Goal: Transaction & Acquisition: Purchase product/service

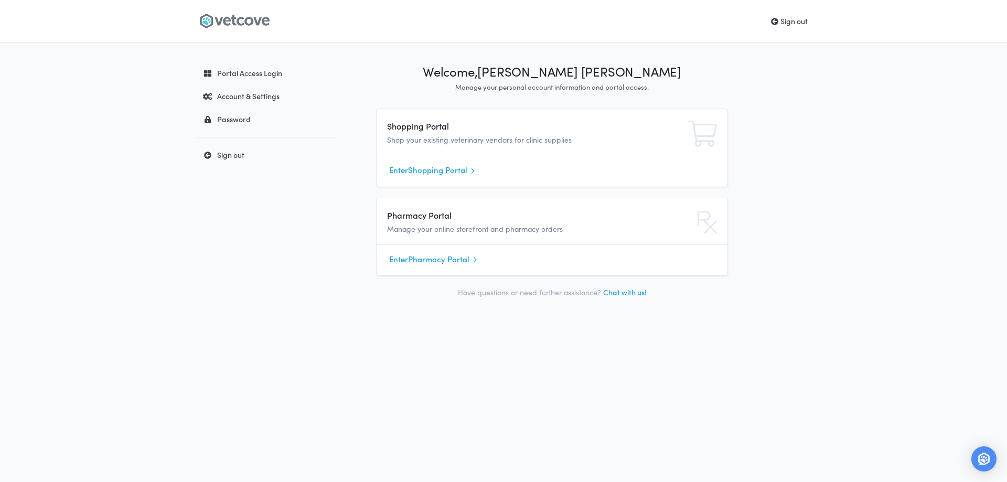
click at [449, 169] on link "Enter Shopping Portal" at bounding box center [552, 171] width 326 height 16
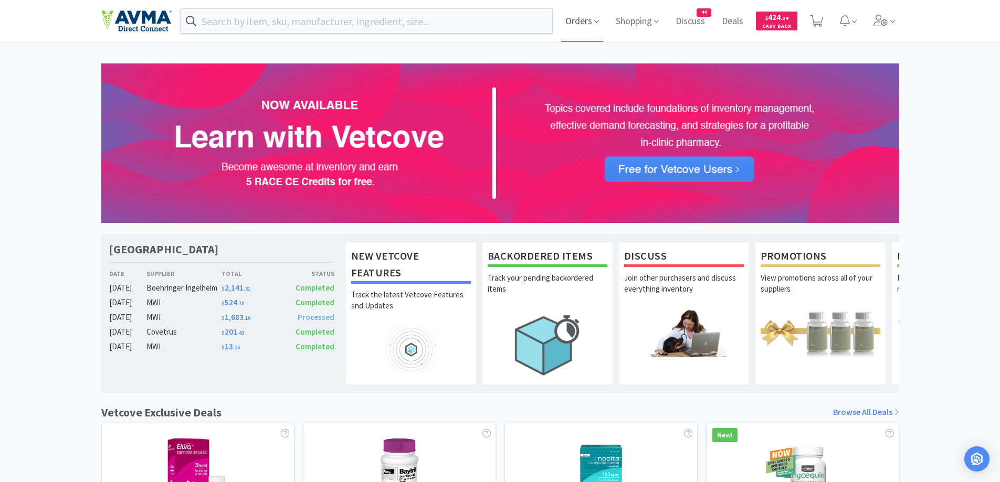
click at [581, 25] on span "Orders" at bounding box center [582, 21] width 42 height 42
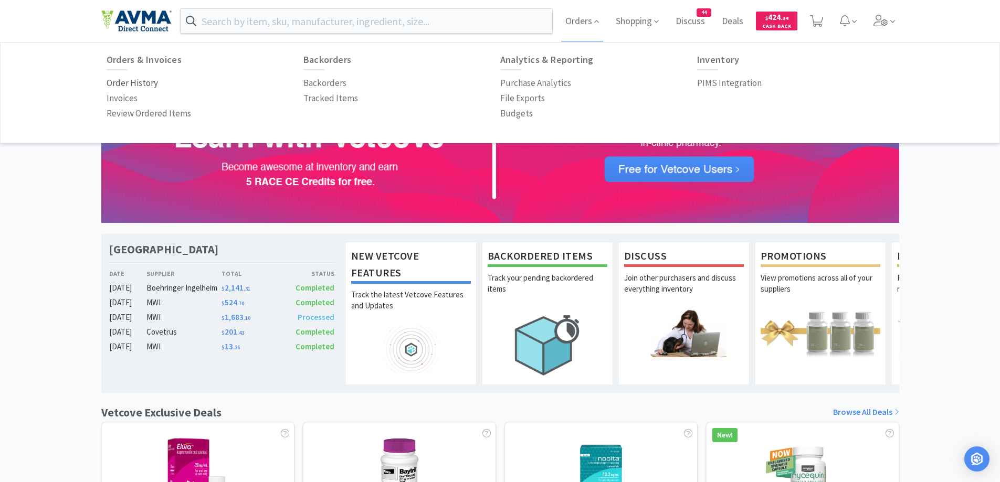
click at [110, 83] on p "Order History" at bounding box center [132, 83] width 51 height 14
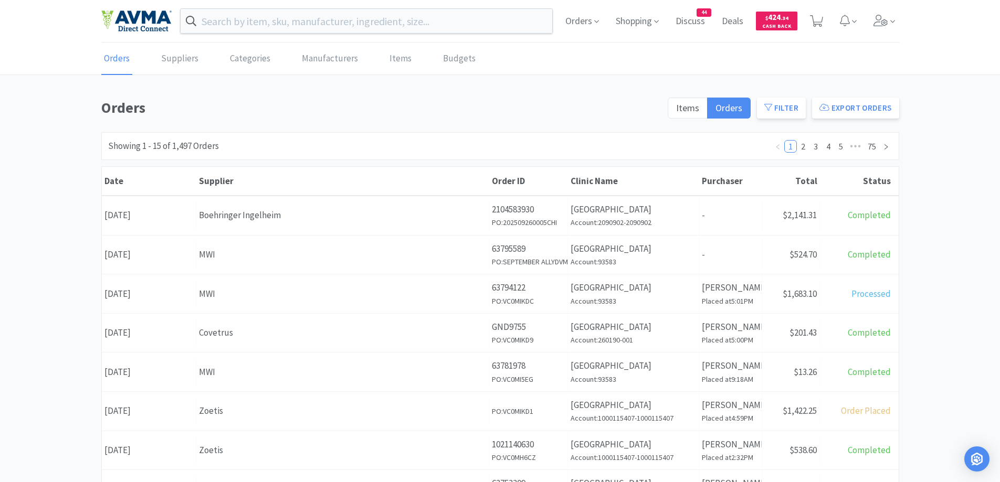
click at [946, 213] on div "Orders Items Orders Filter Export Orders Filters Filter Suppliers All Suppliers…" at bounding box center [500, 458] width 1000 height 724
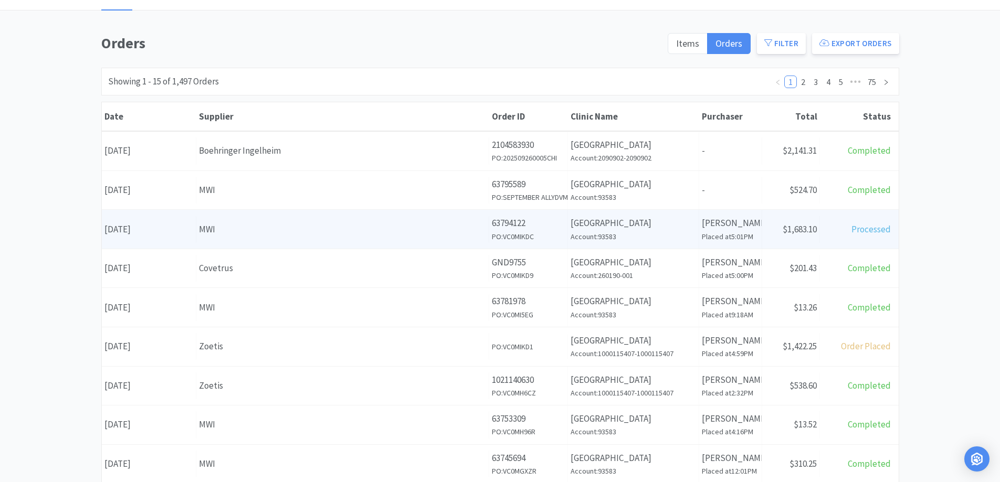
scroll to position [105, 0]
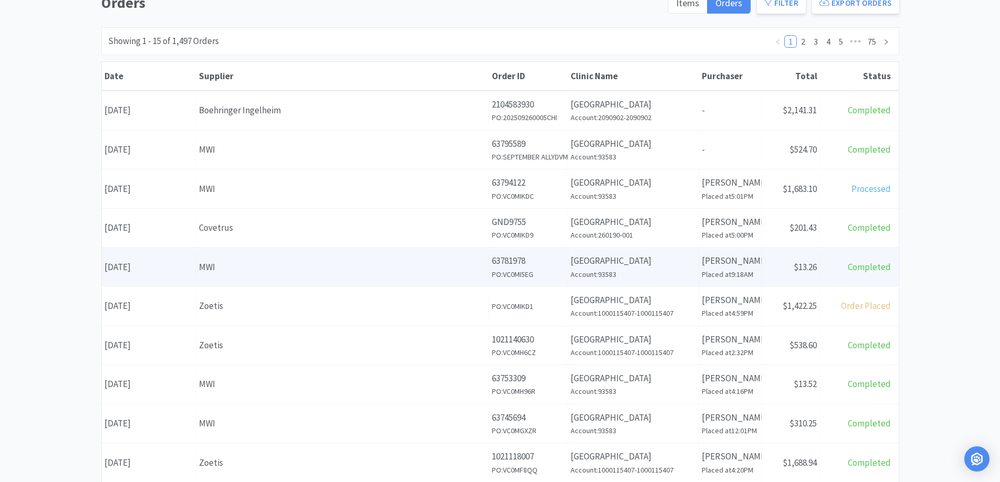
click at [287, 260] on div "MWI" at bounding box center [342, 267] width 287 height 14
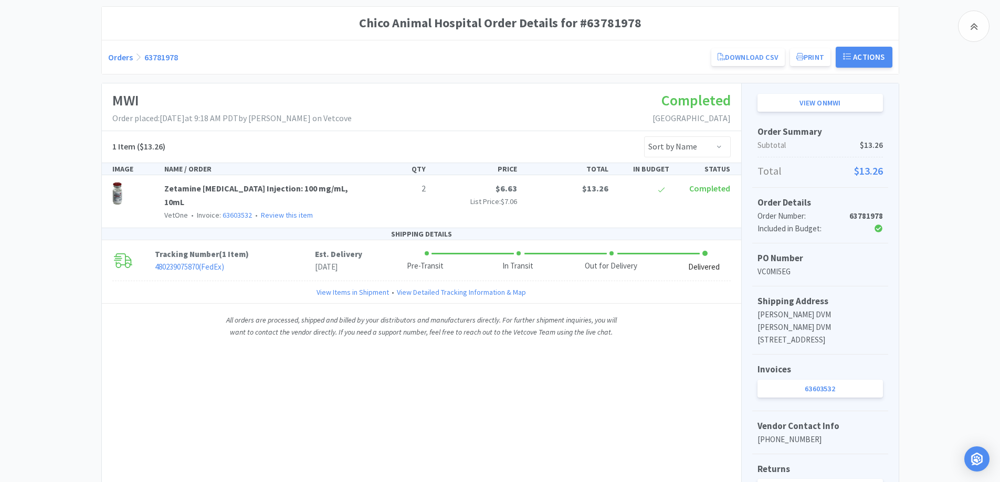
scroll to position [178, 0]
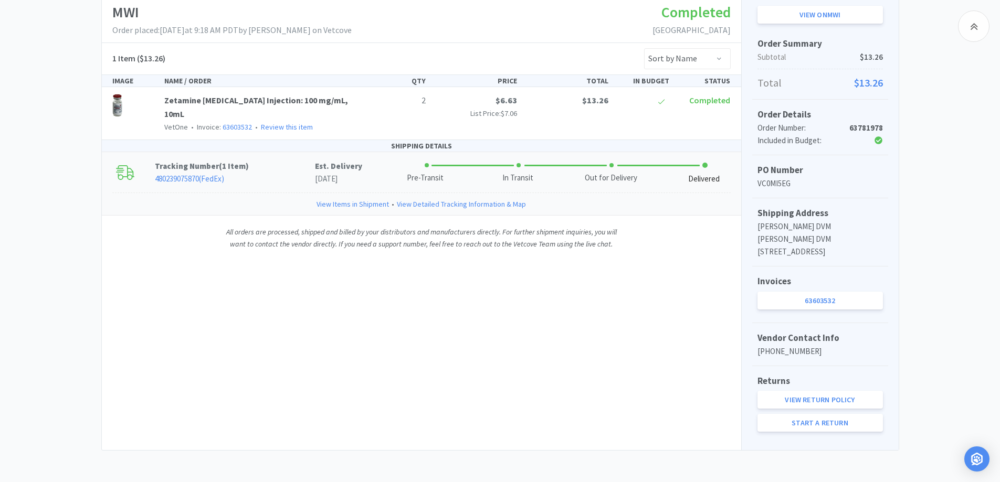
click at [280, 152] on div "Tracking Number ( 1 Item ) 480239075870 ( FedEx ) Est. Delivery [DATE] Pre-Tran…" at bounding box center [421, 172] width 639 height 40
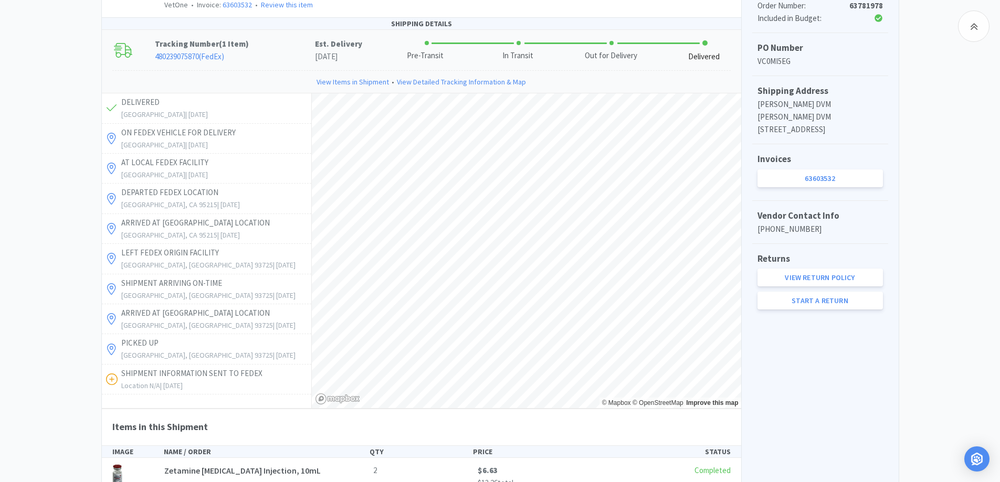
scroll to position [275, 0]
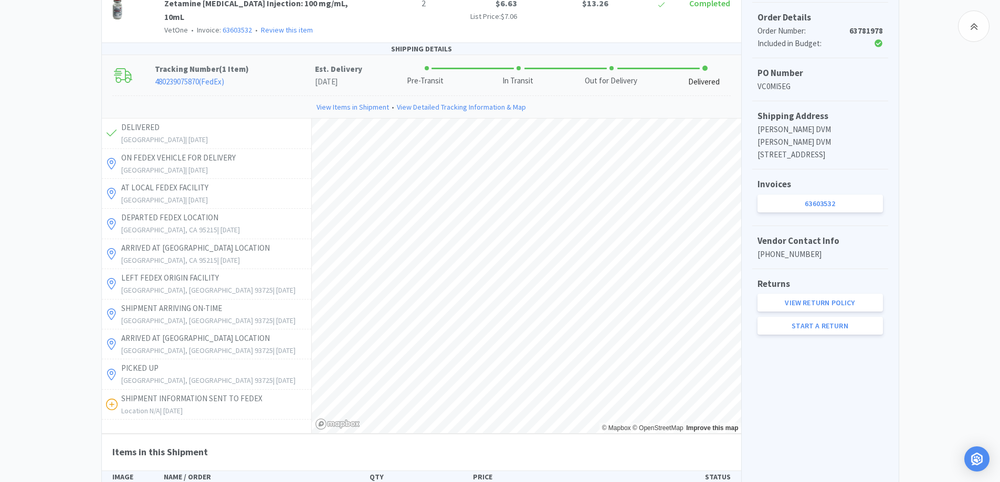
click at [70, 155] on div "Chico Animal Hospital Order Details for #63781978 Orders 63781978 Download CSV …" at bounding box center [500, 194] width 1000 height 747
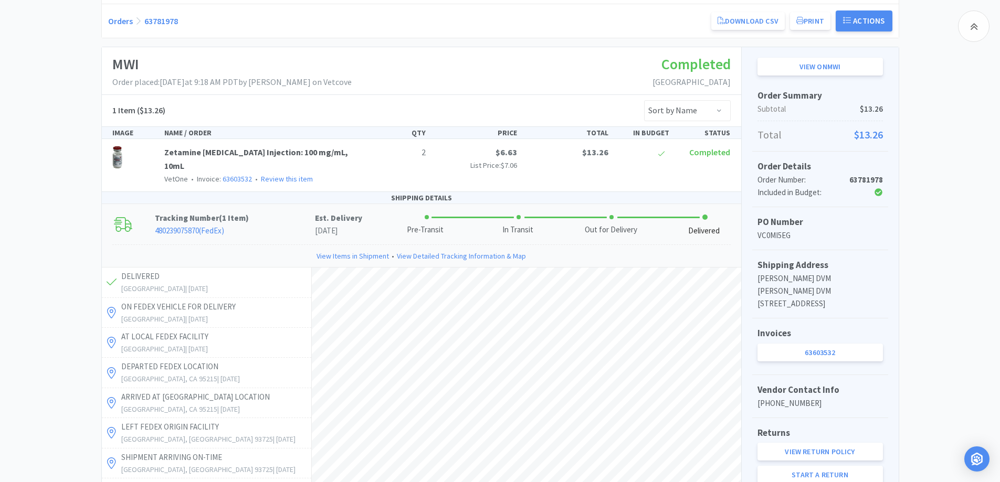
scroll to position [65, 0]
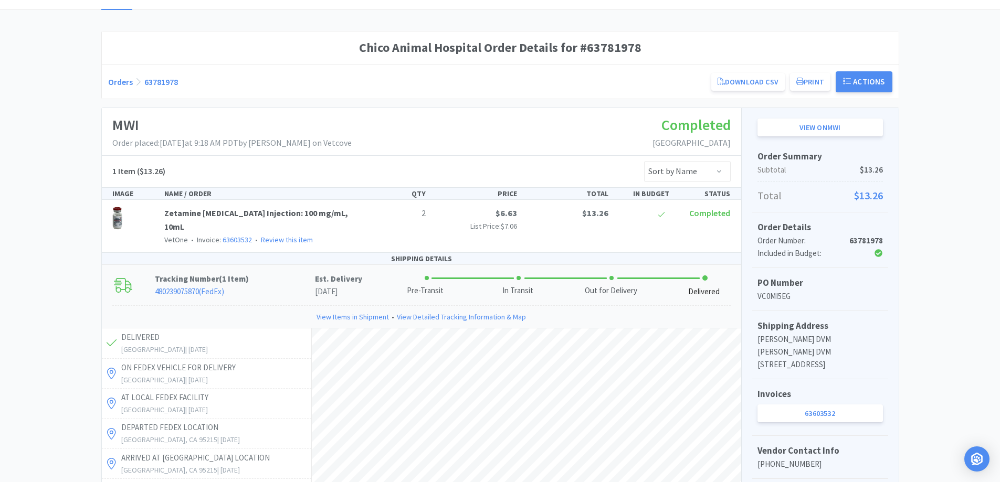
click at [115, 82] on link "Orders" at bounding box center [120, 82] width 25 height 10
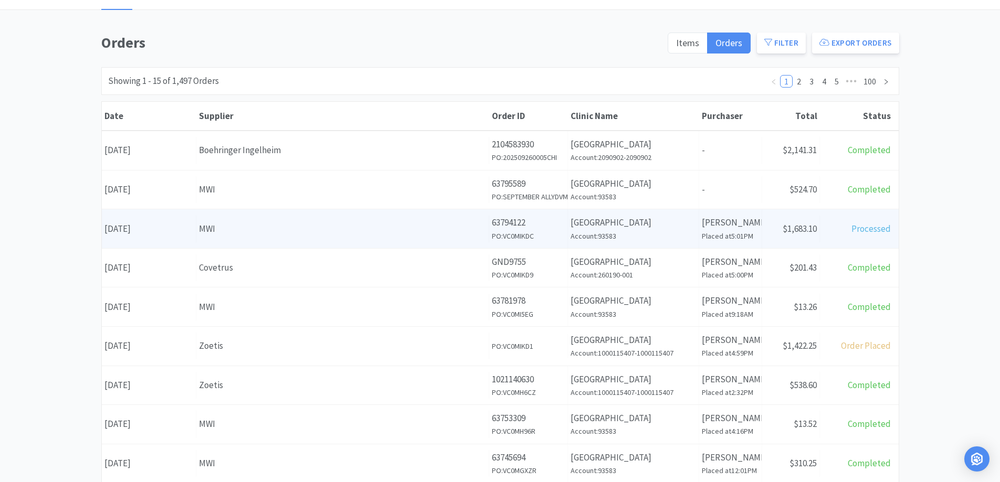
click at [375, 226] on div "MWI" at bounding box center [342, 229] width 287 height 14
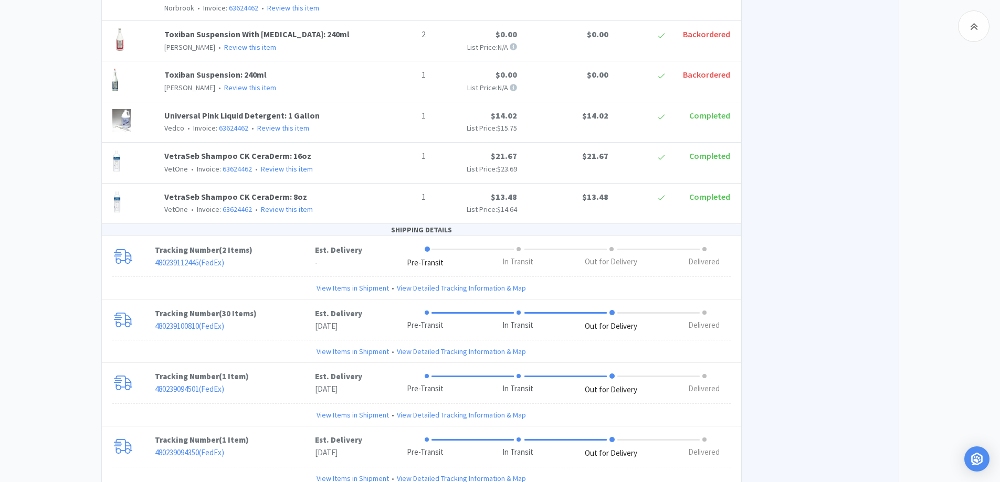
scroll to position [1851, 0]
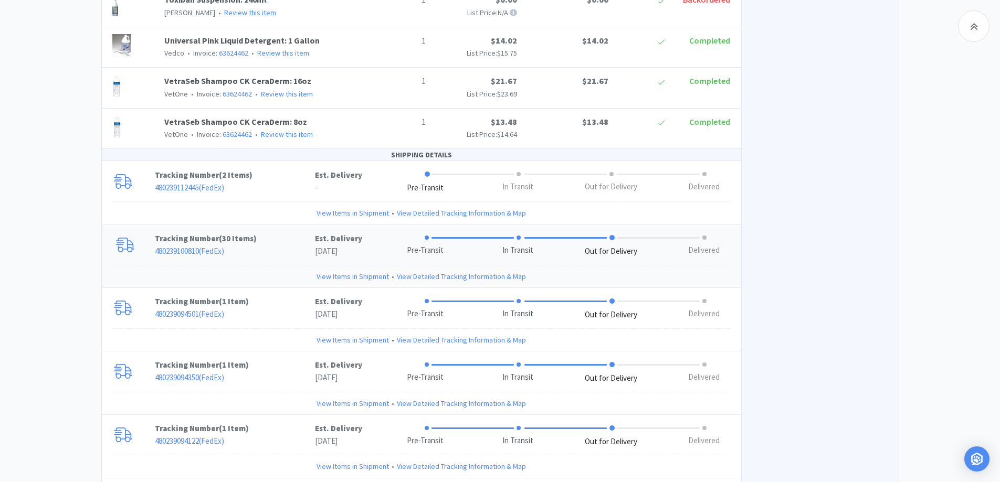
click at [274, 232] on p "Tracking Number ( 30 Items )" at bounding box center [235, 238] width 160 height 13
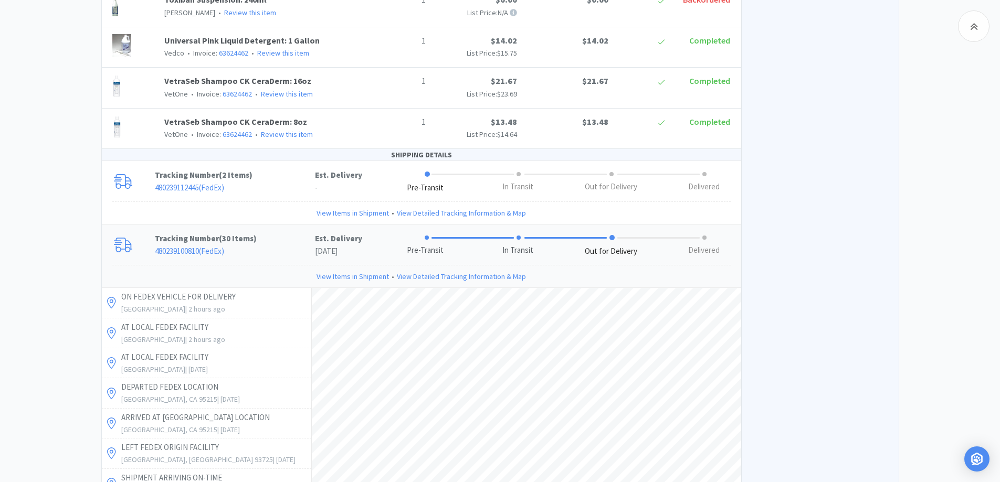
click at [44, 139] on div "Chico Animal Hospital Order Details for #63794122 Orders 63794122 Download CSV …" at bounding box center [500, 164] width 1000 height 3838
click at [819, 191] on div "View on MWI Order Summary Subtotal $1,668.23 Shipping $0.63 Tax $14.24 Discount…" at bounding box center [819, 202] width 157 height 3761
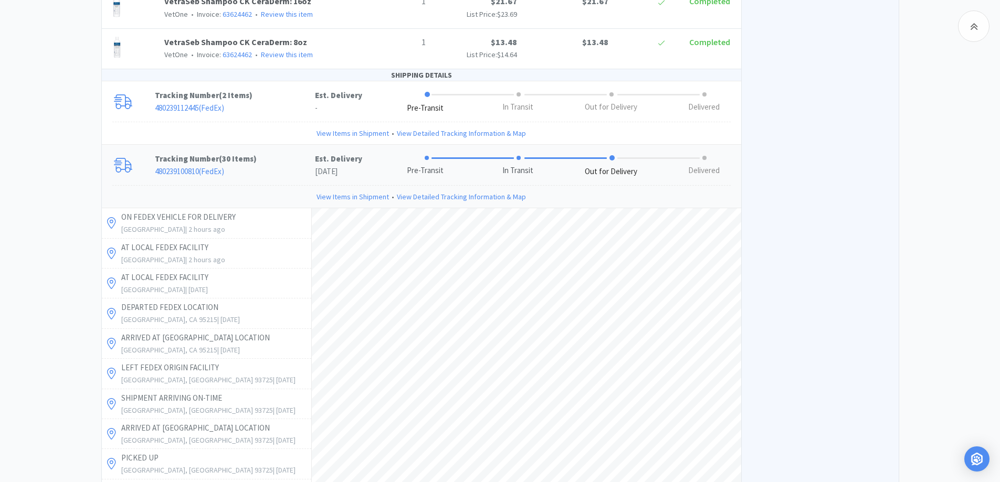
scroll to position [1956, 0]
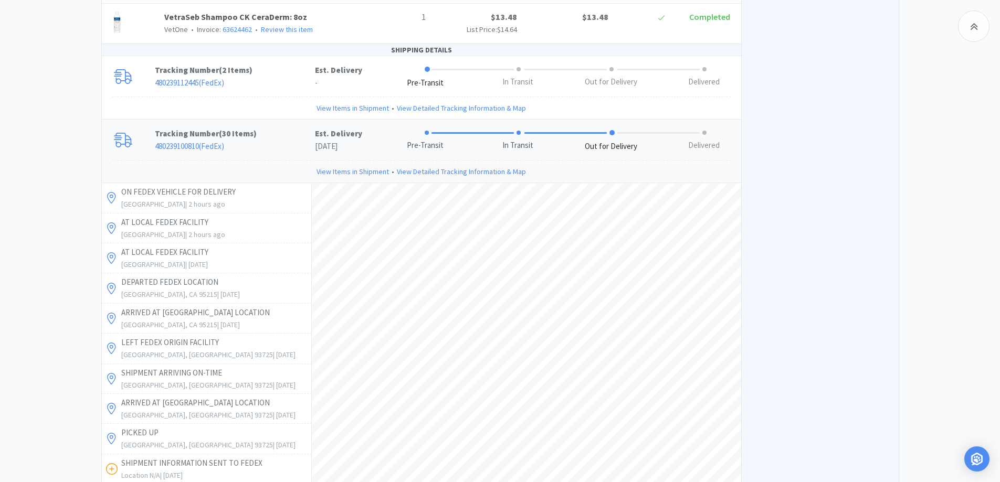
click at [844, 189] on div "View on MWI Order Summary Subtotal $1,668.23 Shipping $0.63 Tax $14.24 Discount…" at bounding box center [819, 97] width 157 height 3761
click at [59, 110] on div "Chico Animal Hospital Order Details for #63794122 Orders 63794122 Download CSV …" at bounding box center [500, 59] width 1000 height 3838
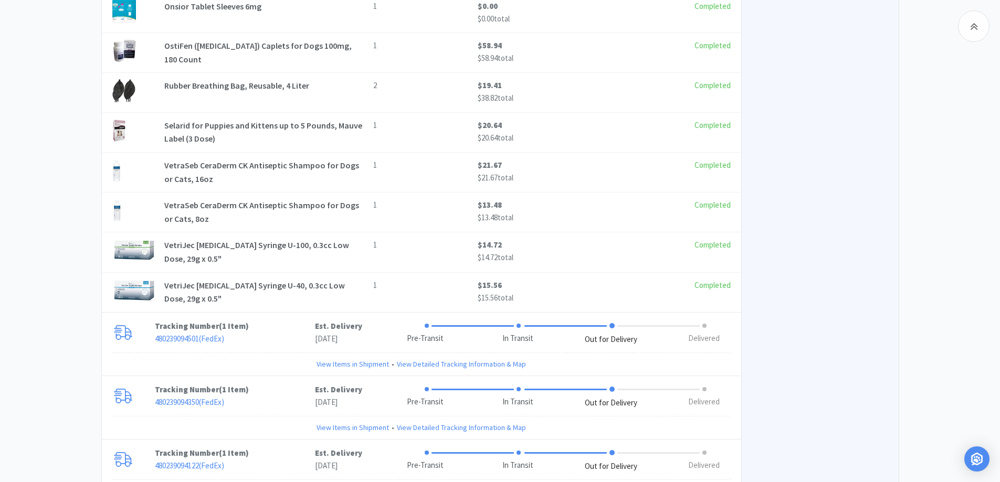
scroll to position [3410, 0]
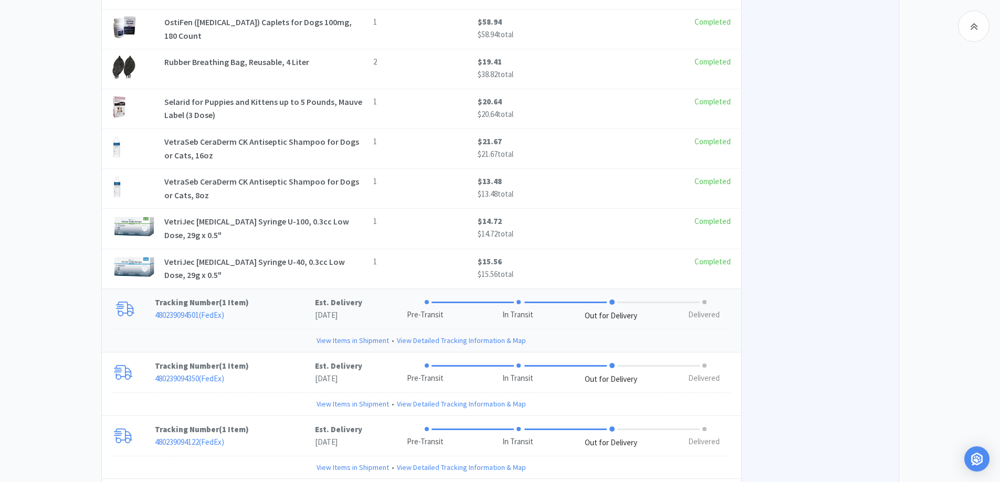
click at [270, 309] on p "480239094501 ( FedEx )" at bounding box center [235, 315] width 160 height 13
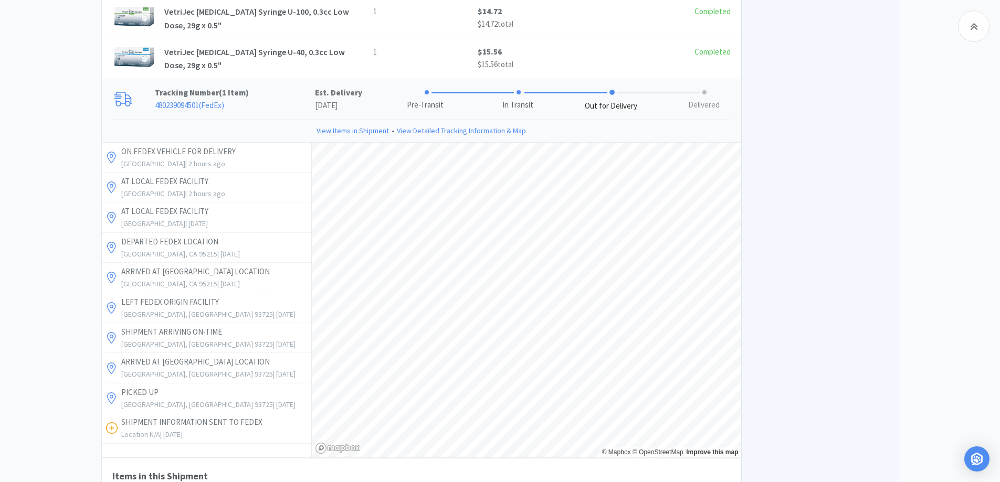
scroll to position [3815, 0]
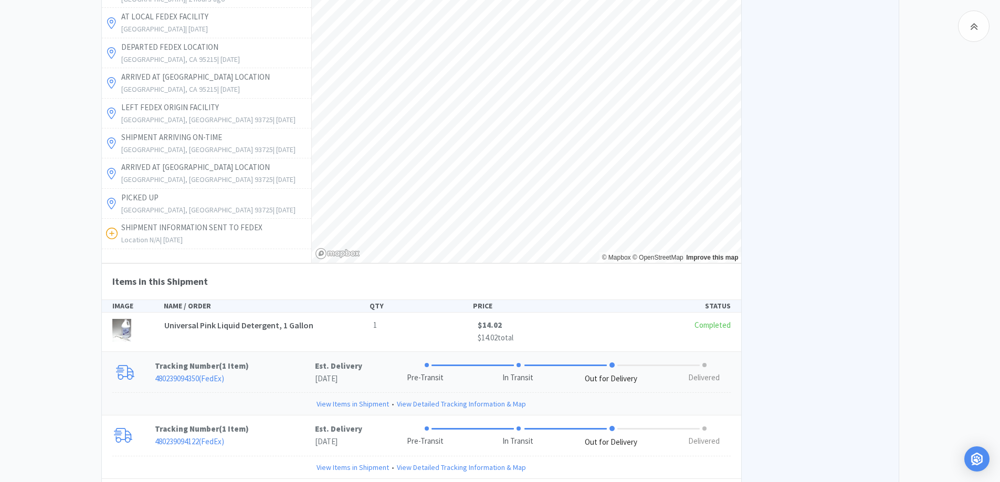
click at [281, 373] on p "480239094350 ( FedEx )" at bounding box center [235, 379] width 160 height 13
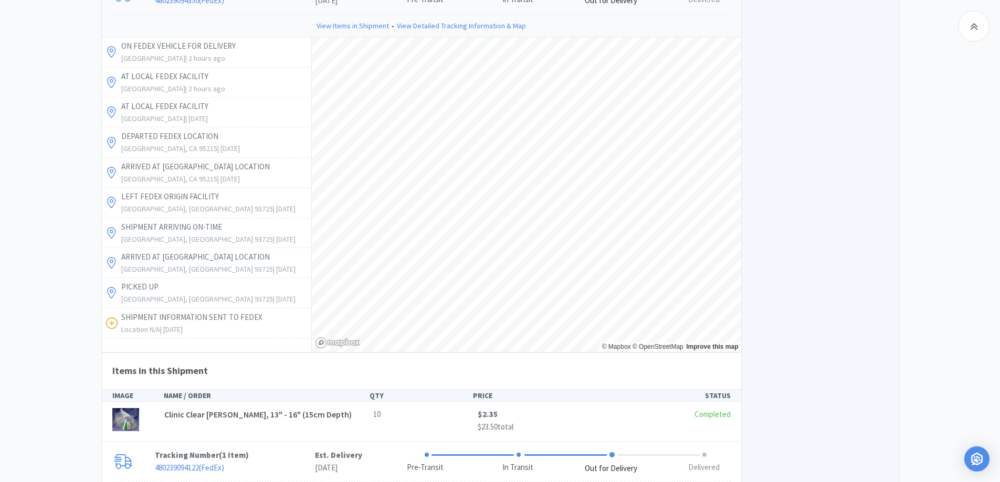
scroll to position [4219, 0]
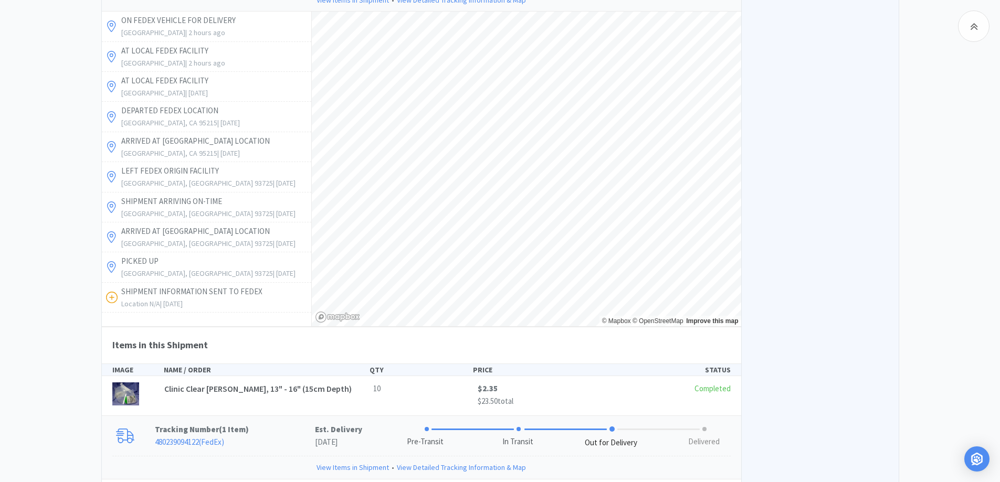
click at [310, 423] on p "Tracking Number ( 1 Item )" at bounding box center [235, 429] width 160 height 13
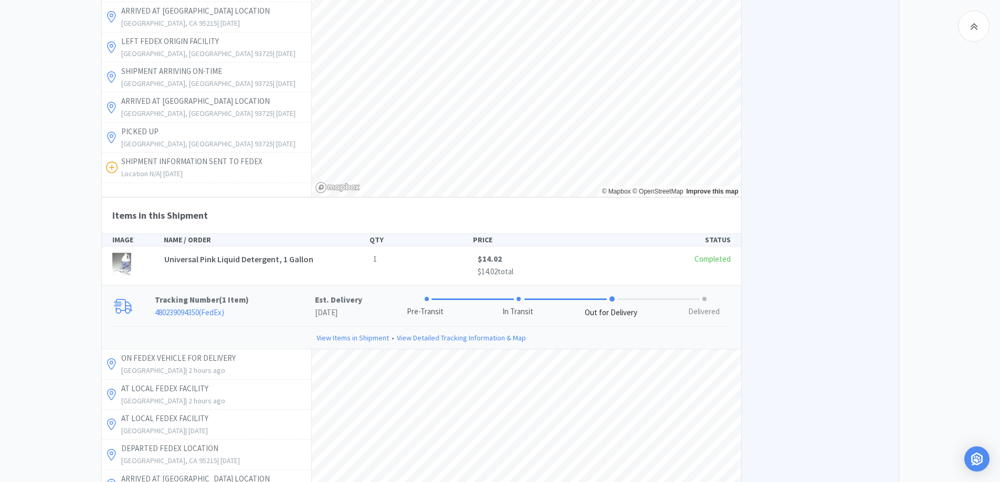
scroll to position [3574, 0]
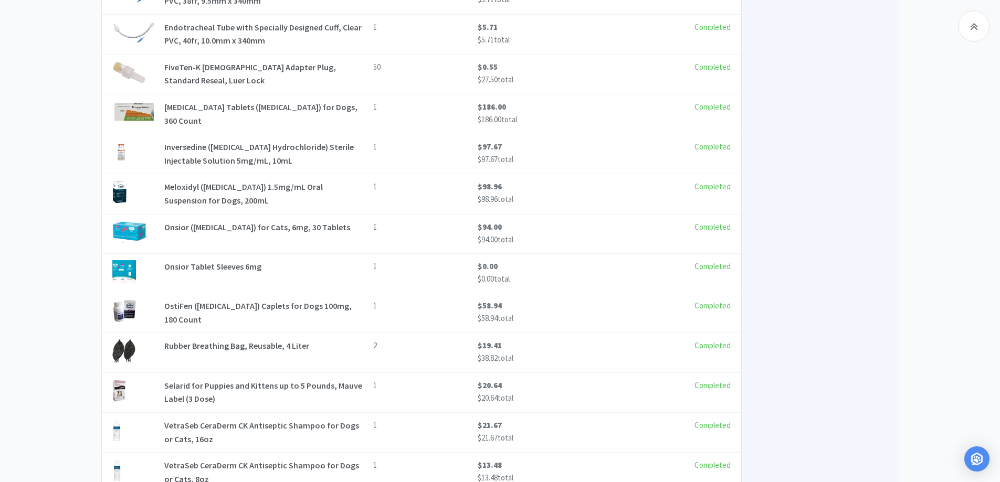
scroll to position [3049, 0]
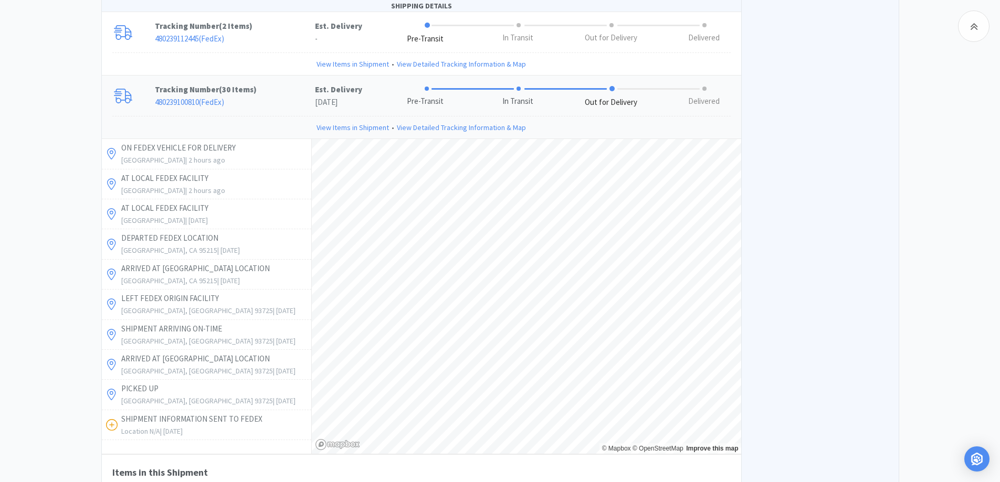
scroll to position [1790, 0]
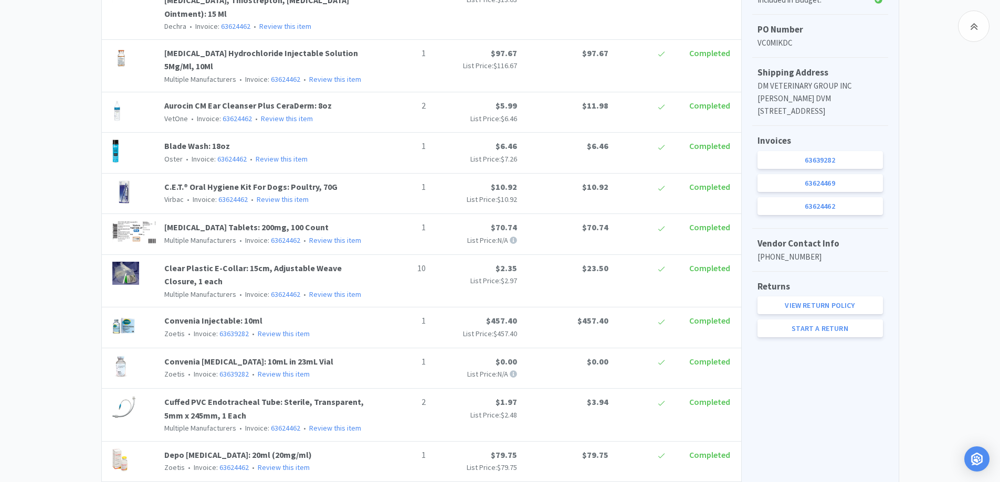
scroll to position [315, 0]
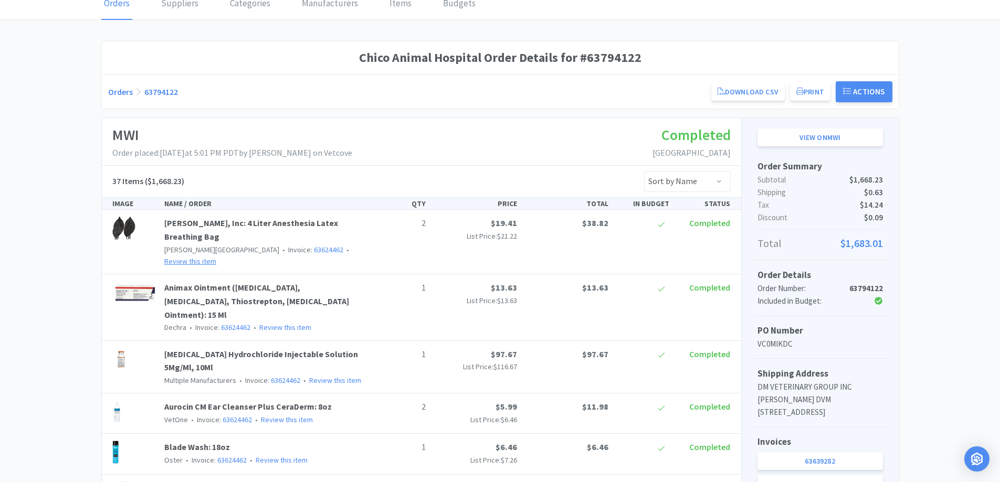
scroll to position [0, 0]
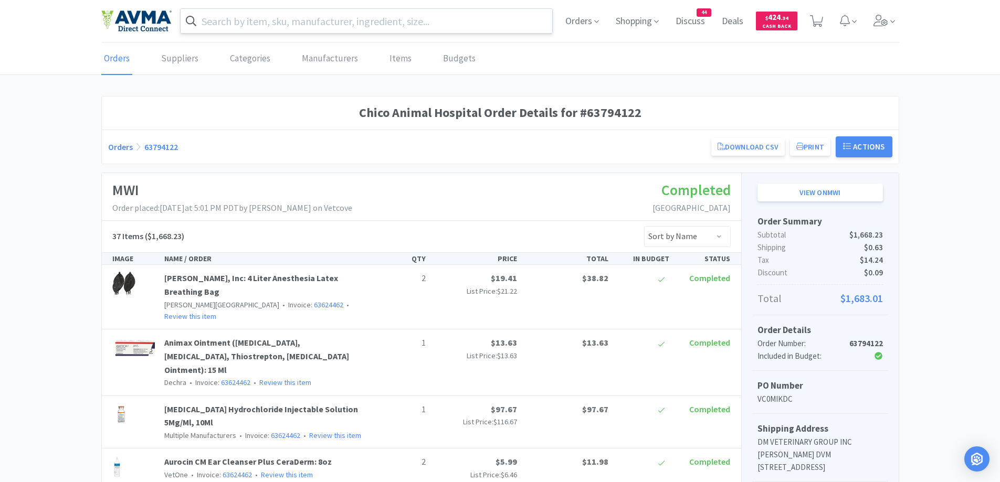
click at [301, 9] on input "text" at bounding box center [367, 21] width 372 height 24
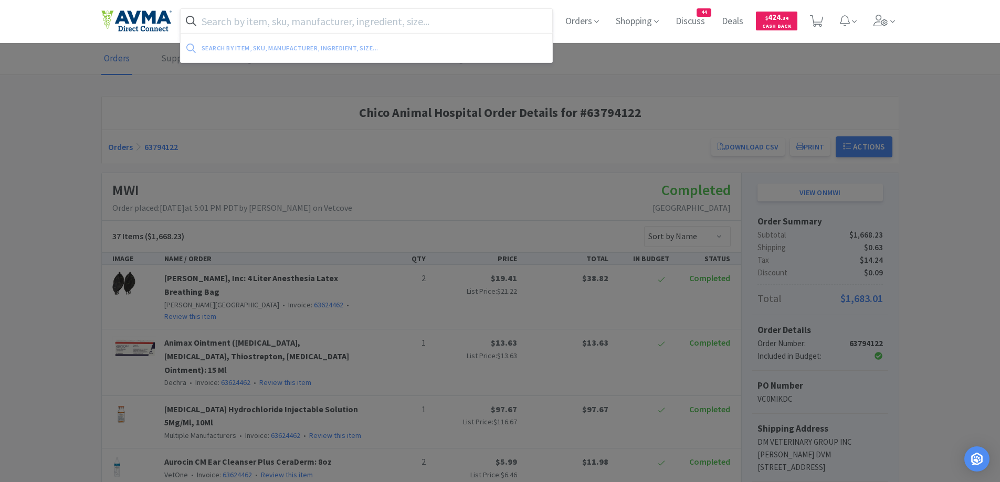
paste input "Incurin 1mg"
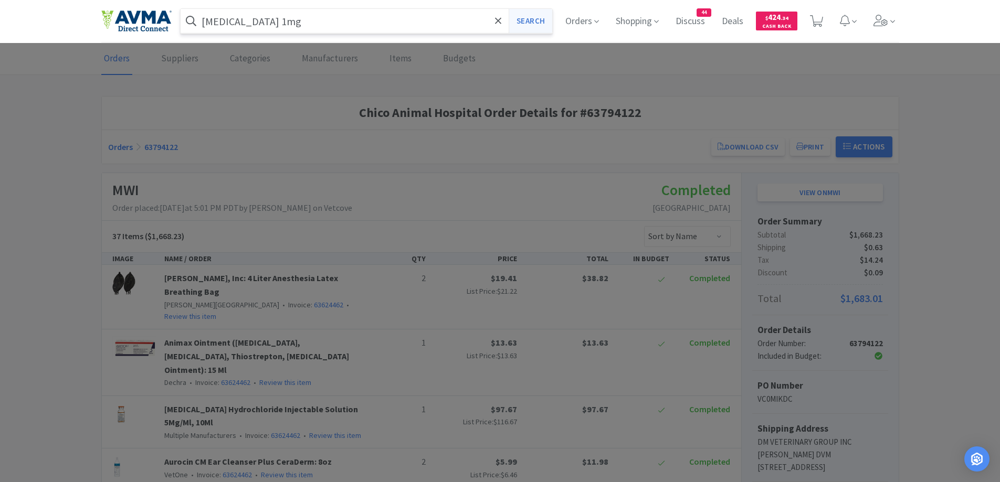
type input "Incurin 1mg"
click at [540, 27] on button "Search" at bounding box center [530, 21] width 44 height 24
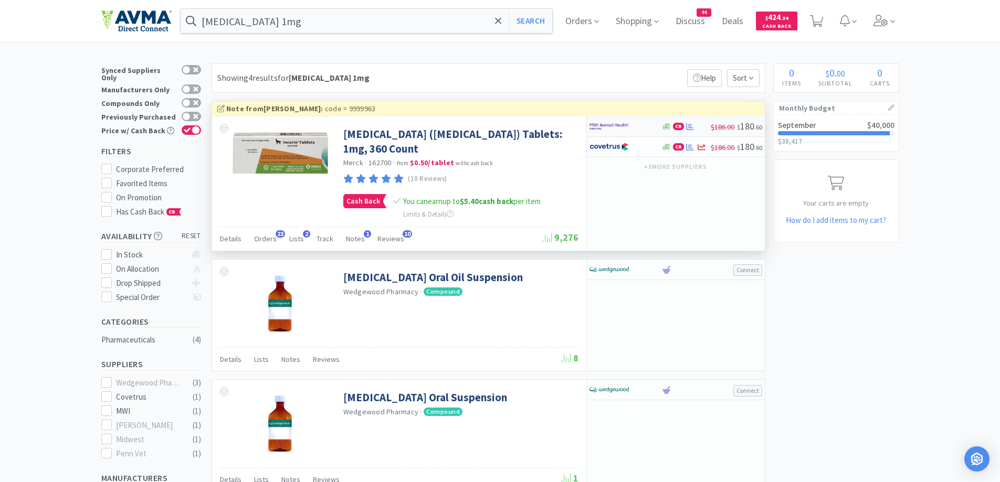
click at [630, 129] on div at bounding box center [618, 127] width 58 height 18
select select "1"
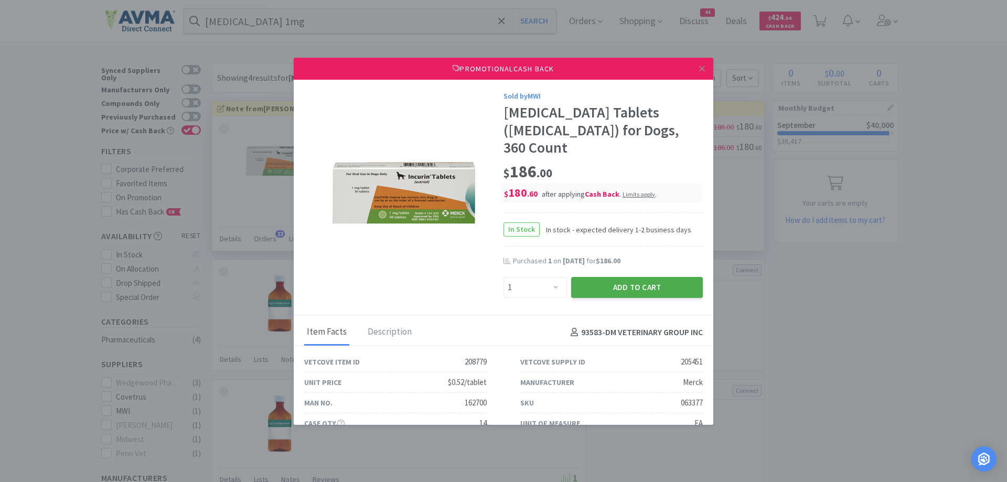
click at [595, 277] on button "Add to Cart" at bounding box center [637, 287] width 132 height 21
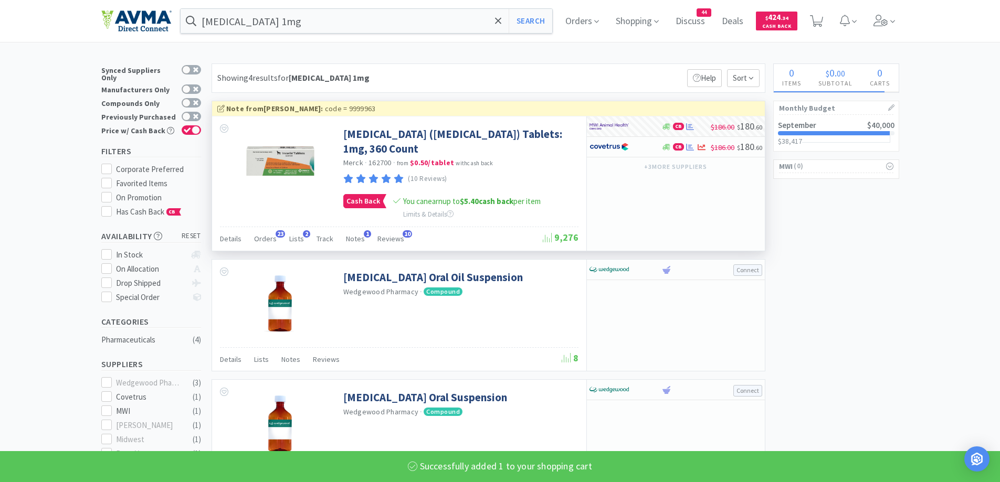
select select "1"
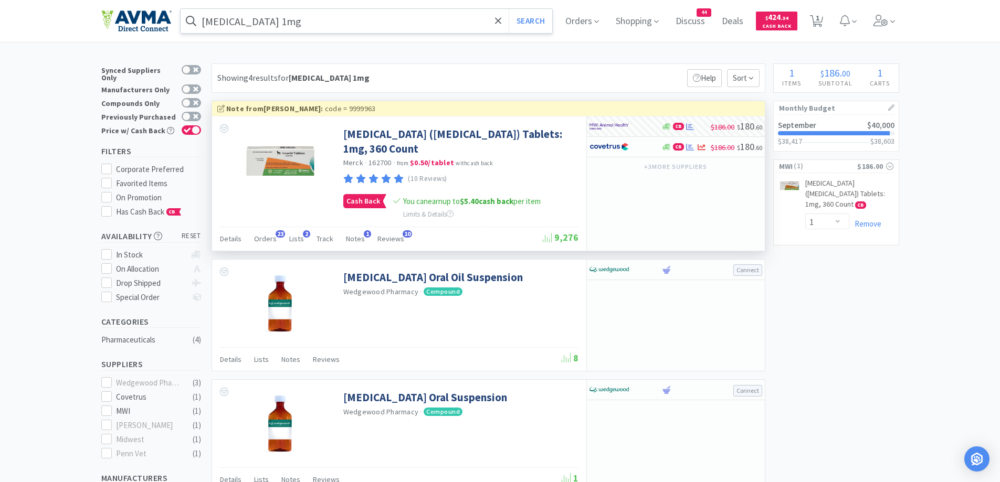
click at [326, 20] on input "Incurin 1mg" at bounding box center [367, 21] width 372 height 24
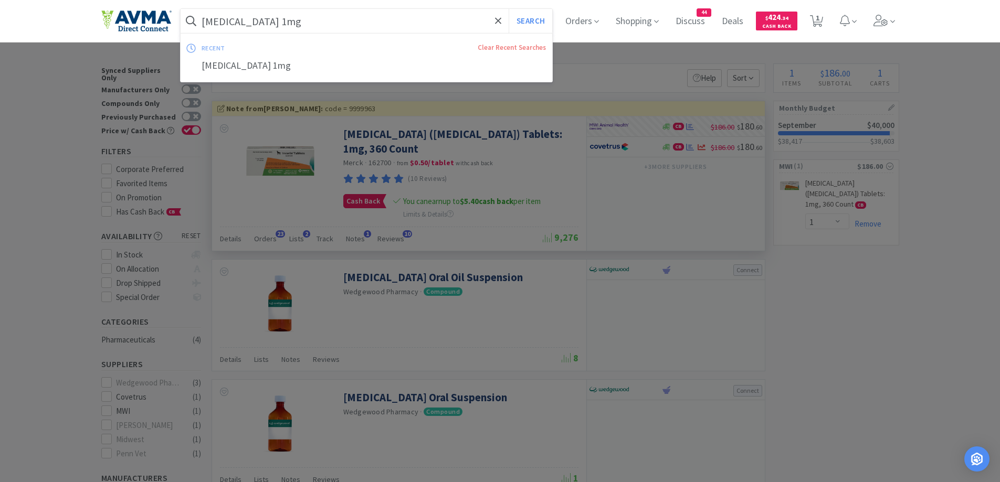
paste input "Motazol"
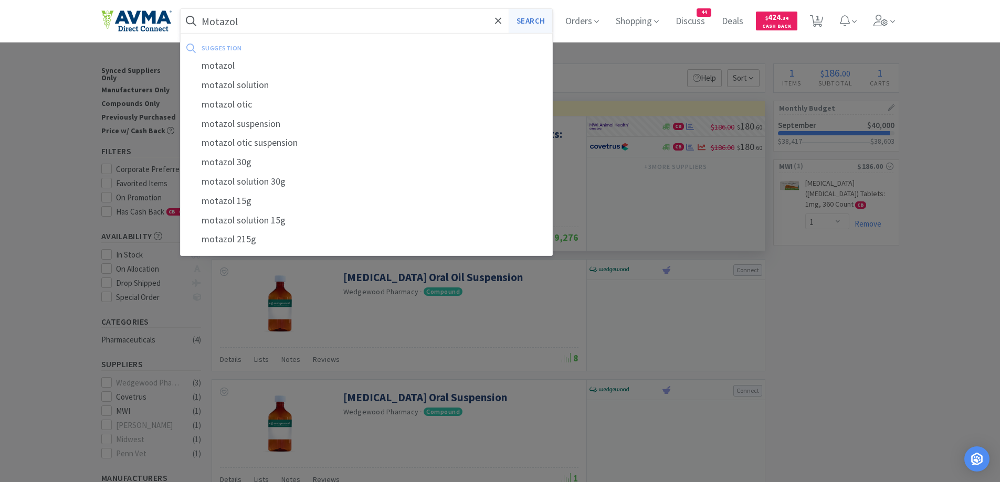
type input "Motazol"
click at [515, 19] on button "Search" at bounding box center [530, 21] width 44 height 24
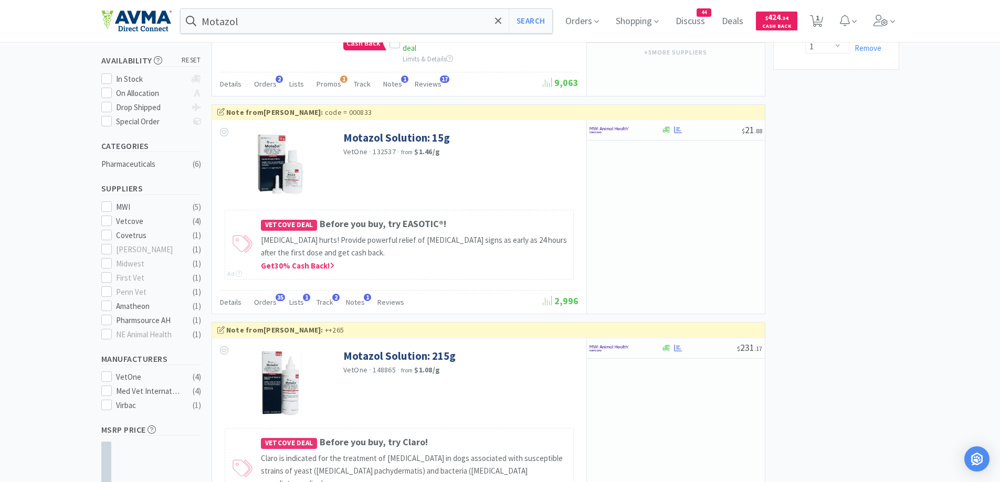
scroll to position [210, 0]
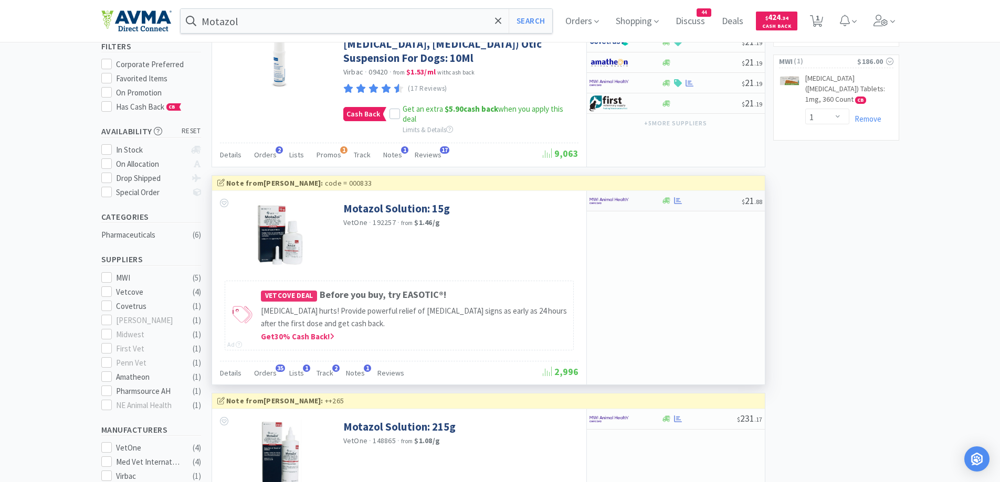
click at [660, 201] on div at bounding box center [625, 201] width 72 height 18
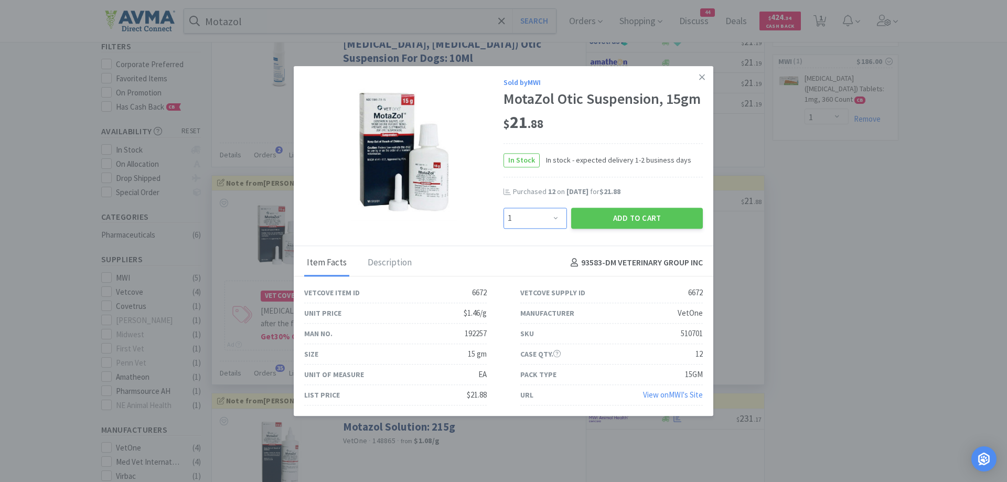
click at [540, 218] on select "Enter Quantity 1 2 3 4 5 6 7 8 9 10 11 12 13 14 15 16 17 18 19 20 Enter Quantity" at bounding box center [535, 218] width 63 height 21
select select "12"
click at [504, 208] on select "Enter Quantity 1 2 3 4 5 6 7 8 9 10 11 12 13 14 15 16 17 18 19 20 Enter Quantity" at bounding box center [535, 218] width 63 height 21
click at [639, 217] on button "Add to Cart" at bounding box center [637, 218] width 132 height 21
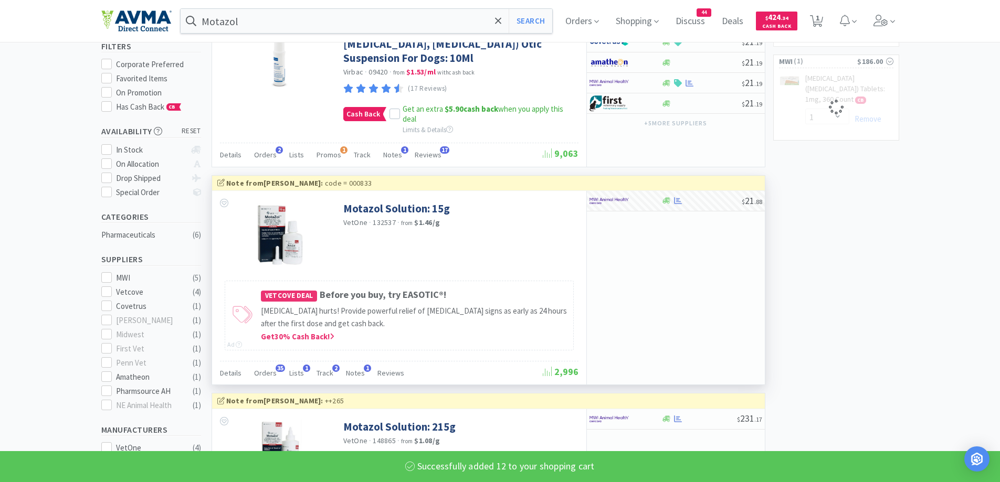
select select "12"
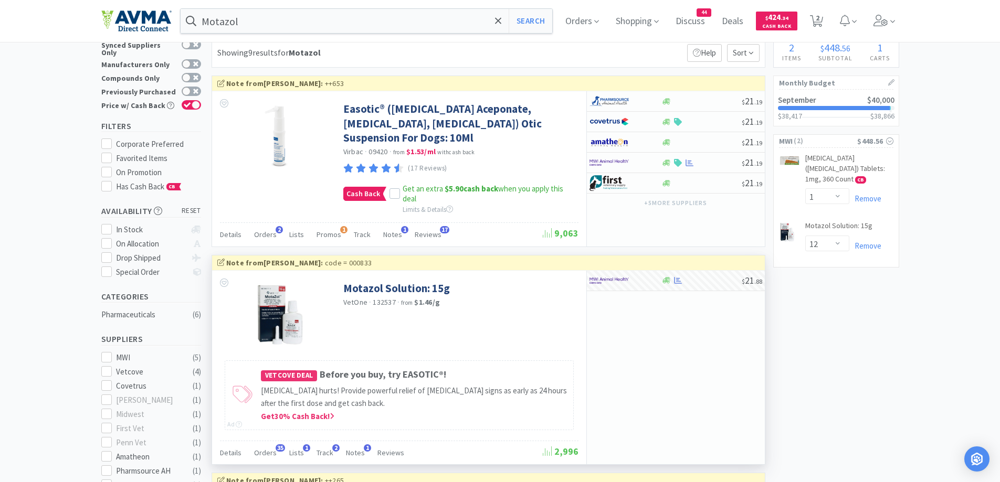
scroll to position [0, 0]
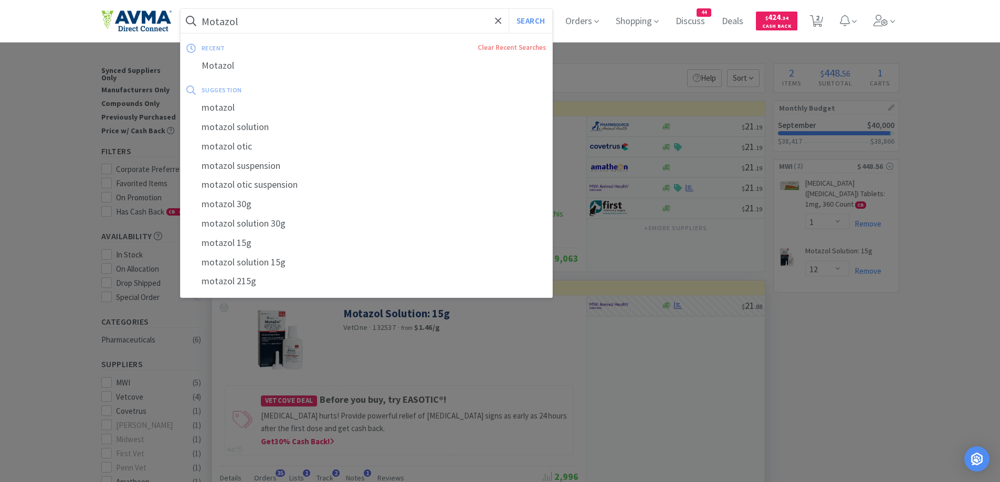
click at [307, 24] on input "Motazol" at bounding box center [367, 21] width 372 height 24
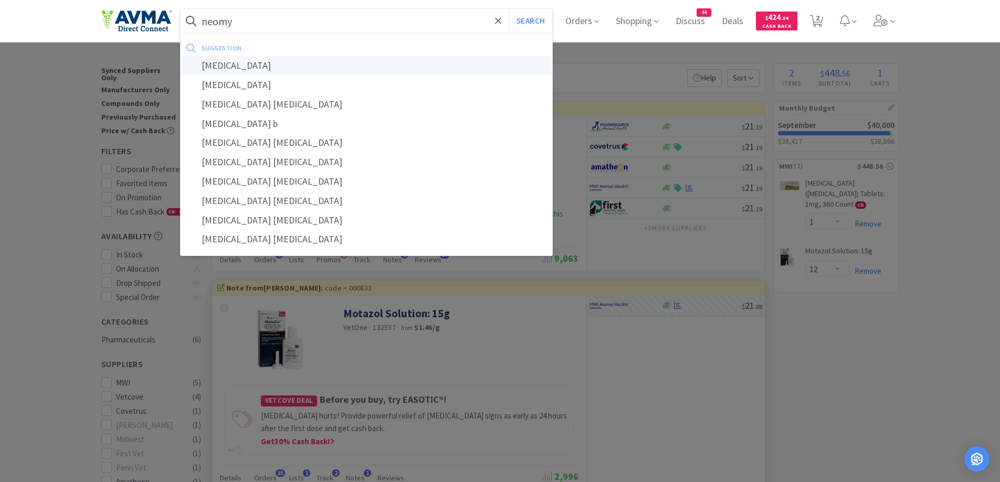
click at [253, 75] on div "neomycin" at bounding box center [367, 65] width 372 height 19
type input "neomycin"
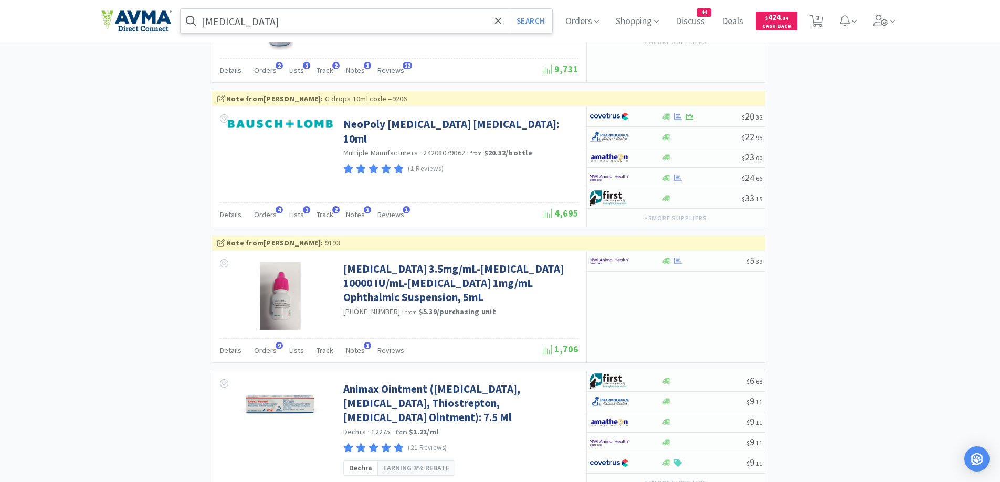
scroll to position [1080, 0]
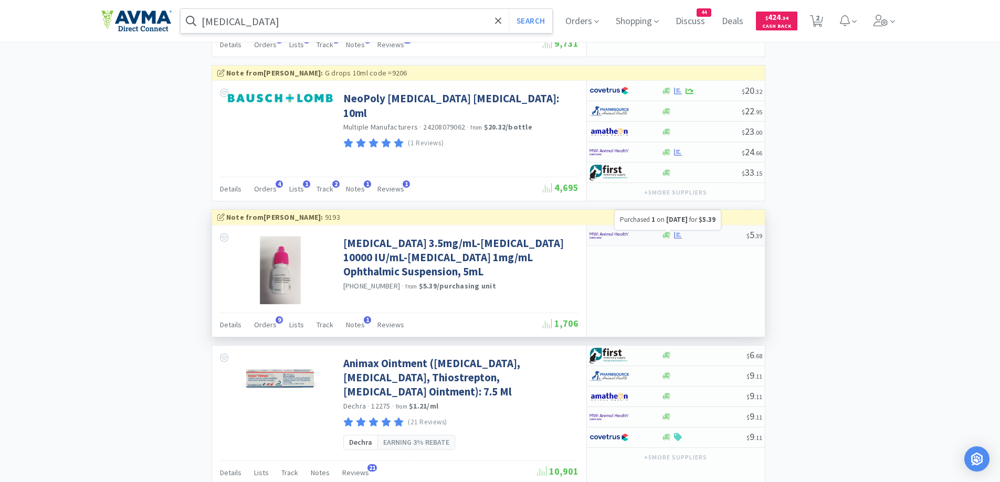
click at [674, 236] on icon at bounding box center [678, 235] width 8 height 8
select select "1"
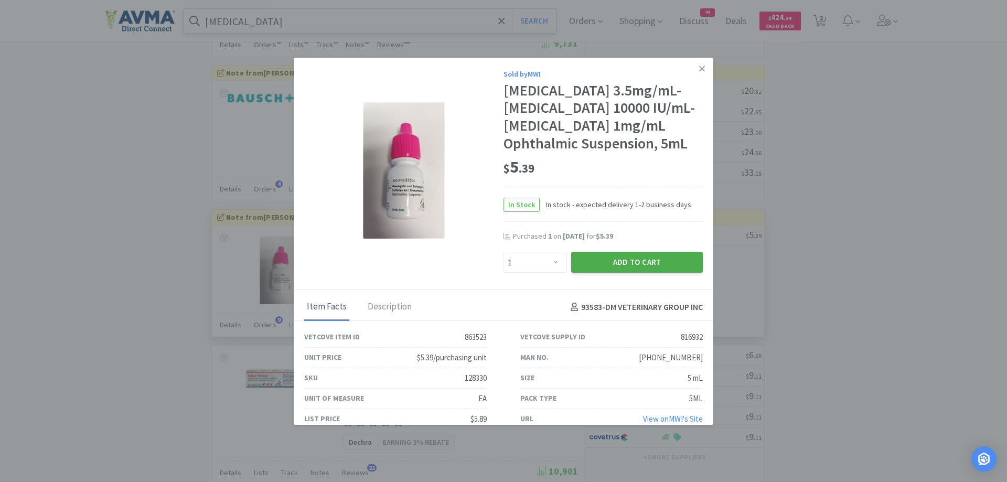
click at [621, 273] on button "Add to Cart" at bounding box center [637, 262] width 132 height 21
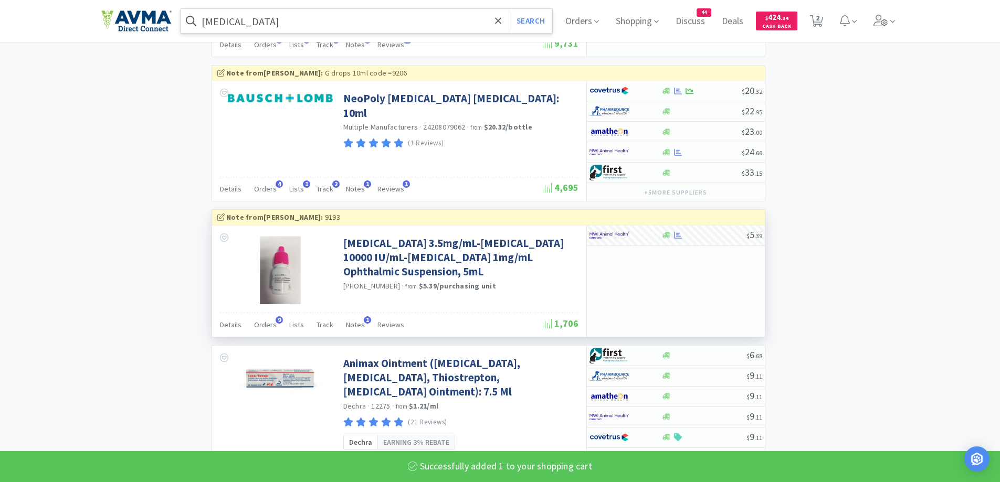
select select "1"
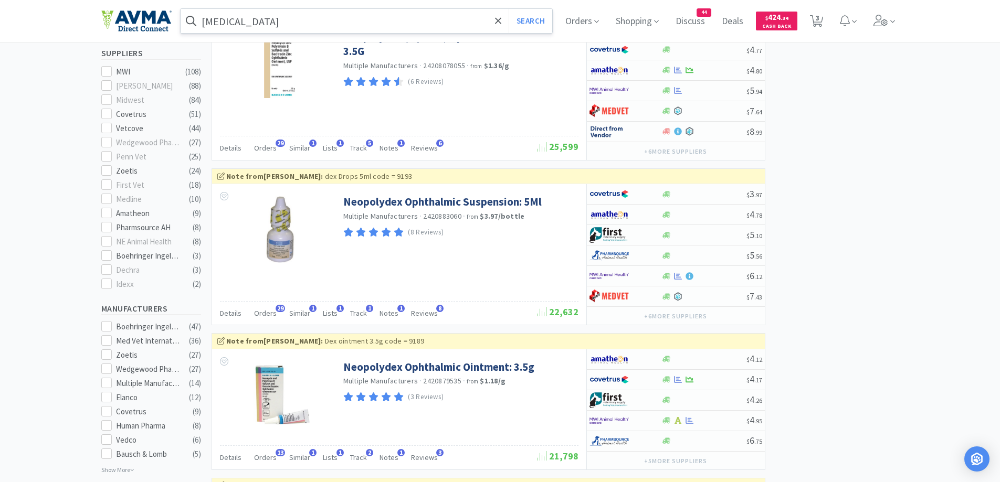
scroll to position [241, 0]
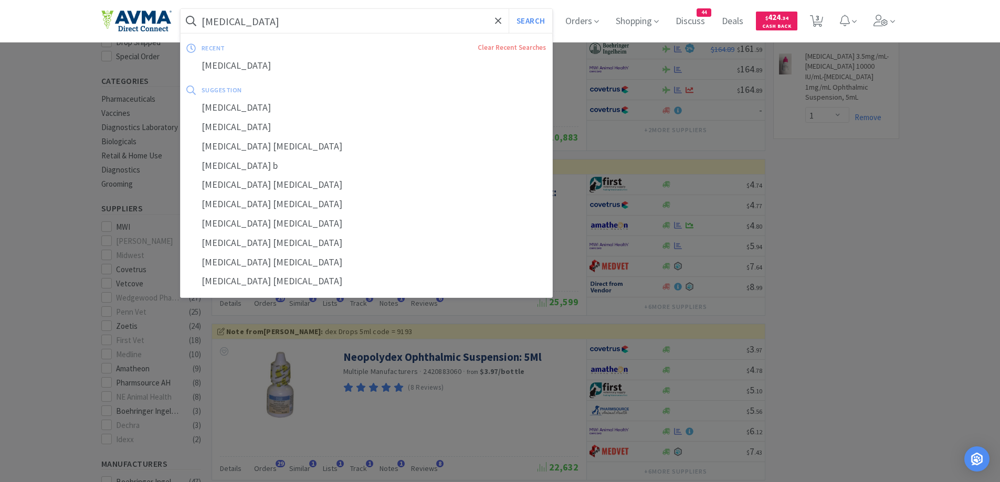
click at [296, 29] on input "neomycin" at bounding box center [367, 21] width 372 height 24
paste input "Percorten-V"
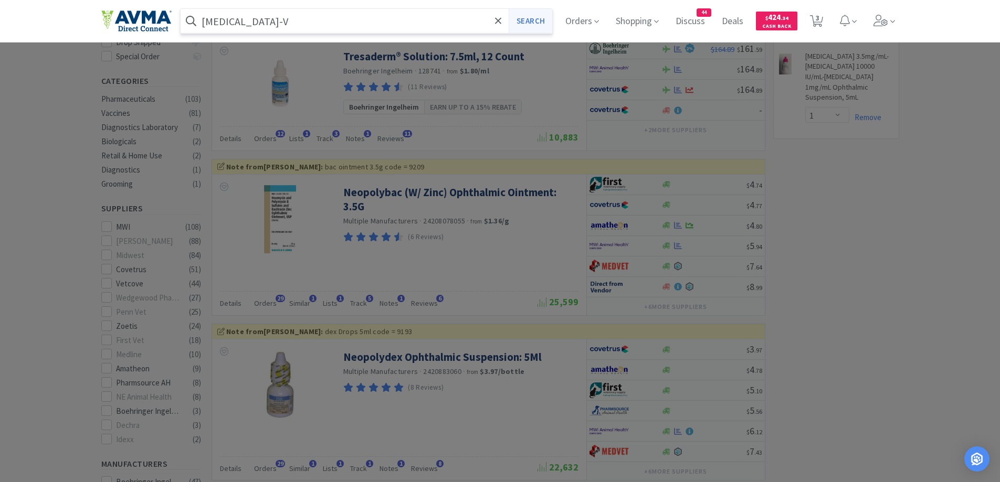
type input "Percorten-V"
click at [519, 24] on button "Search" at bounding box center [530, 21] width 44 height 24
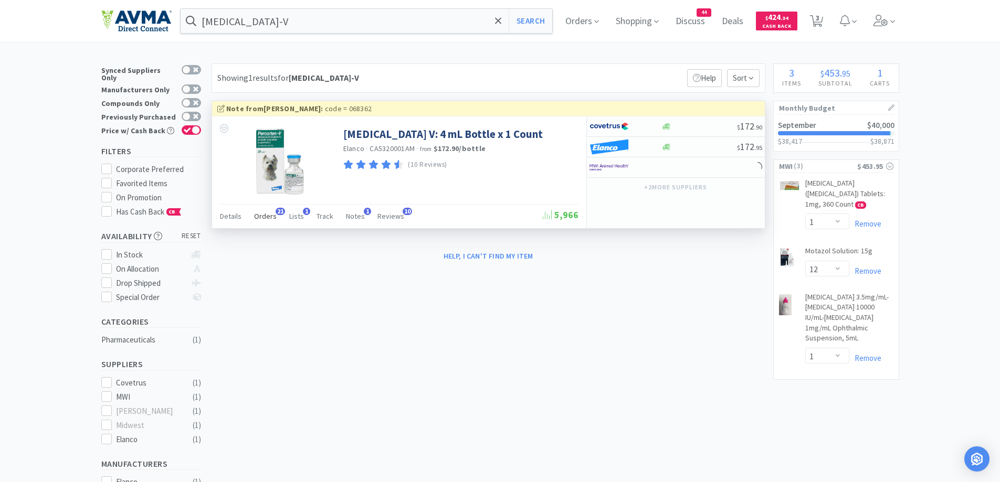
click at [263, 214] on span "Orders" at bounding box center [265, 215] width 23 height 9
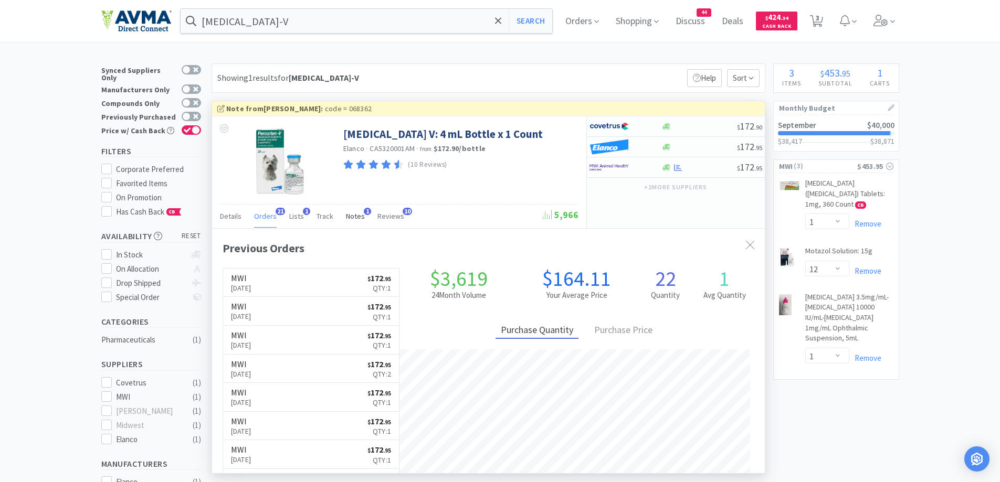
scroll to position [281, 553]
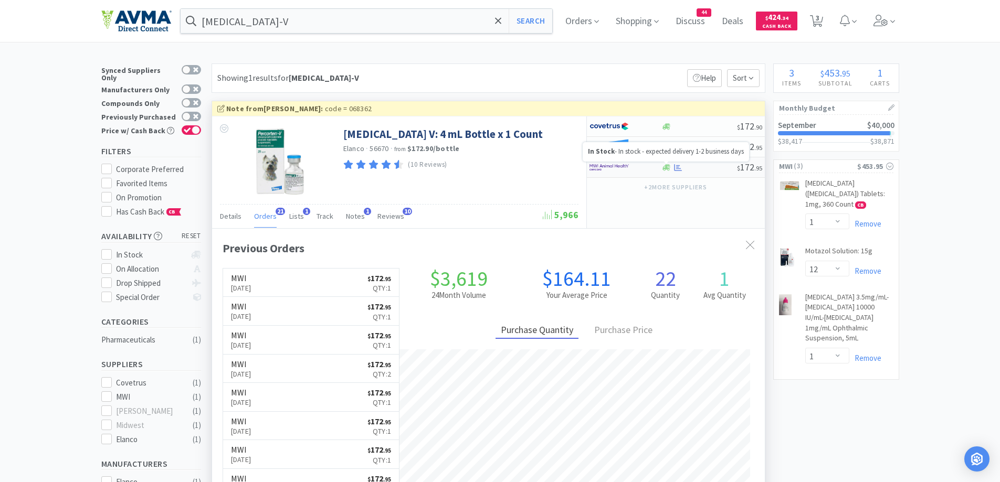
click at [668, 169] on icon at bounding box center [666, 167] width 8 height 6
select select "1"
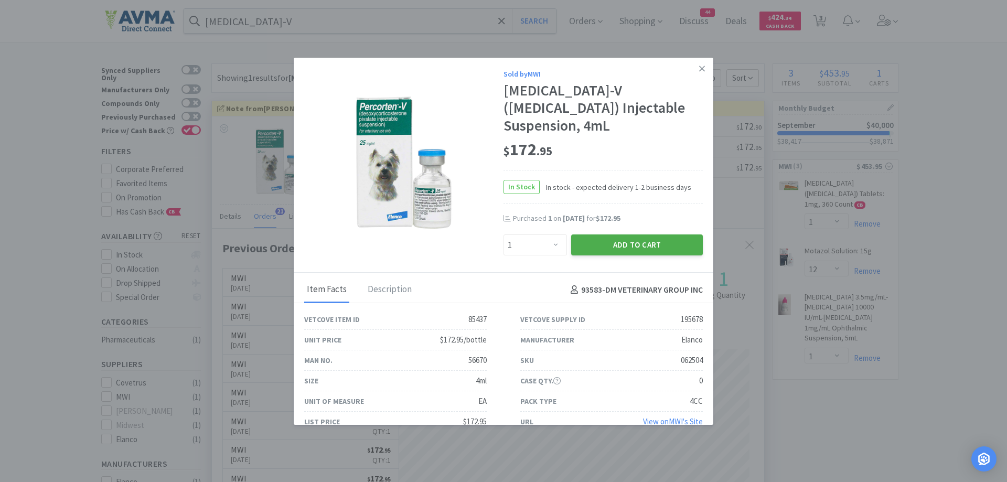
click at [628, 256] on button "Add to Cart" at bounding box center [637, 245] width 132 height 21
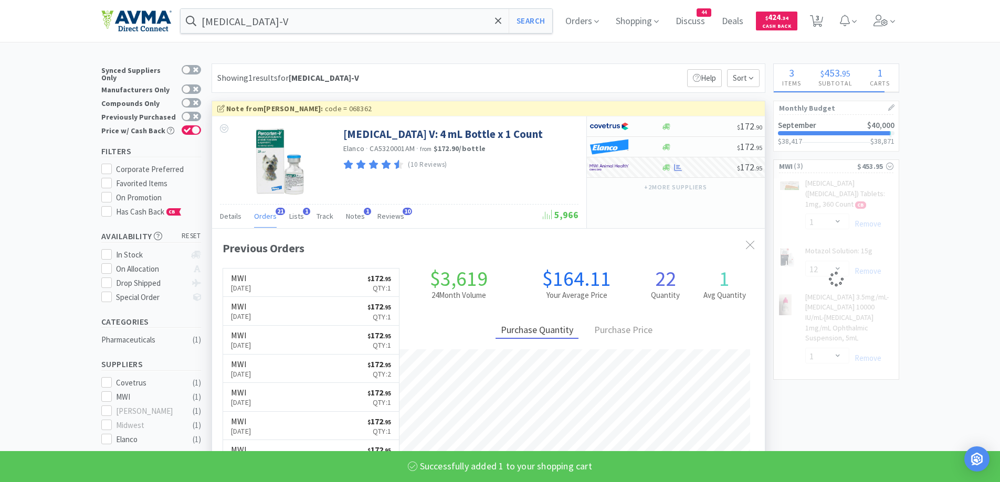
select select "1"
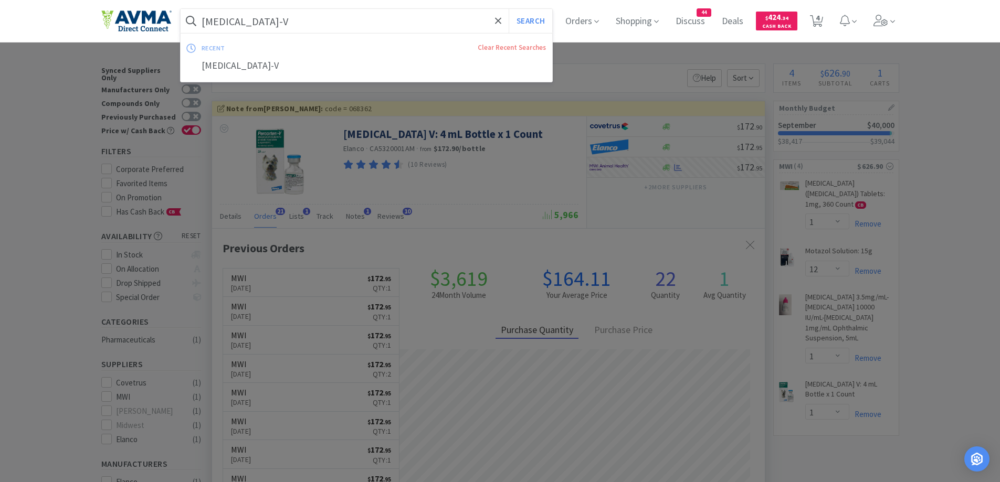
click at [282, 20] on input "Percorten-V" at bounding box center [367, 21] width 372 height 24
paste input "rednisolone 5mg"
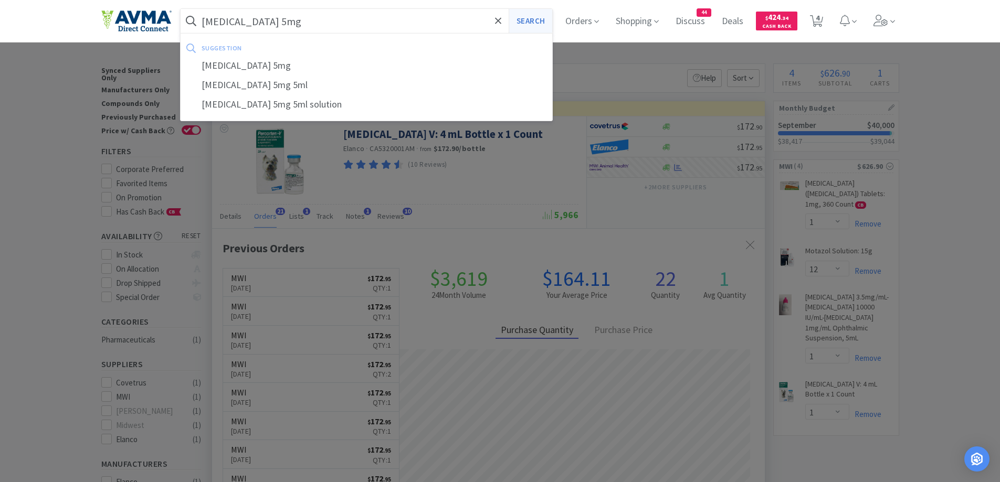
type input "Prednisolone 5mg"
click at [539, 19] on button "Search" at bounding box center [530, 21] width 44 height 24
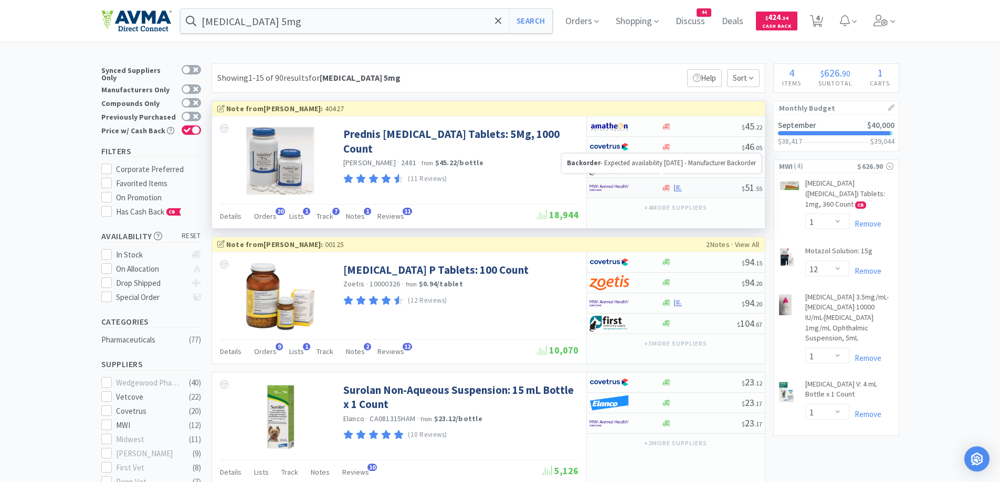
click at [663, 189] on icon at bounding box center [666, 188] width 8 height 6
select select "1"
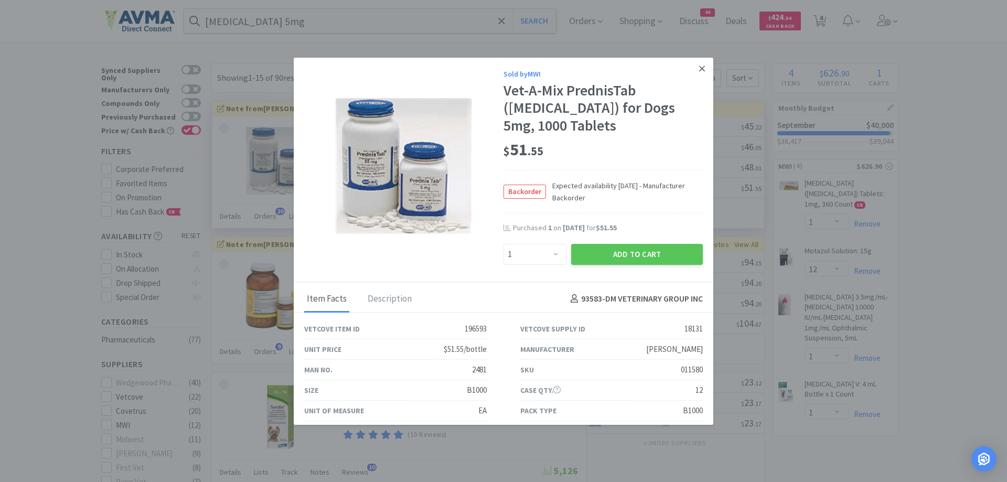
click at [700, 68] on link at bounding box center [702, 69] width 18 height 23
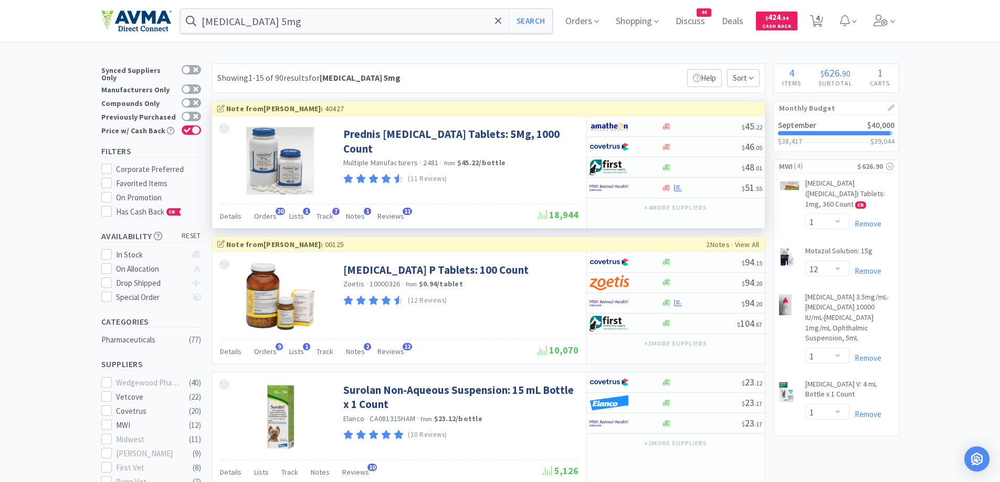
click at [587, 69] on div "Showing 1-15 of 90 results for Prednisolone 5mg Filters Help Sort" at bounding box center [488, 77] width 554 height 29
click at [664, 188] on icon at bounding box center [666, 188] width 8 height 6
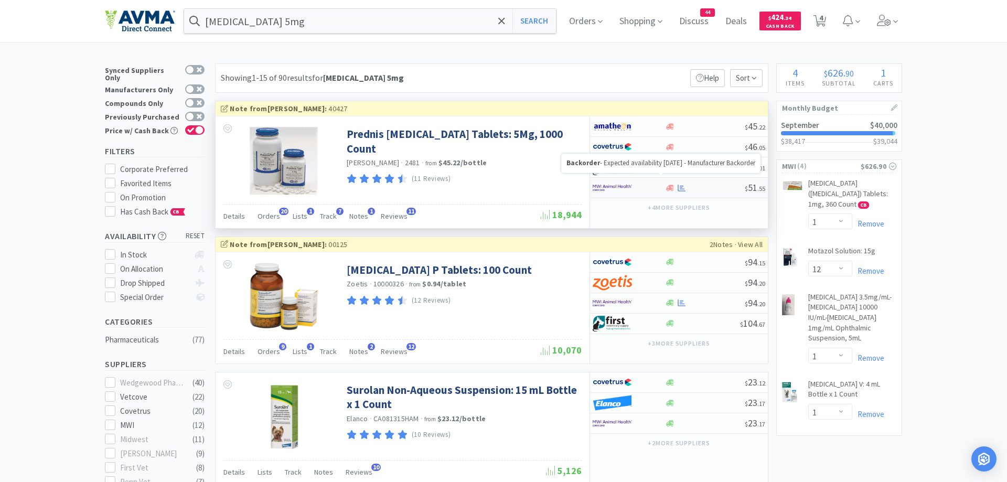
select select "1"
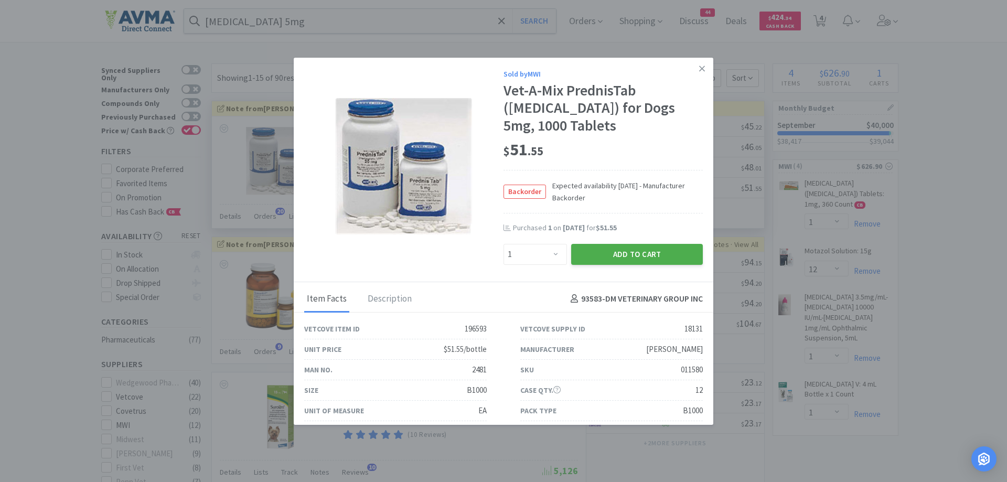
click at [617, 253] on button "Add to Cart" at bounding box center [637, 254] width 132 height 21
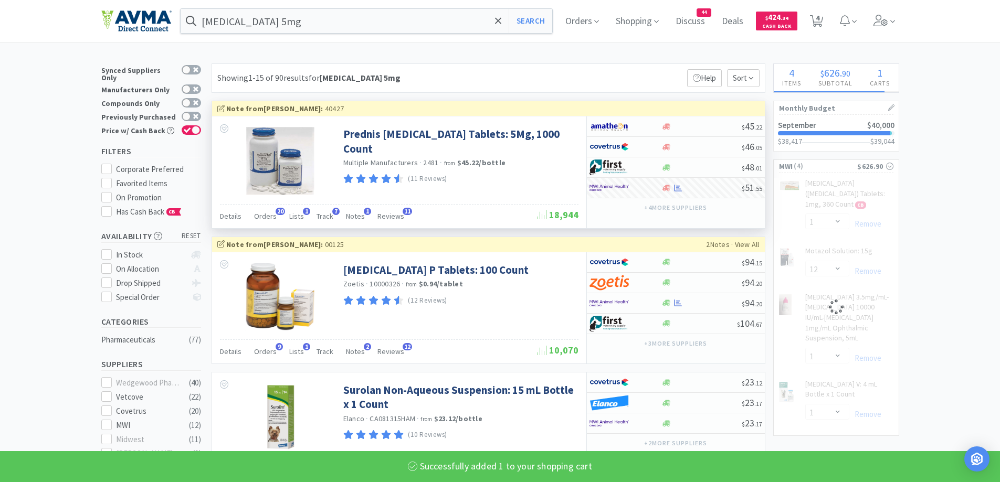
select select "1"
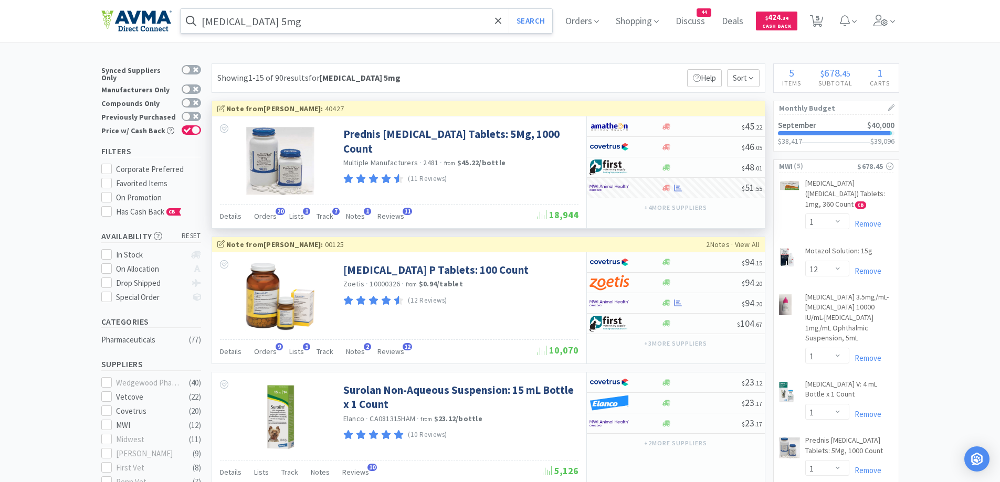
click at [313, 24] on input "Prednisolone 5mg" at bounding box center [367, 21] width 372 height 24
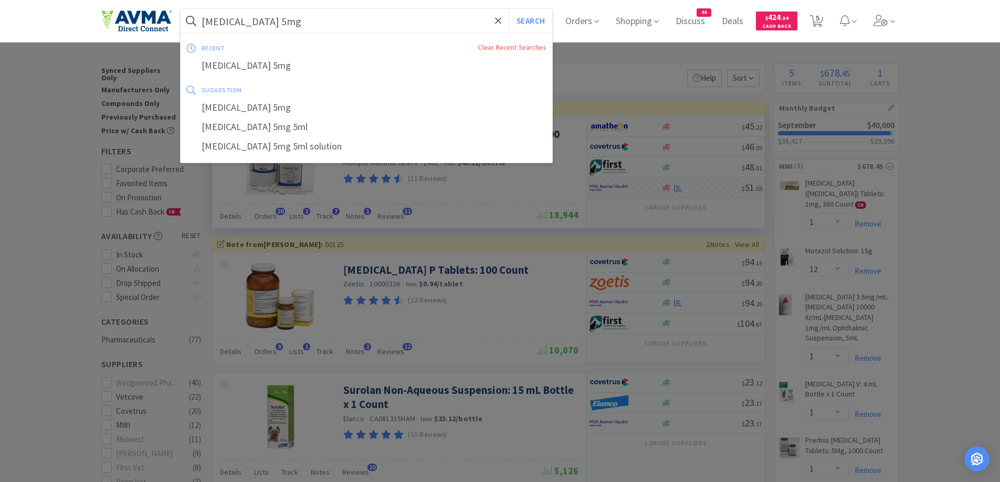
paste input "Selarid"
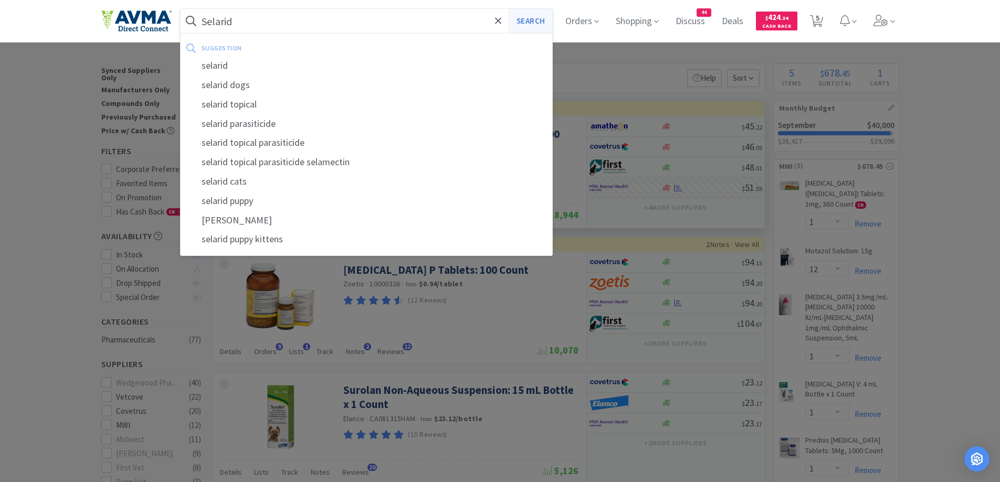
type input "Selarid"
click at [527, 16] on button "Search" at bounding box center [530, 21] width 44 height 24
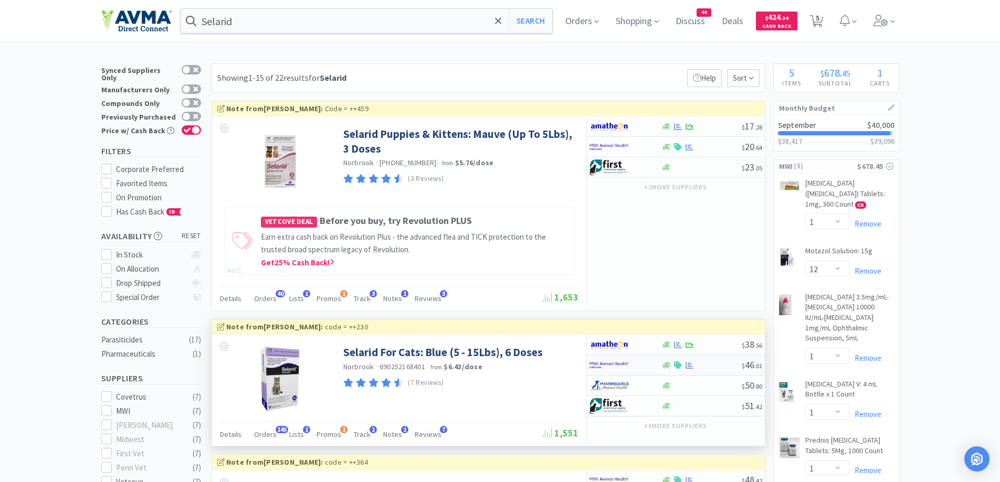
click at [639, 369] on div at bounding box center [618, 365] width 58 height 18
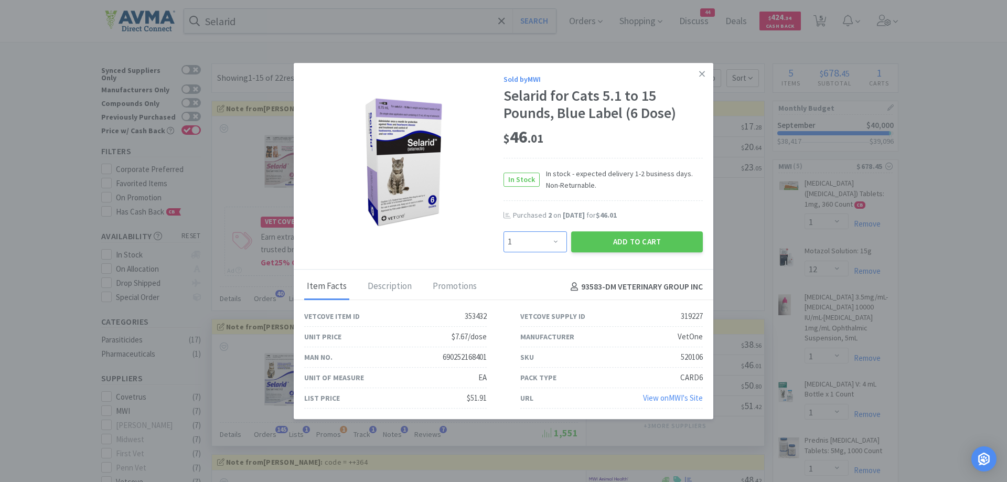
click at [537, 247] on select "Enter Quantity 1 2 3 4 5 6 7 8 9 10 11 12 13 14 15 16 17 18 19 20 Enter Quantity" at bounding box center [535, 241] width 63 height 21
select select "5"
click at [504, 231] on select "Enter Quantity 1 2 3 4 5 6 7 8 9 10 11 12 13 14 15 16 17 18 19 20 Enter Quantity" at bounding box center [535, 241] width 63 height 21
click at [638, 248] on button "Add to Cart" at bounding box center [637, 241] width 132 height 21
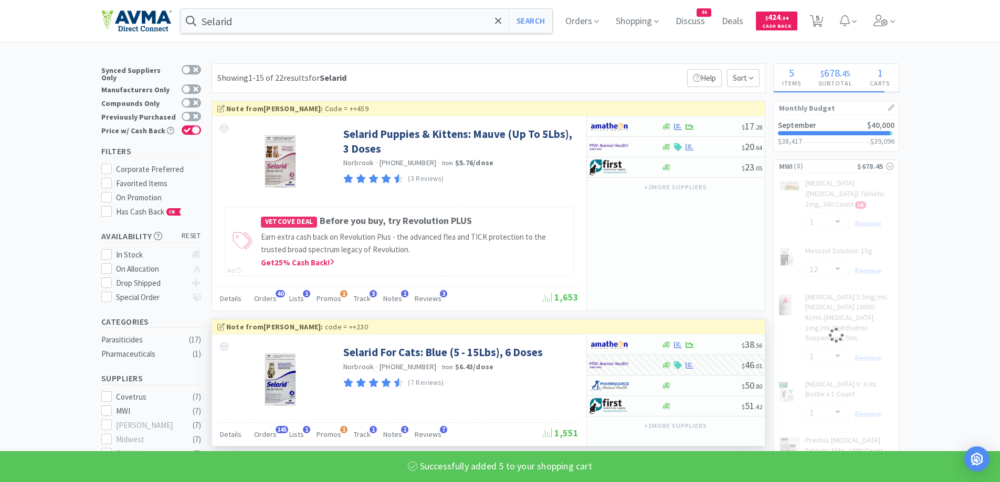
select select "5"
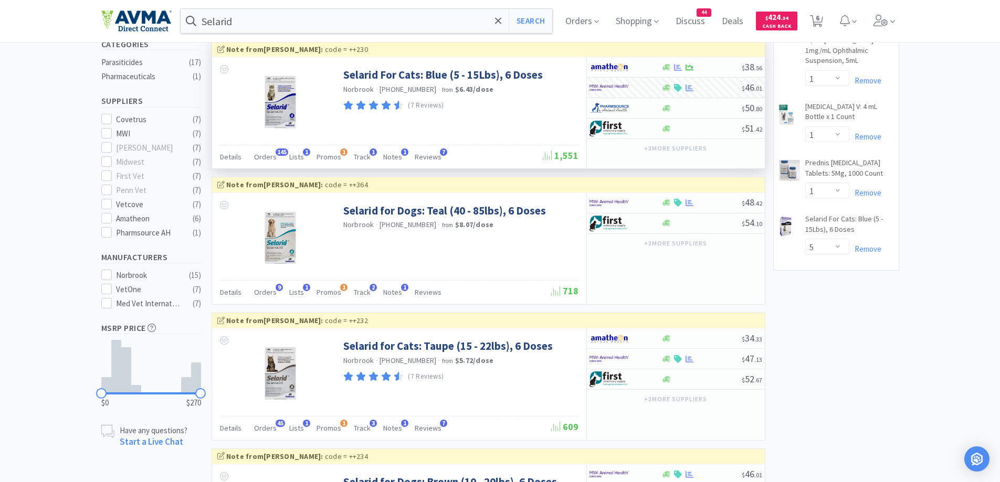
scroll to position [315, 0]
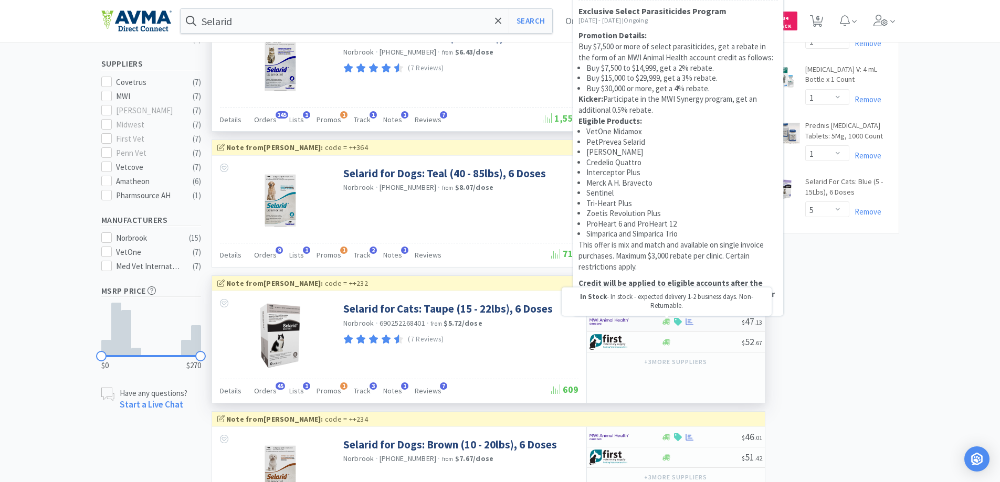
click at [665, 320] on icon at bounding box center [666, 322] width 8 height 8
select select "1"
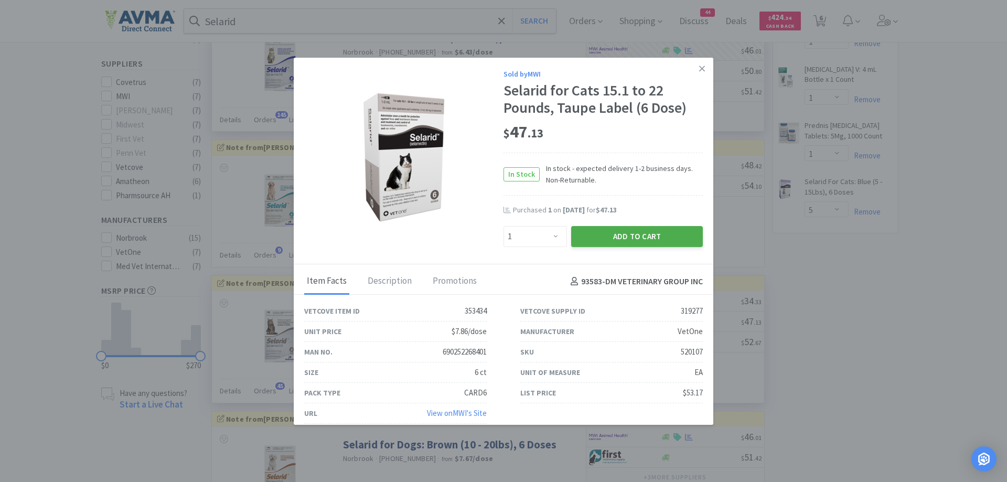
click at [602, 234] on button "Add to Cart" at bounding box center [637, 236] width 132 height 21
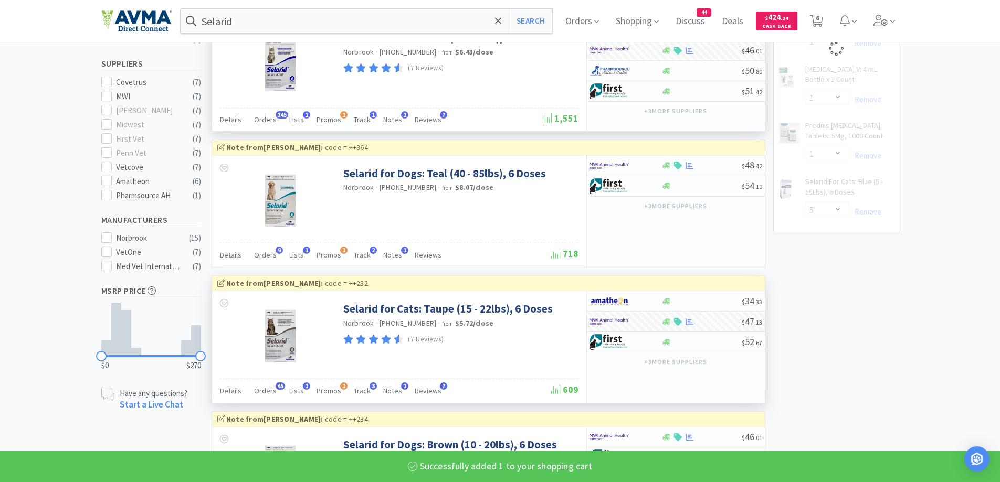
select select "1"
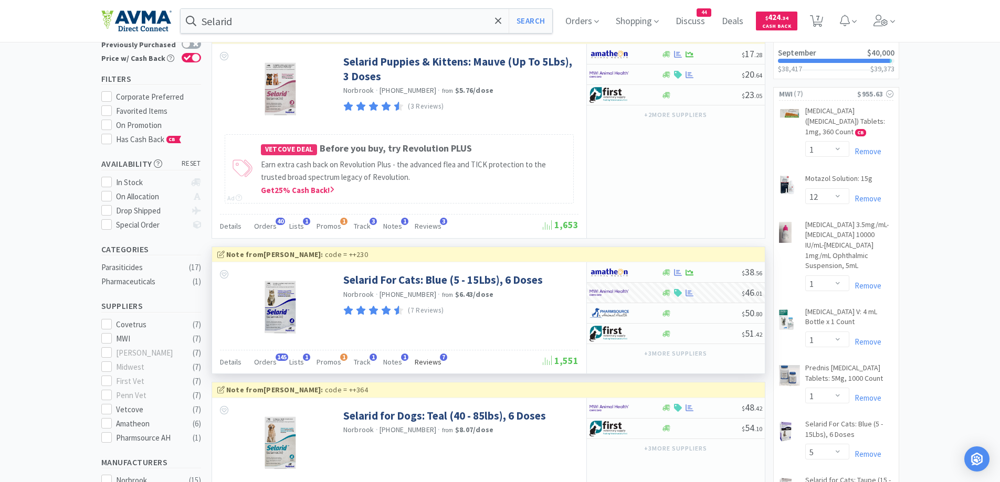
scroll to position [0, 0]
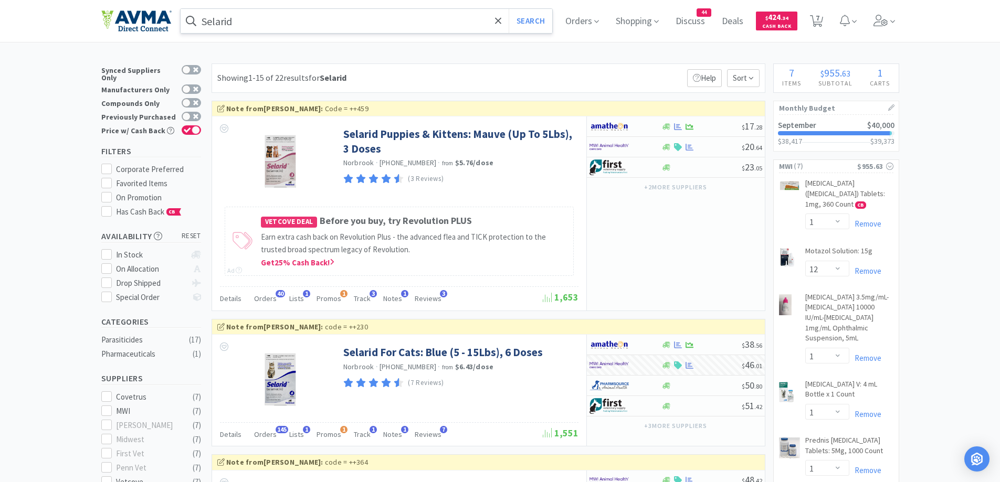
click at [344, 19] on input "Selarid" at bounding box center [367, 21] width 372 height 24
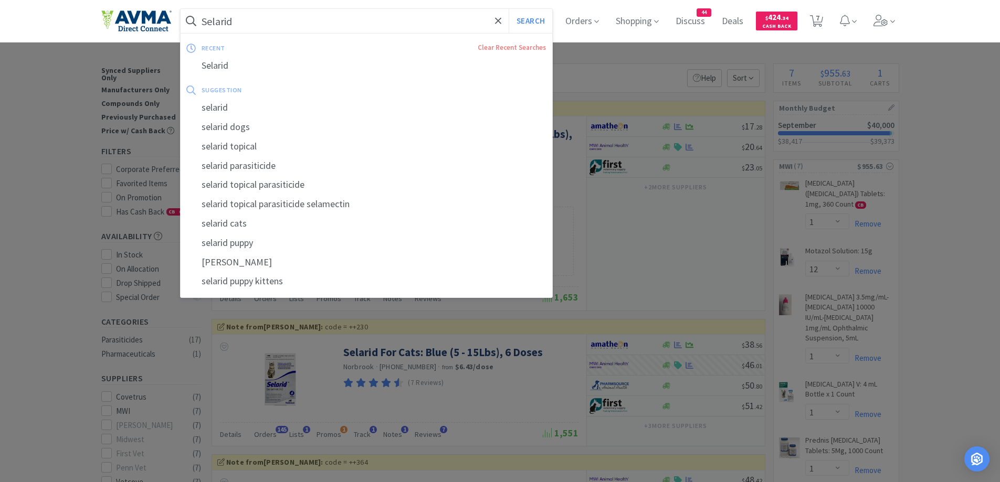
paste input "Cefpodoxime 100mg"
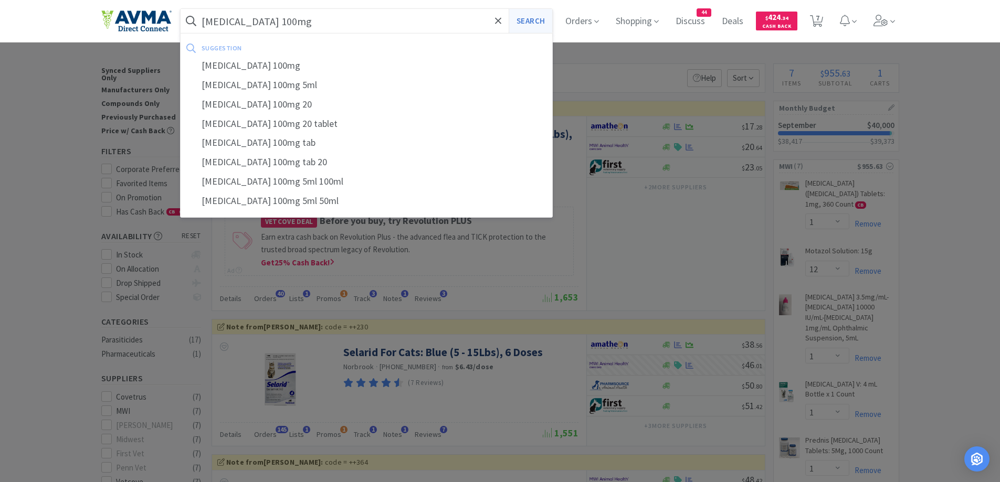
type input "Cefpodoxime 100mg"
click at [538, 26] on button "Search" at bounding box center [530, 21] width 44 height 24
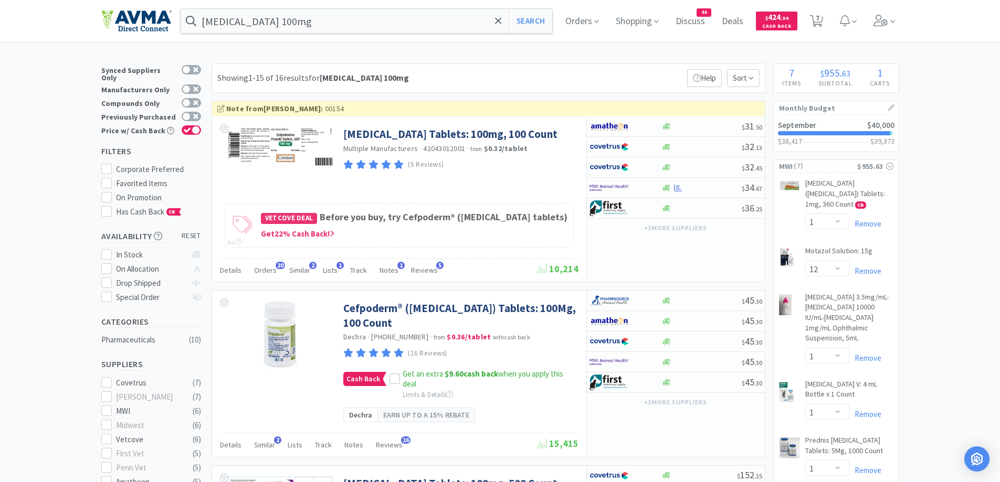
click at [640, 187] on div at bounding box center [618, 188] width 58 height 18
select select "1"
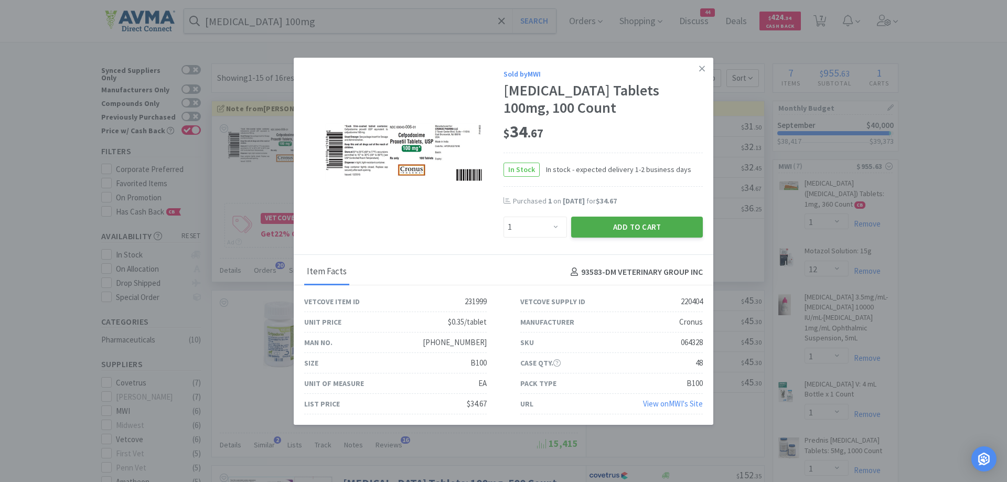
click at [641, 222] on button "Add to Cart" at bounding box center [637, 227] width 132 height 21
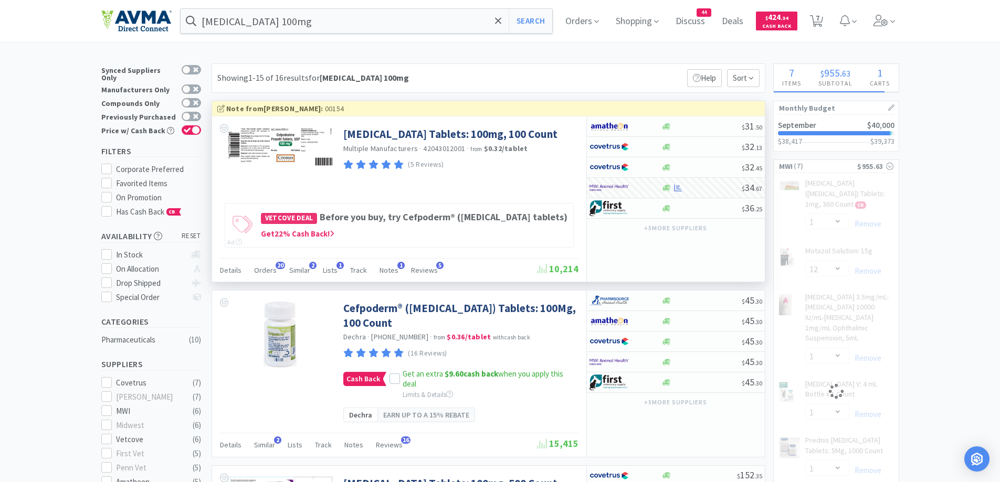
select select "1"
select select "12"
select select "1"
select select "5"
select select "1"
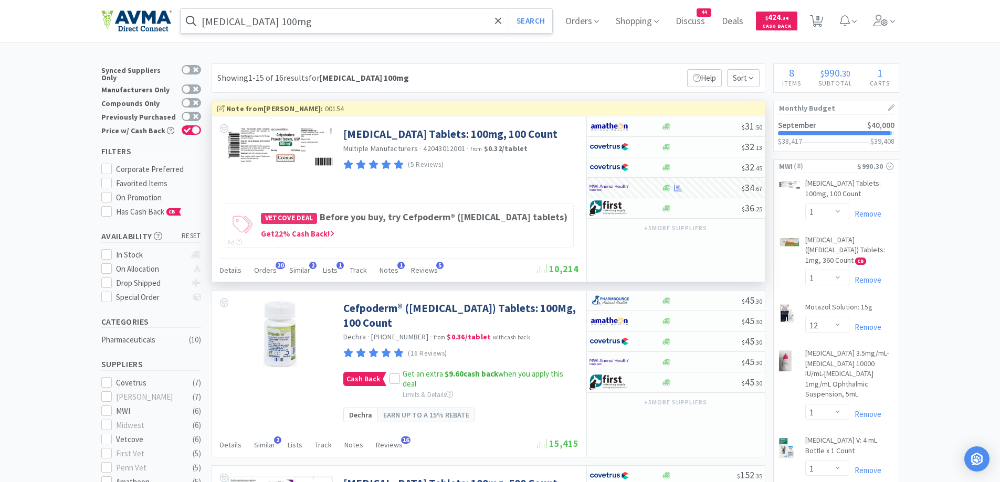
click at [299, 23] on input "Cefpodoxime 100mg" at bounding box center [367, 21] width 372 height 24
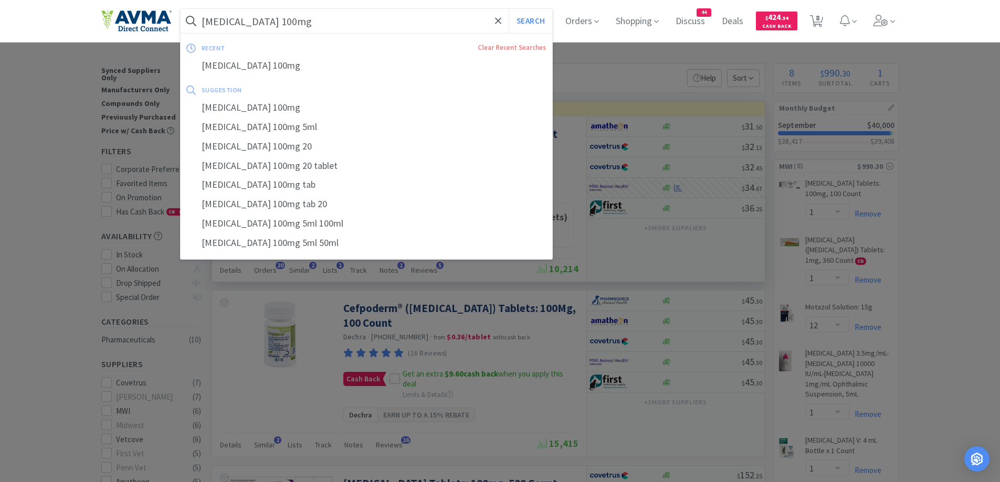
paste input "2"
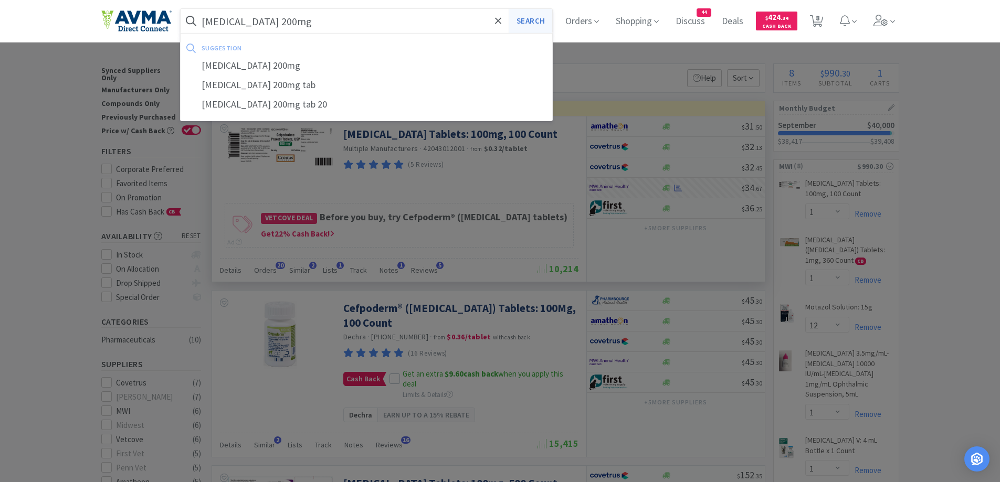
type input "Cefpodoxime 200mg"
click at [528, 13] on button "Search" at bounding box center [530, 21] width 44 height 24
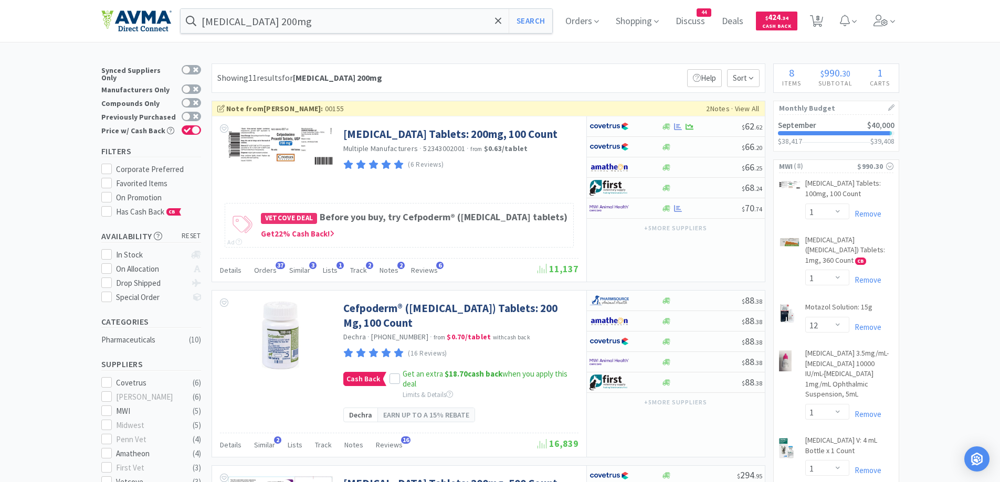
click at [628, 74] on div "Showing 11 results for Cefpodoxime 200mg Filters Help Sort" at bounding box center [488, 77] width 554 height 29
click at [656, 205] on div at bounding box center [625, 208] width 72 height 18
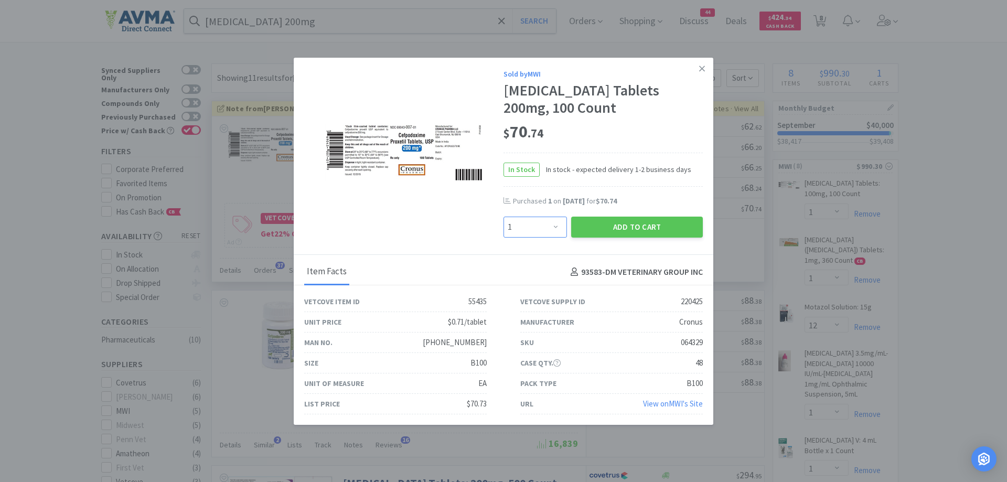
click at [533, 232] on select "Enter Quantity 1 2 3 4 5 6 7 8 9 10 11 12 13 14 15 16 17 18 19 20 Enter Quantity" at bounding box center [535, 227] width 63 height 21
select select "2"
click at [504, 217] on select "Enter Quantity 1 2 3 4 5 6 7 8 9 10 11 12 13 14 15 16 17 18 19 20 Enter Quantity" at bounding box center [535, 227] width 63 height 21
click at [642, 225] on button "Add to Cart" at bounding box center [637, 227] width 132 height 21
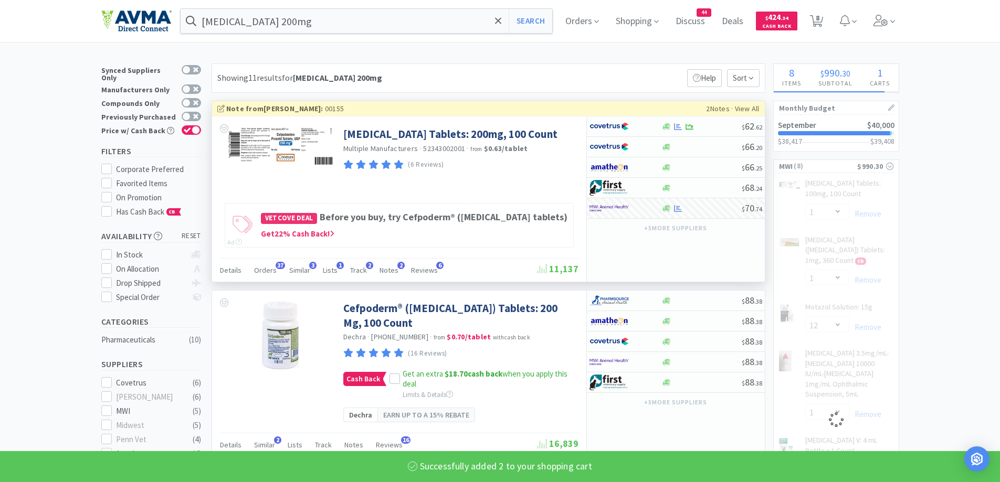
select select "2"
select select "1"
select select "12"
select select "1"
select select "5"
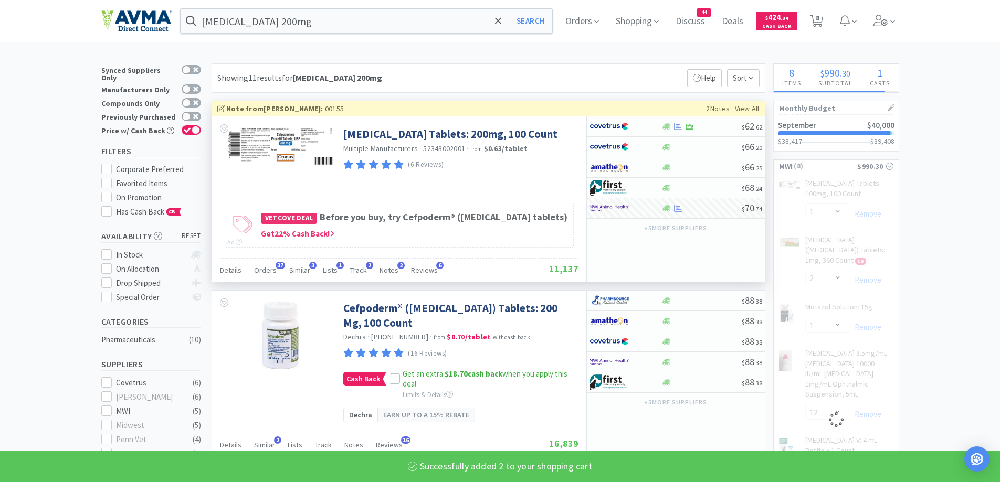
select select "1"
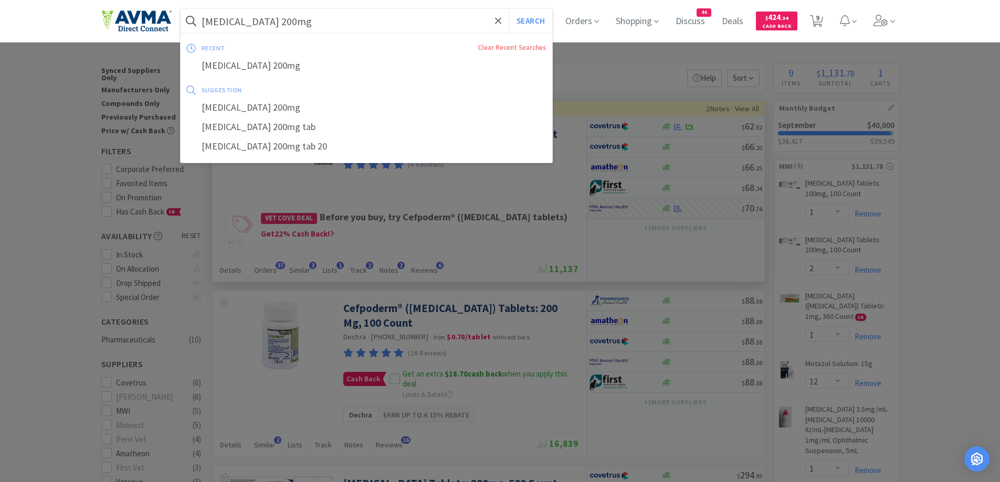
click at [307, 15] on input "Cefpodoxime 200mg" at bounding box center [367, 21] width 372 height 24
paste input "Trazodone 5"
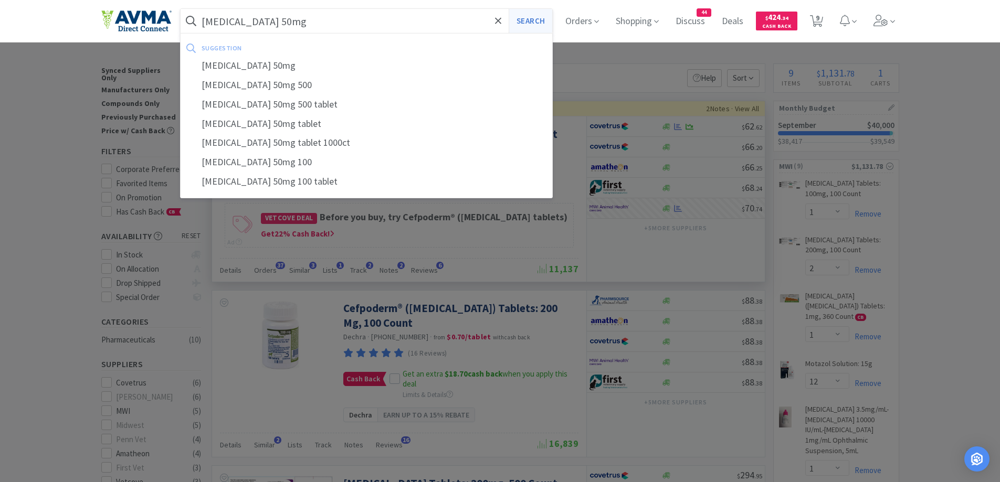
type input "Trazodone 50mg"
click at [538, 12] on button "Search" at bounding box center [530, 21] width 44 height 24
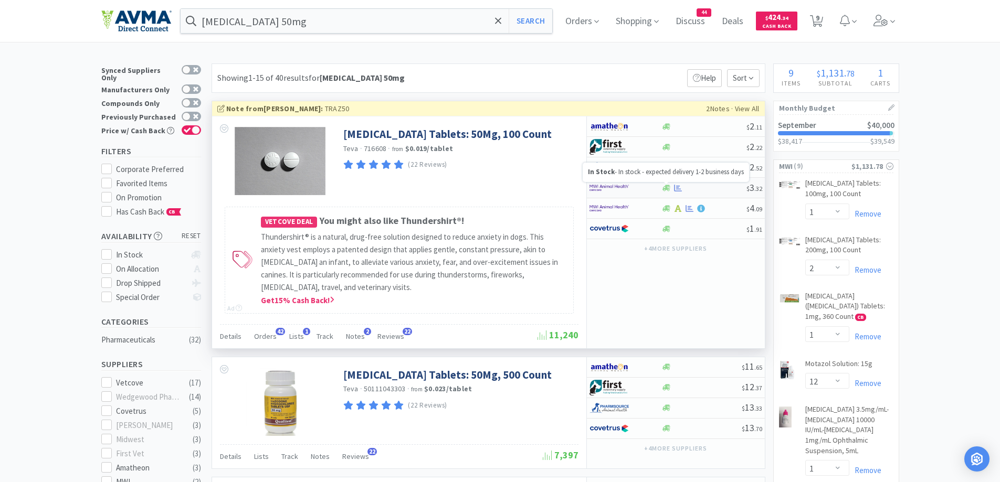
click at [663, 187] on icon at bounding box center [666, 188] width 8 height 6
select select "1"
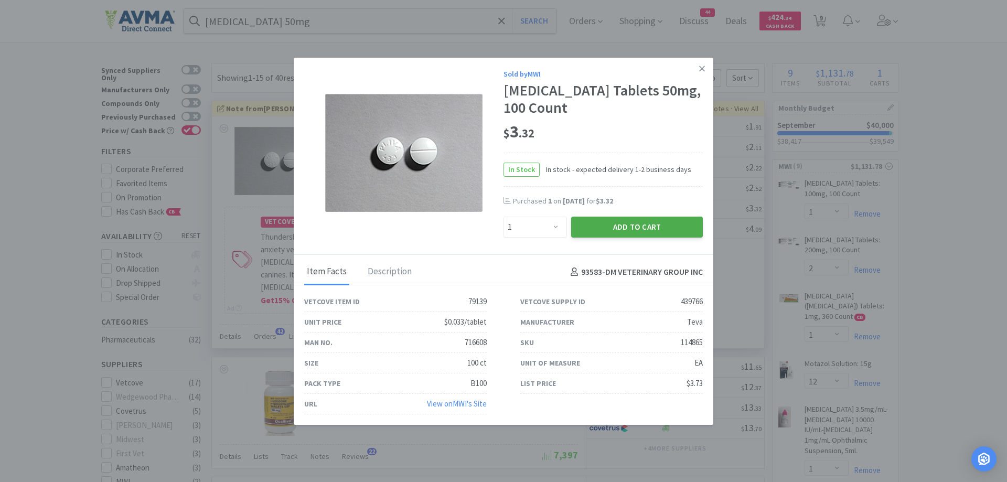
click at [635, 220] on button "Add to Cart" at bounding box center [637, 227] width 132 height 21
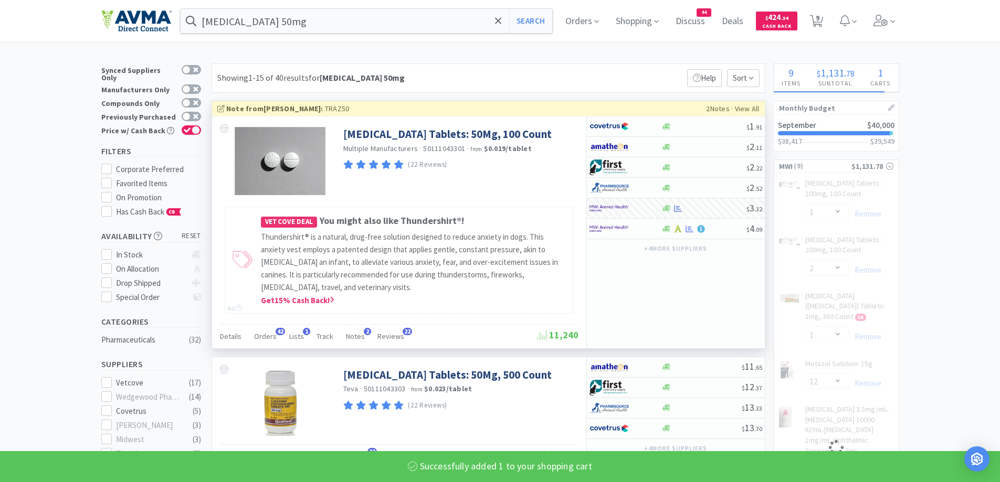
select select "1"
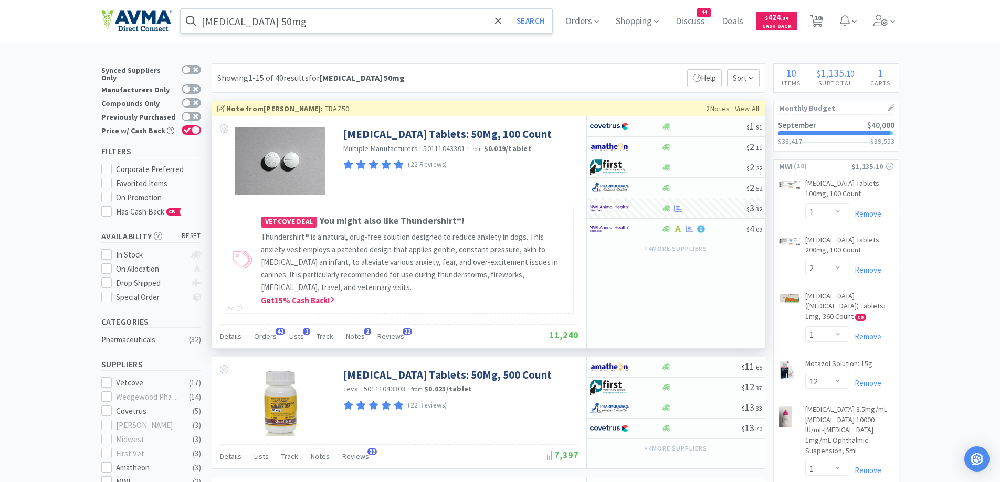
click at [299, 26] on input "Trazodone 50mg" at bounding box center [367, 21] width 372 height 24
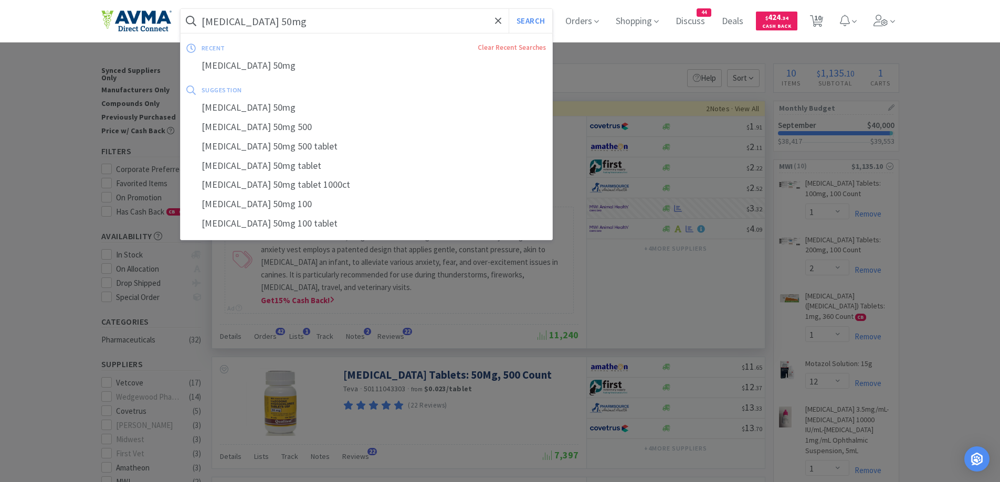
paste input "CK Shampoo 8oz"
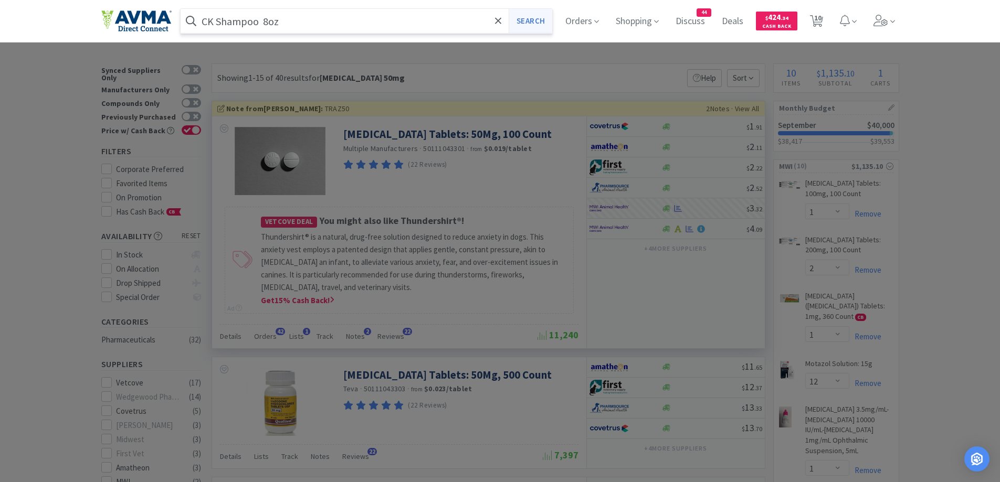
type input "CK Shampoo 8oz"
click at [523, 19] on button "Search" at bounding box center [530, 21] width 44 height 24
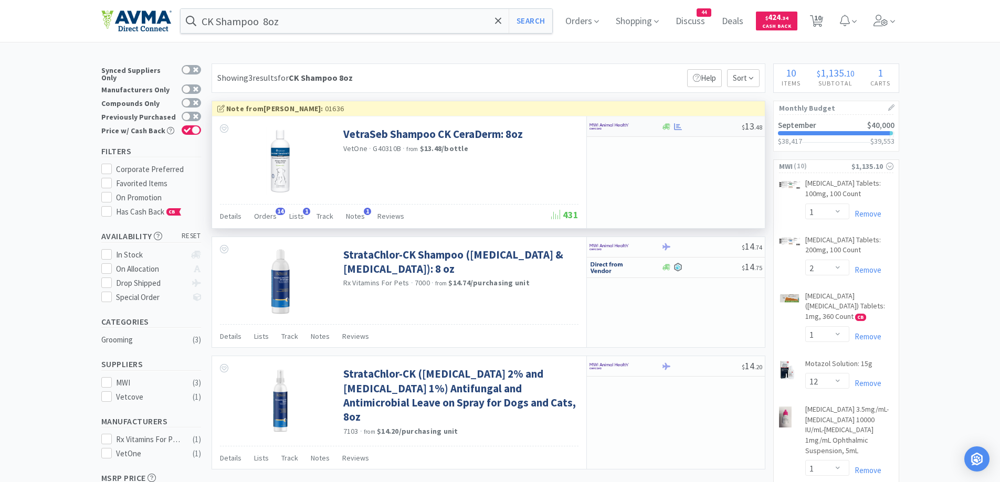
click at [648, 121] on div at bounding box center [625, 127] width 72 height 18
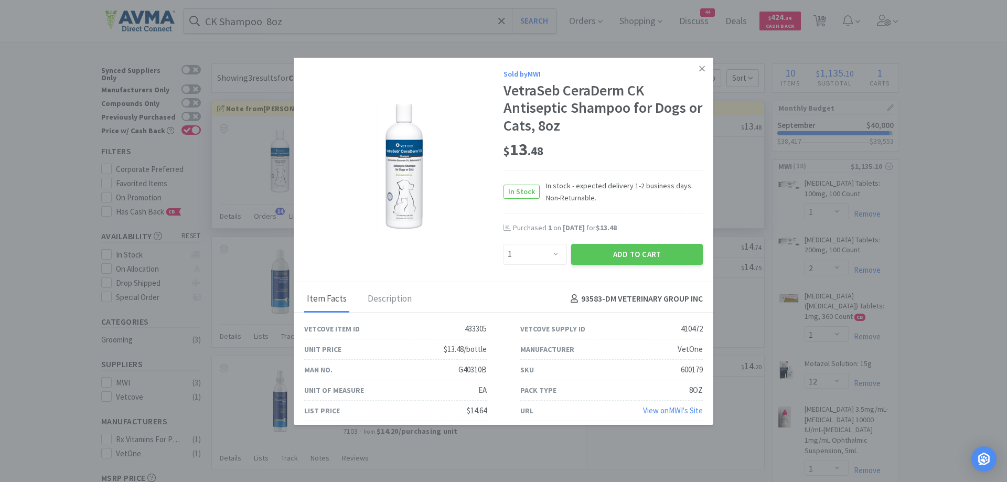
click at [505, 242] on div "Enter Quantity 1 2 3 4 5 6 7 8 9 10 11 12 13 14 15 16 17 18 19 20 Enter Quantity" at bounding box center [536, 254] width 68 height 25
click at [524, 261] on select "Enter Quantity 1 2 3 4 5 6 7 8 9 10 11 12 13 14 15 16 17 18 19 20 Enter Quantity" at bounding box center [535, 254] width 63 height 21
click at [504, 244] on select "Enter Quantity 1 2 3 4 5 6 7 8 9 10 11 12 13 14 15 16 17 18 19 20 Enter Quantity" at bounding box center [535, 254] width 63 height 21
click at [554, 252] on select "Enter Quantity 1 2 3 4 5 6 7 8 9 10 11 12 13 14 15 16 17 18 19 20 Enter Quantity" at bounding box center [535, 254] width 63 height 21
select select "2"
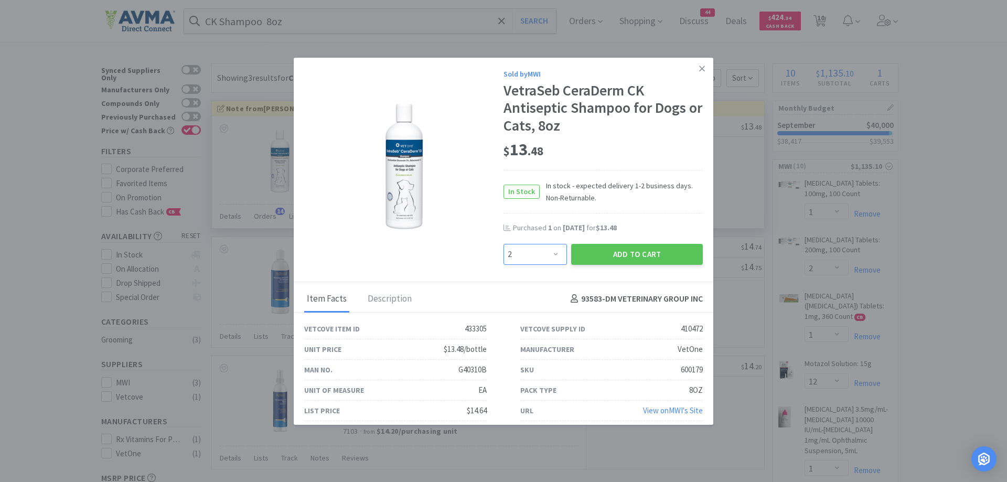
click at [504, 244] on select "Enter Quantity 1 2 3 4 5 6 7 8 9 10 11 12 13 14 15 16 17 18 19 20 Enter Quantity" at bounding box center [535, 254] width 63 height 21
click at [664, 258] on button "Add to Cart" at bounding box center [637, 254] width 132 height 21
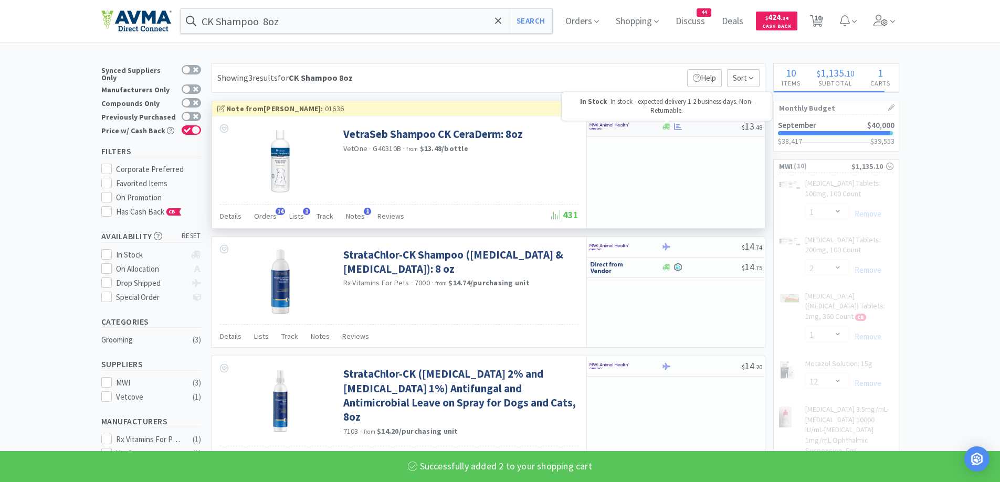
click at [667, 123] on icon at bounding box center [666, 127] width 8 height 8
select select "1"
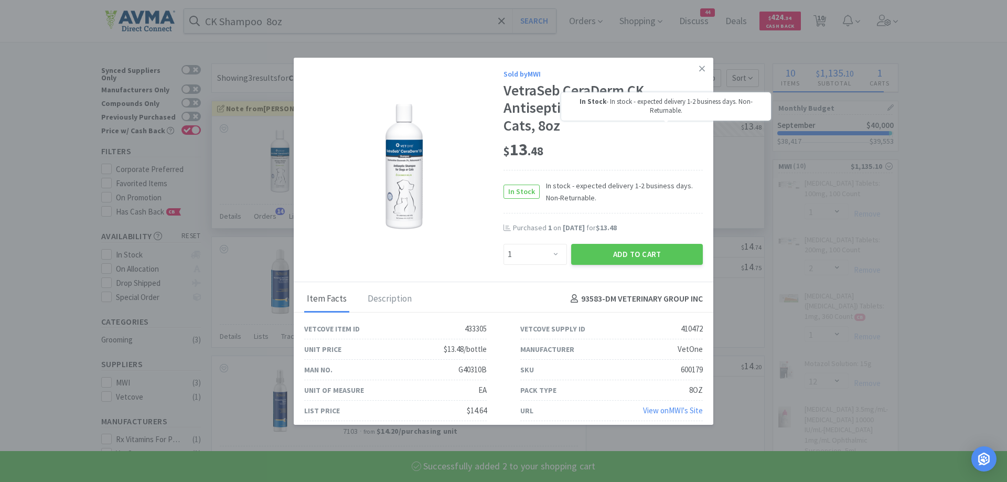
select select "2"
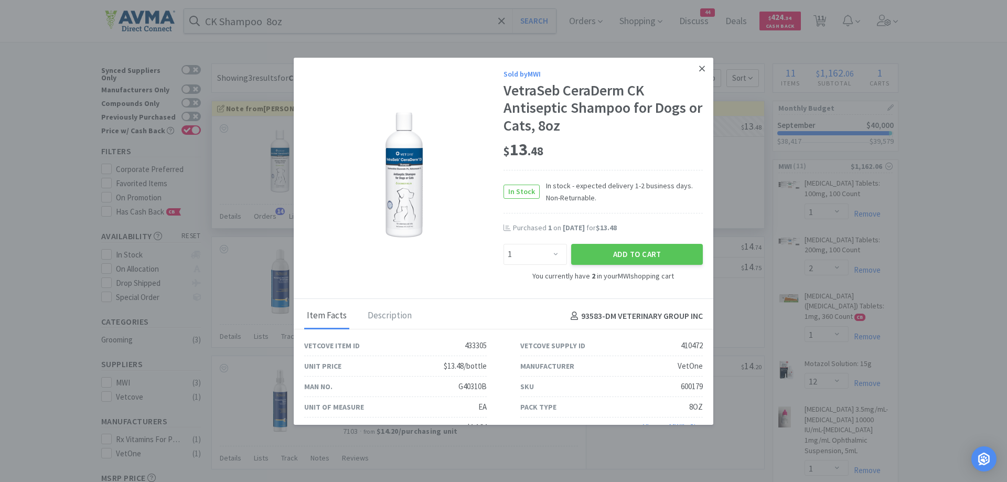
click at [699, 72] on icon at bounding box center [702, 68] width 6 height 9
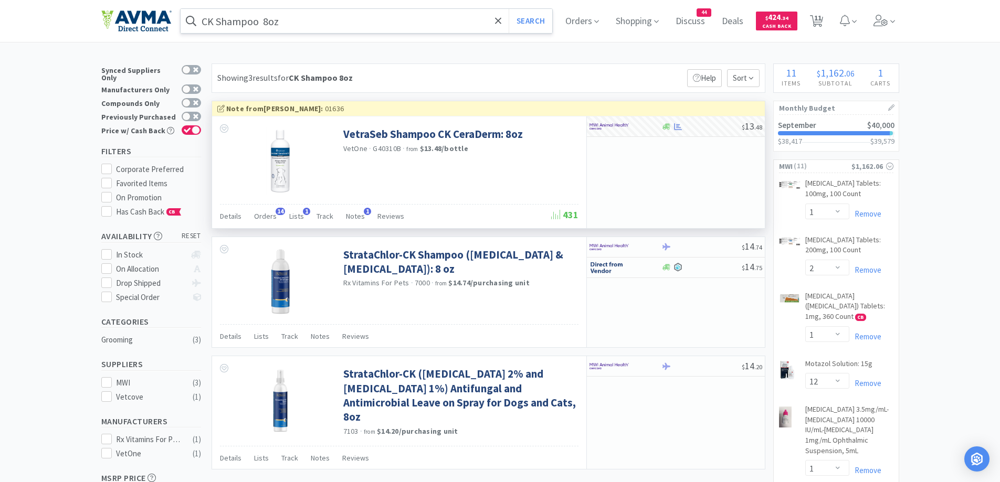
click at [397, 26] on input "CK Shampoo 8oz" at bounding box center [367, 21] width 372 height 24
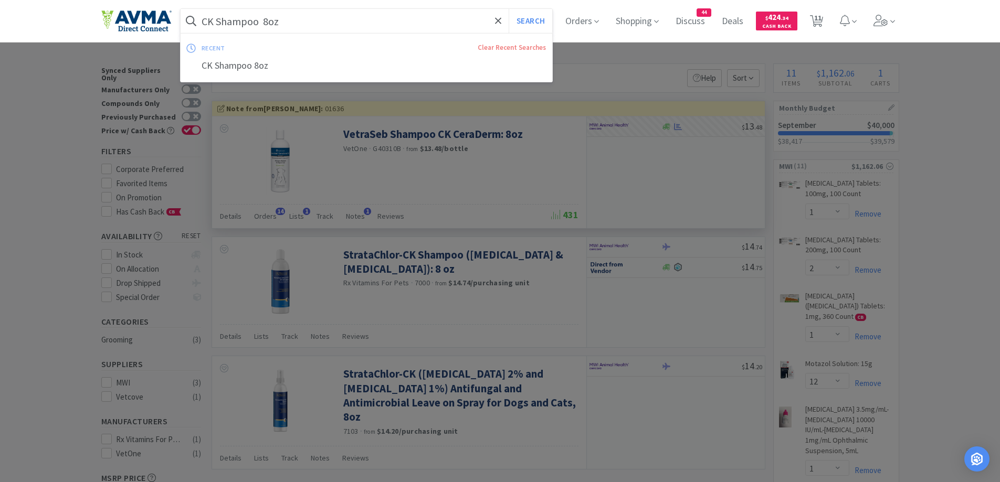
paste input "Meloxicam"
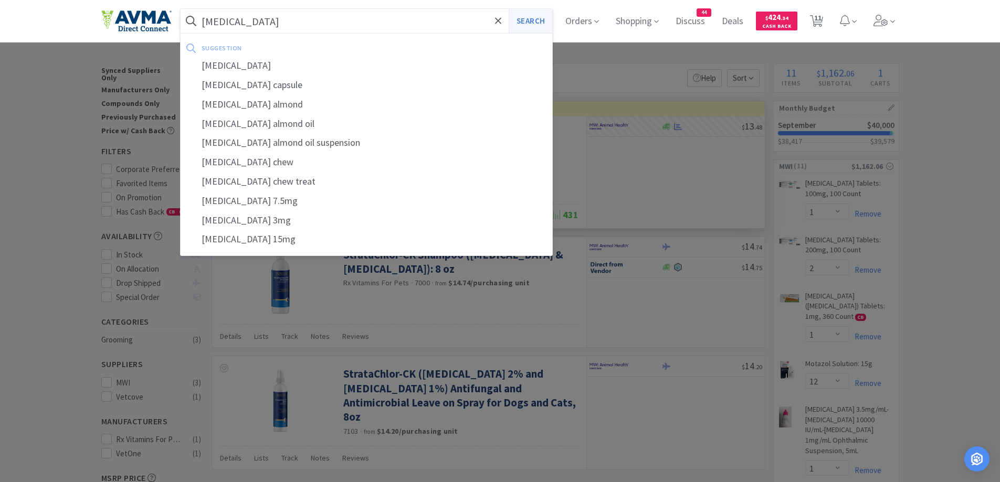
type input "Meloxicam"
click at [552, 24] on button "Search" at bounding box center [530, 21] width 44 height 24
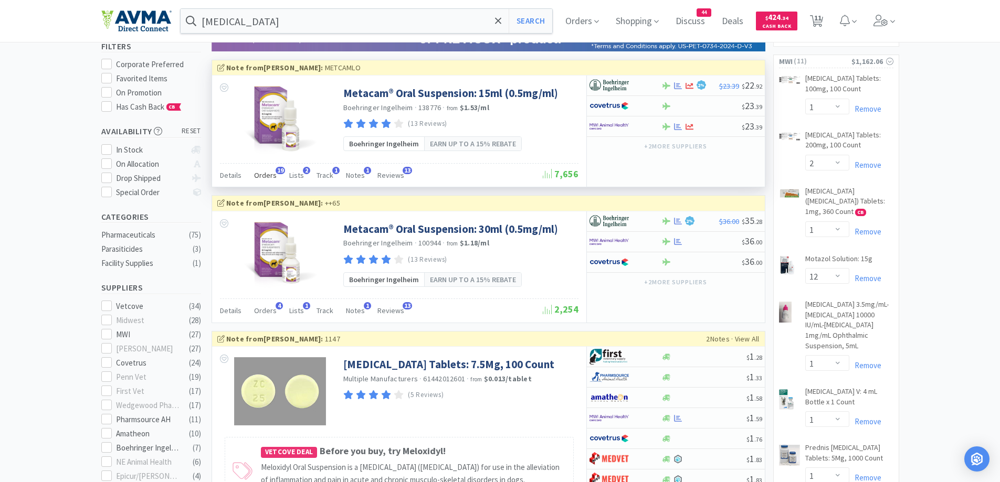
click at [269, 172] on span "Orders" at bounding box center [265, 175] width 23 height 9
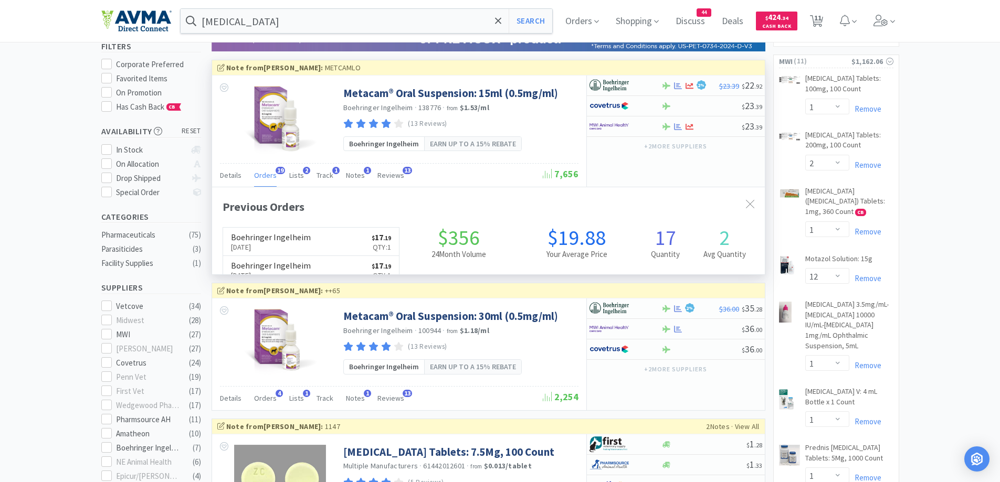
scroll to position [281, 553]
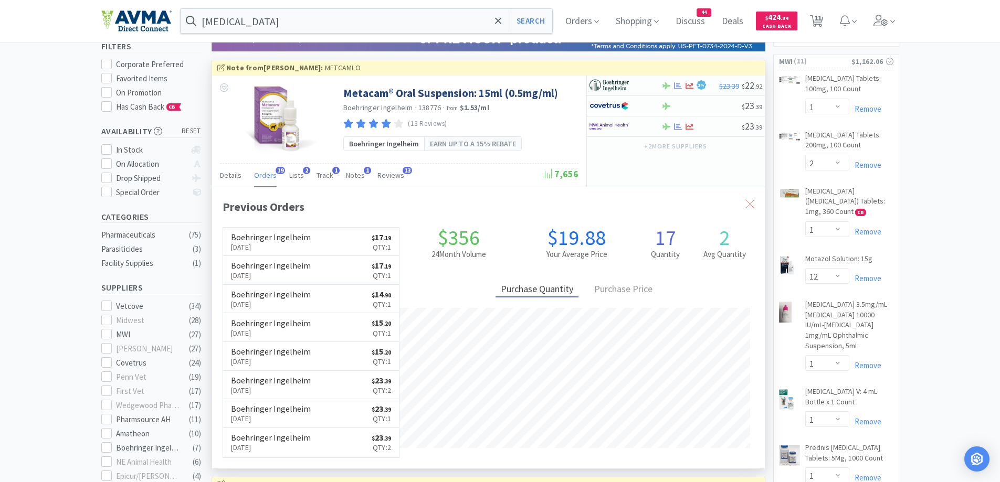
click at [747, 199] on div at bounding box center [749, 204] width 19 height 24
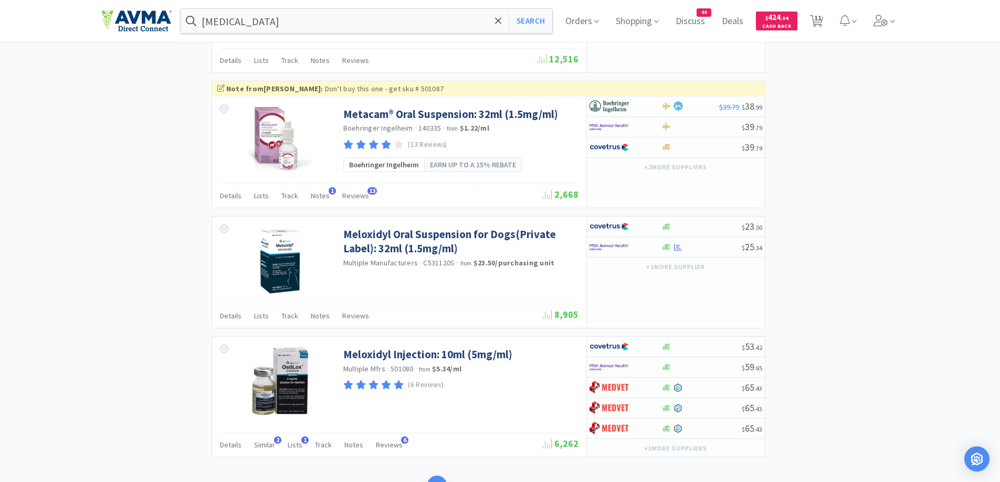
scroll to position [2067, 0]
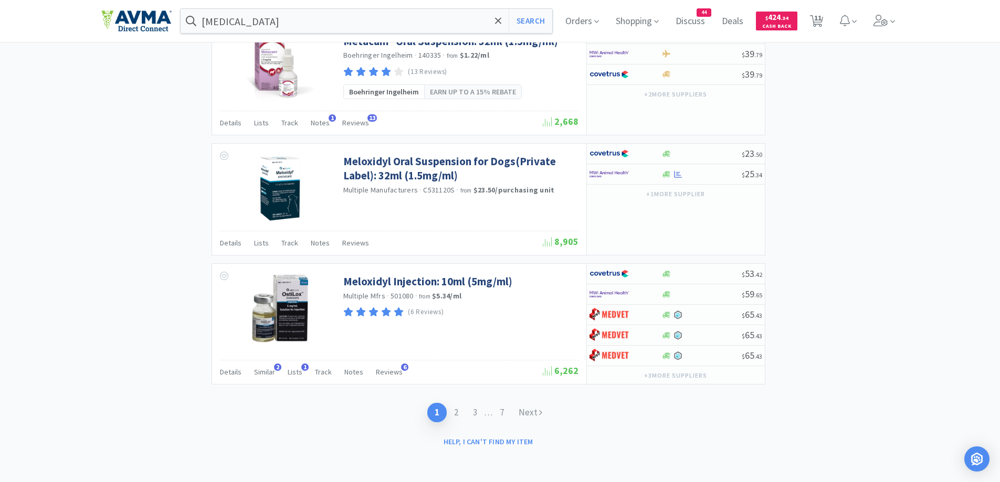
click at [340, 412] on div "1 2 3 . . . 7 Next" at bounding box center [488, 413] width 554 height 40
click at [454, 413] on link "2" at bounding box center [456, 412] width 19 height 19
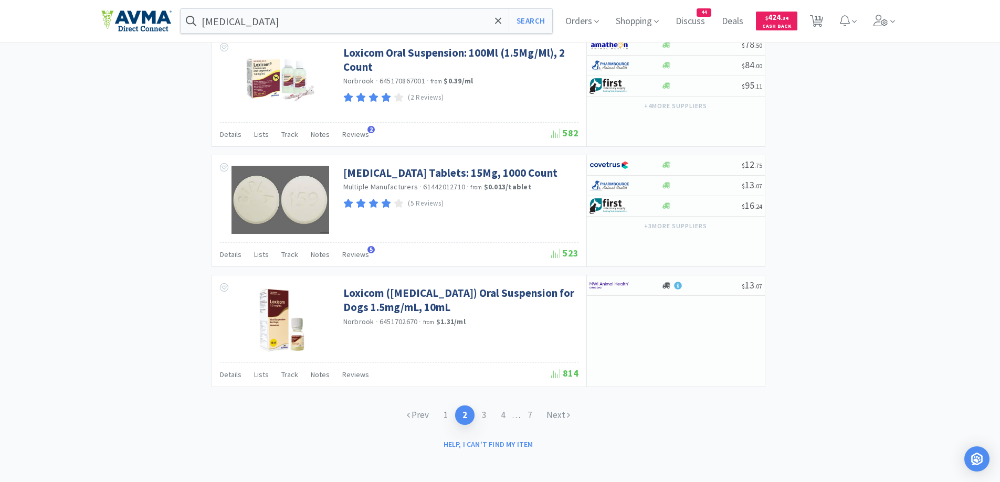
scroll to position [1541, 0]
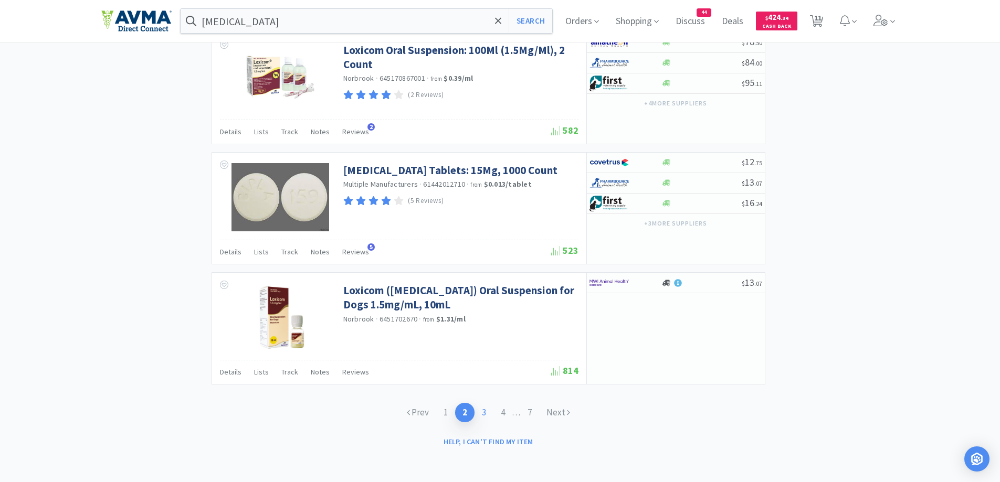
click at [489, 411] on link "3" at bounding box center [483, 412] width 19 height 19
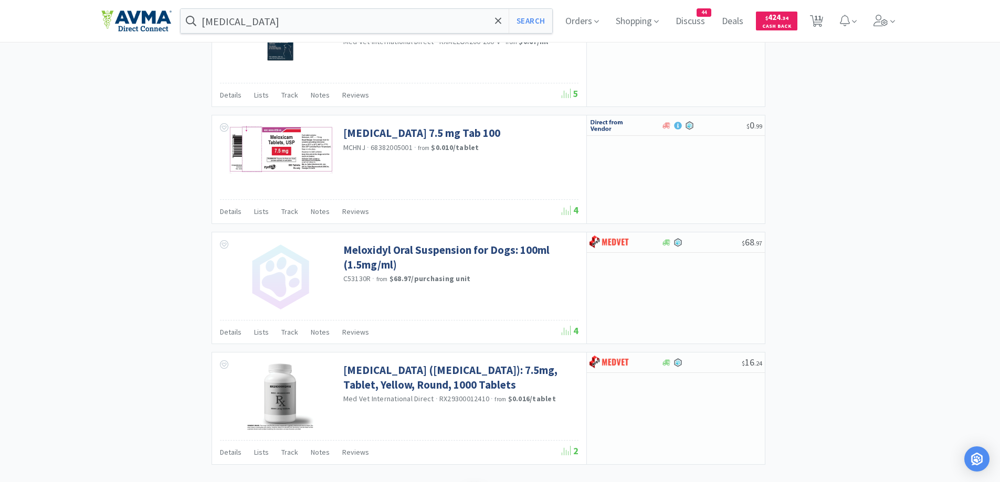
scroll to position [1723, 0]
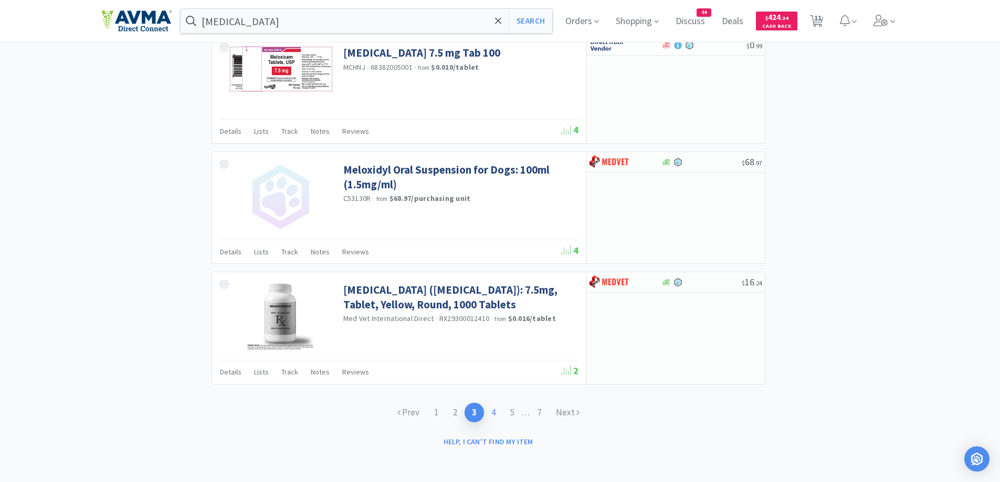
click at [497, 414] on link "4" at bounding box center [493, 412] width 19 height 19
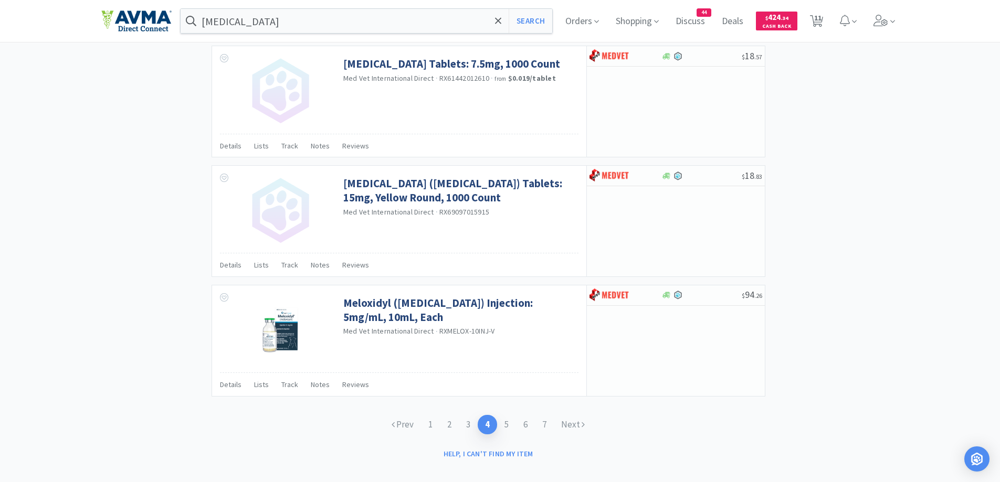
scroll to position [1507, 0]
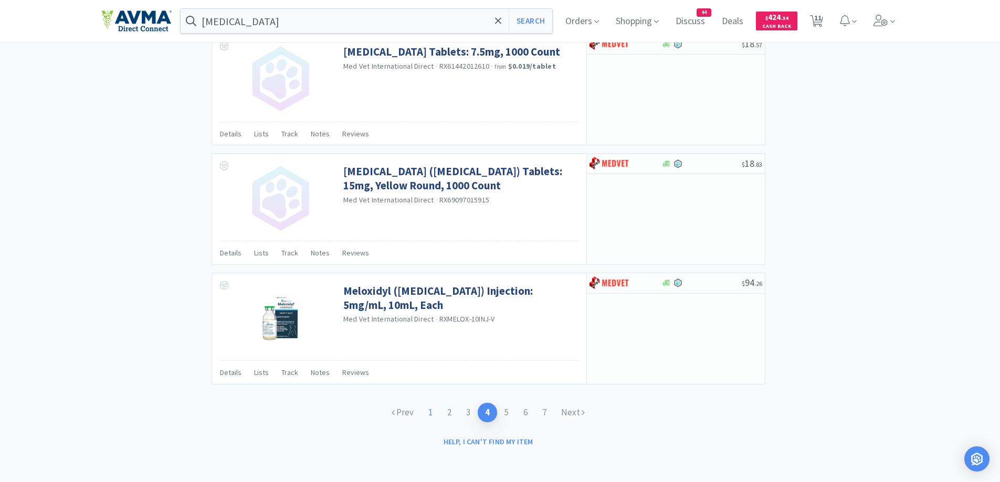
click at [436, 416] on link "1" at bounding box center [430, 412] width 19 height 19
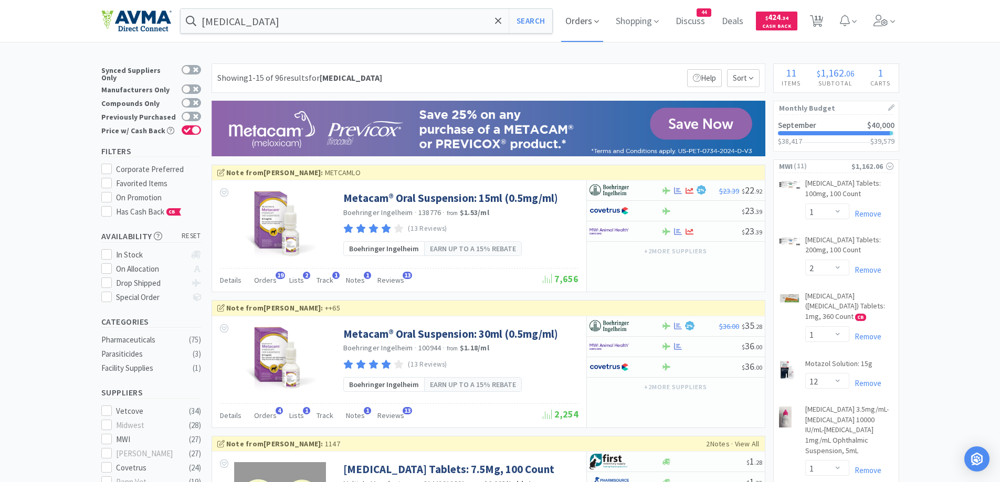
click at [589, 25] on span "Orders" at bounding box center [582, 21] width 42 height 42
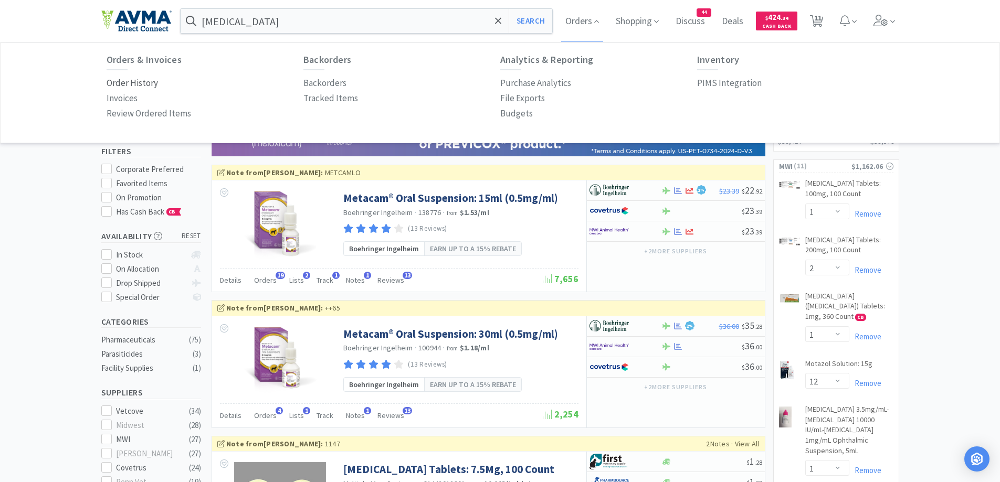
click at [137, 78] on p "Order History" at bounding box center [132, 83] width 51 height 14
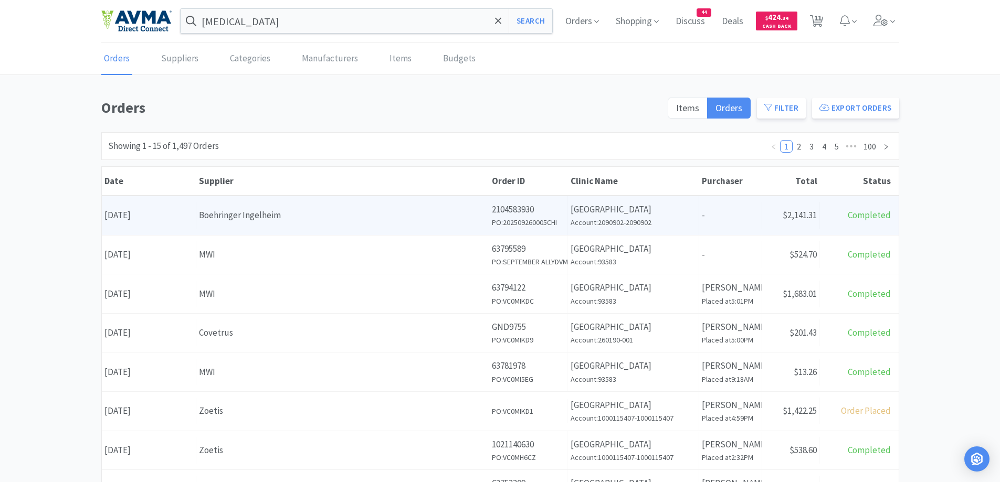
click at [333, 209] on div "Boehringer Ingelheim" at bounding box center [342, 215] width 287 height 14
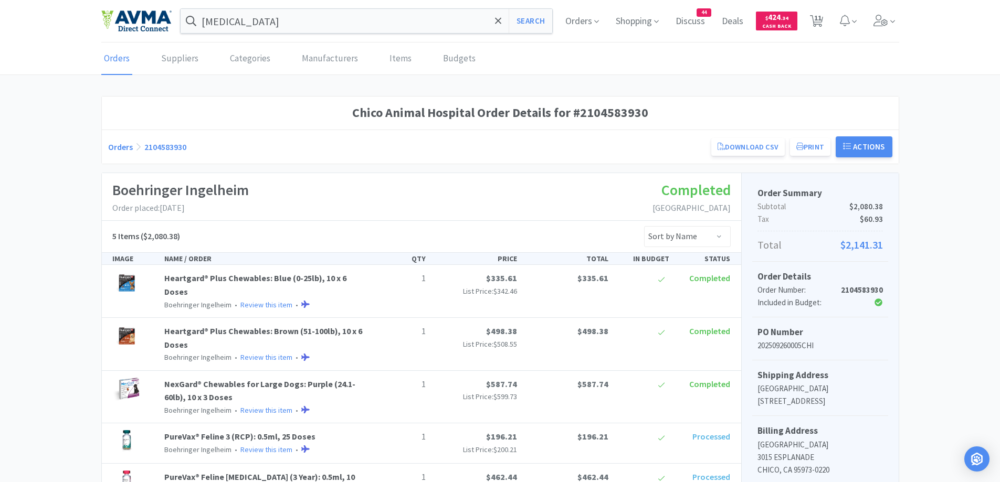
scroll to position [176, 0]
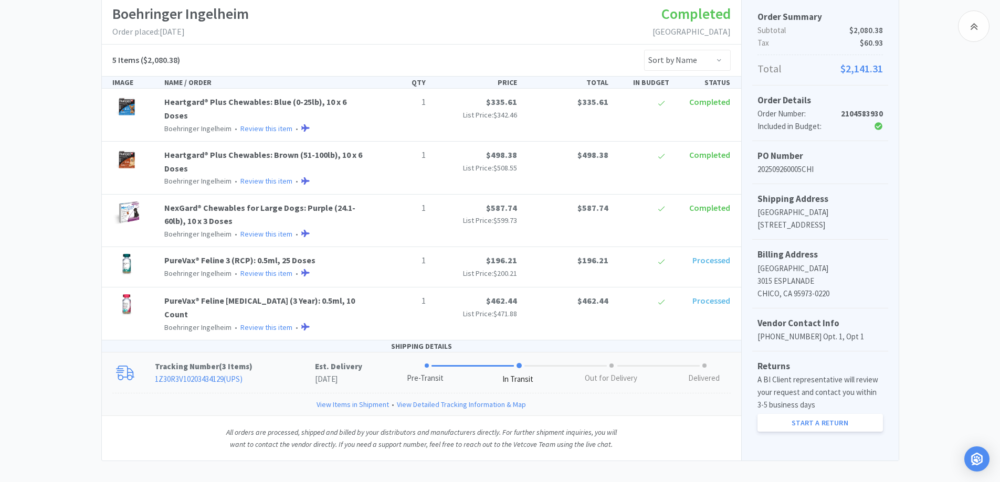
click at [280, 360] on p "Tracking Number ( 3 Items )" at bounding box center [235, 366] width 160 height 13
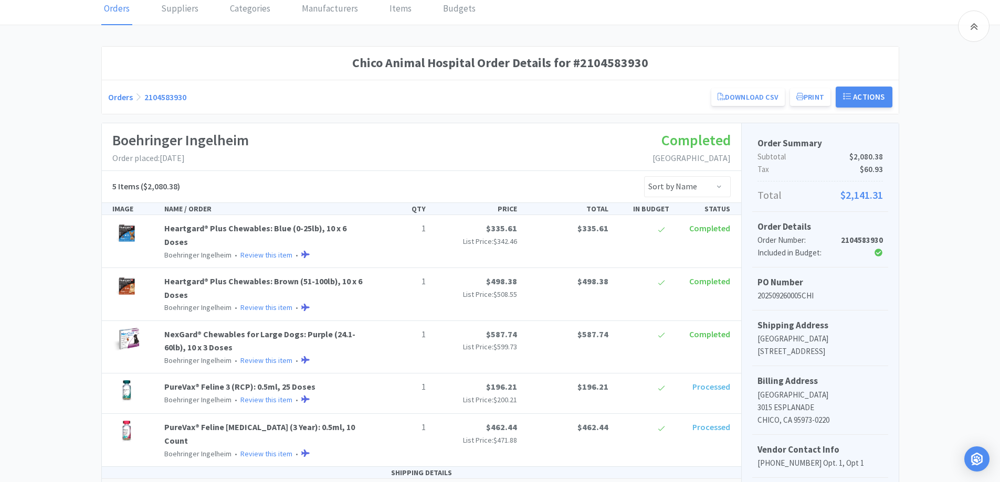
scroll to position [0, 0]
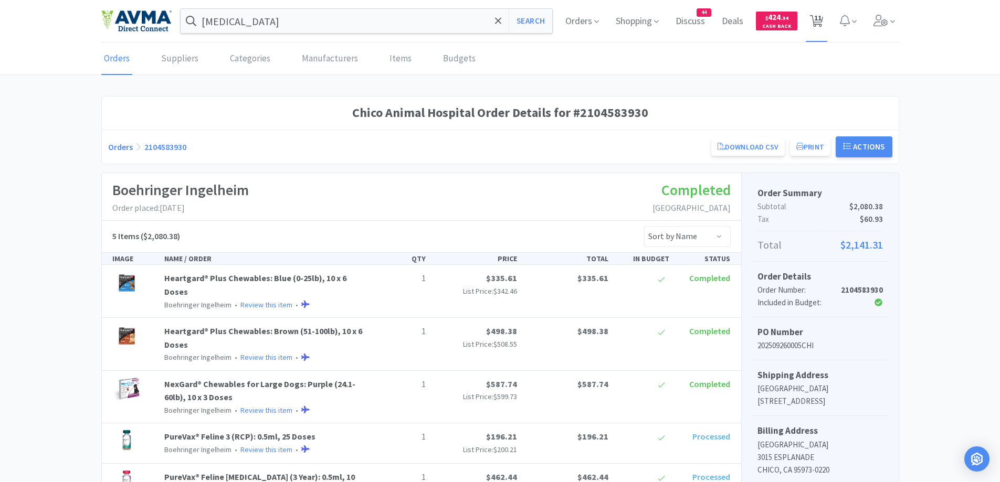
click at [815, 17] on span "11" at bounding box center [817, 18] width 7 height 42
select select "1"
select select "2"
select select "1"
select select "12"
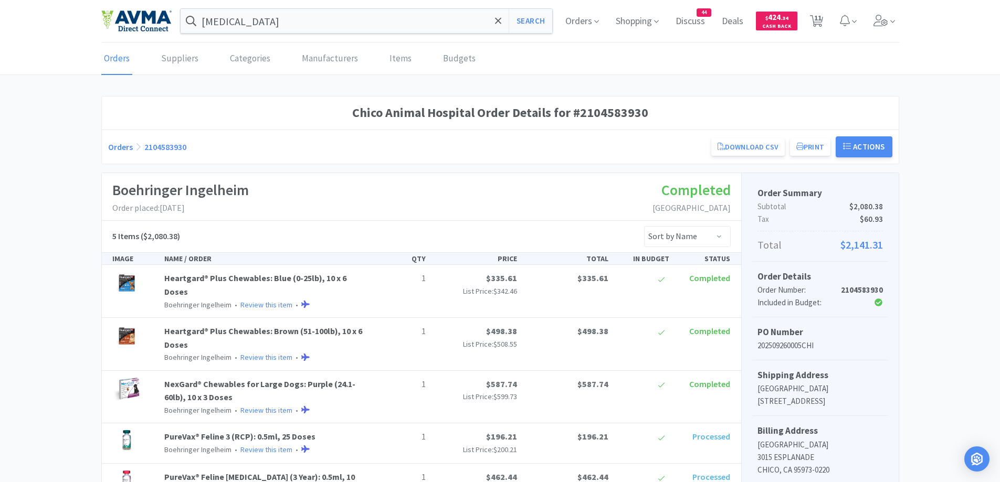
select select "1"
select select "5"
select select "1"
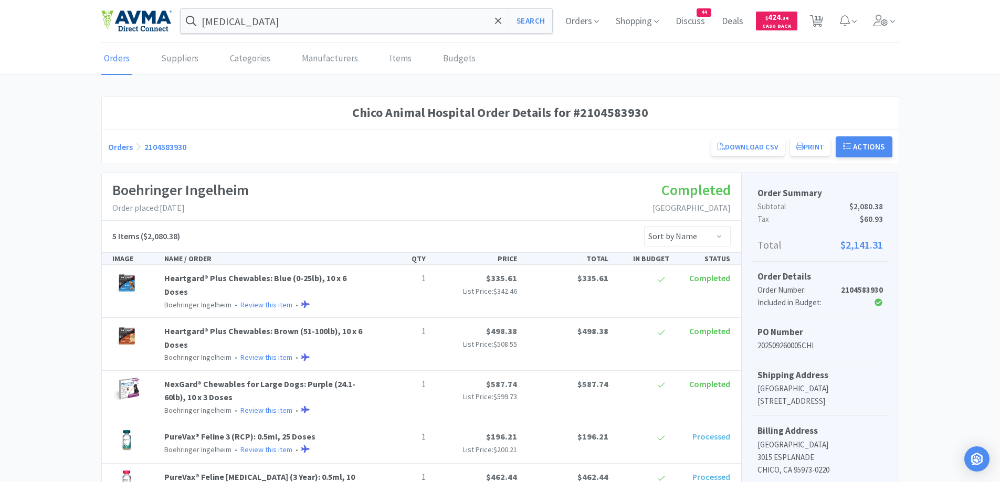
select select "1"
select select "2"
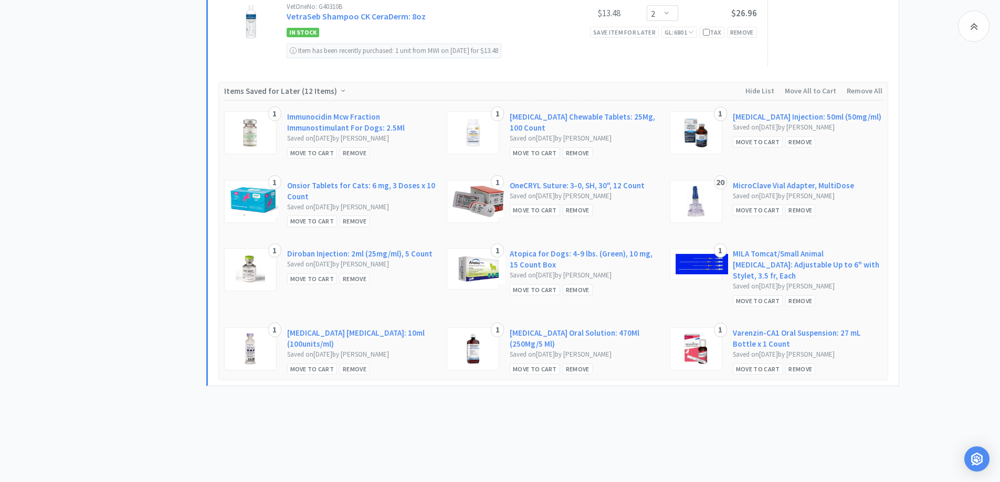
scroll to position [1068, 0]
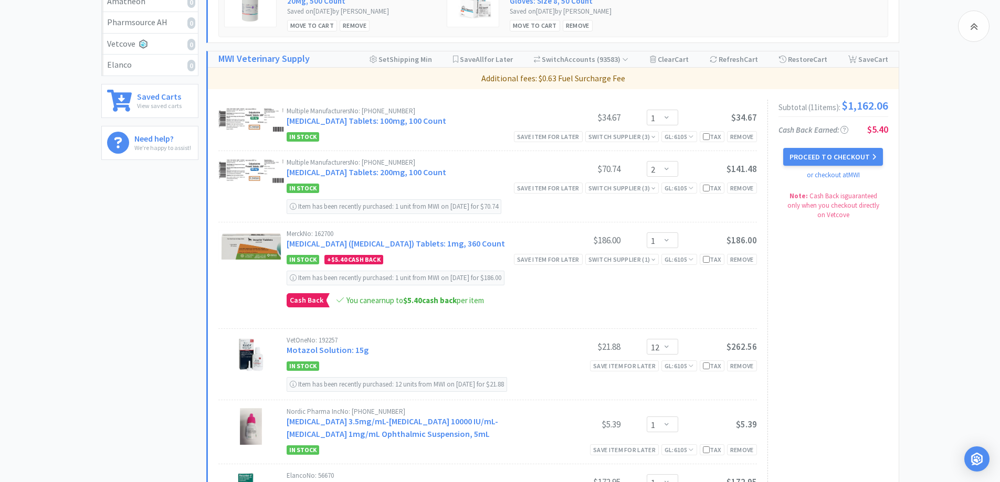
click at [942, 220] on div "All Carts 11 Items $ 1,162 . 06 Subtotal 1 Carts How It Works Monthly Budget Se…" at bounding box center [500, 434] width 1000 height 1409
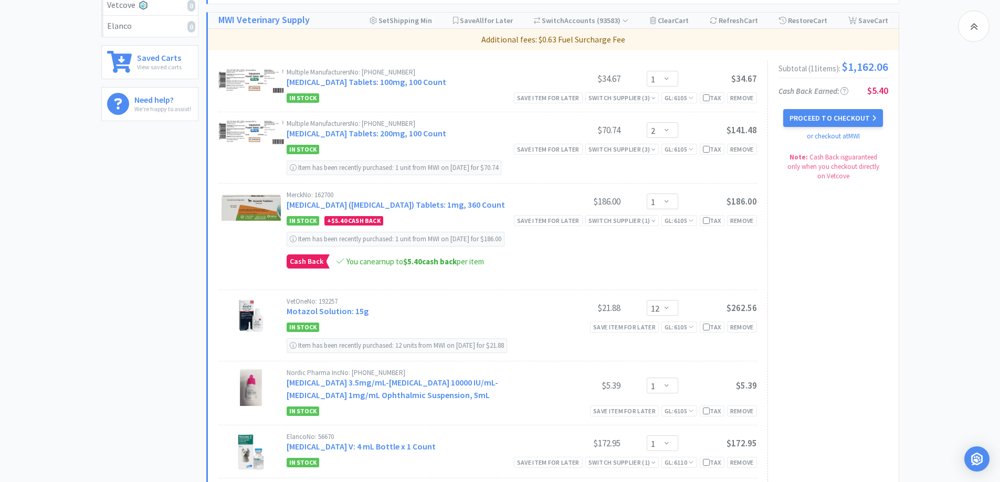
scroll to position [334, 0]
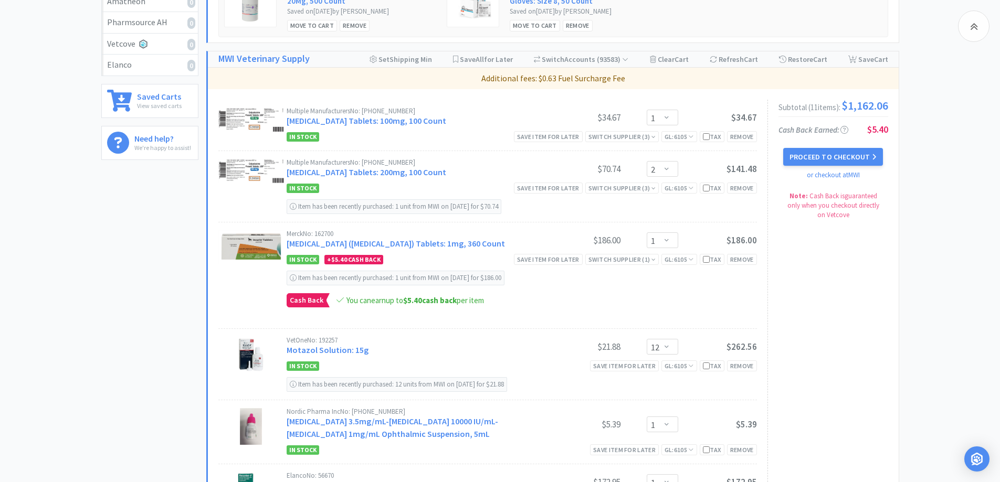
click at [917, 158] on div "All Carts 11 Items $ 1,162 . 06 Subtotal 1 Carts How It Works Monthly Budget Se…" at bounding box center [500, 434] width 1000 height 1409
drag, startPoint x: 874, startPoint y: 164, endPoint x: 982, endPoint y: 168, distance: 108.7
click at [875, 161] on icon at bounding box center [874, 156] width 5 height 7
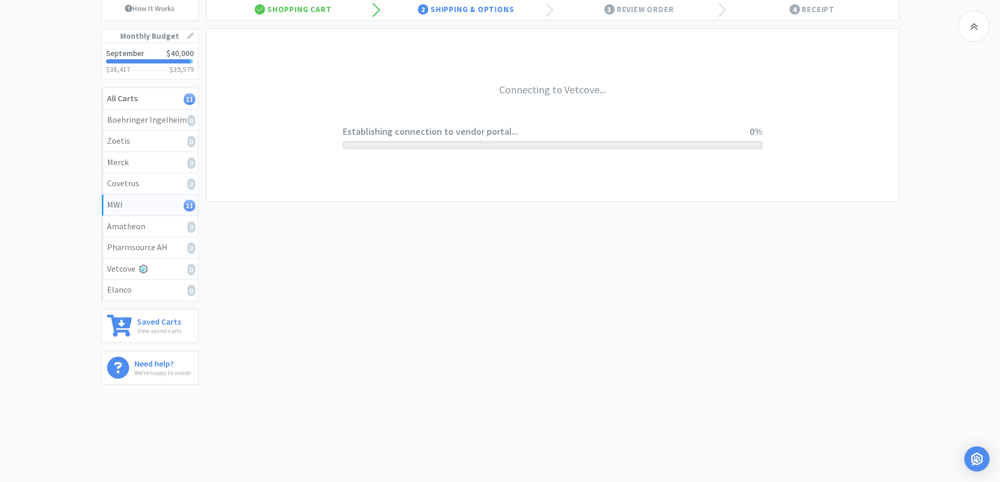
scroll to position [109, 0]
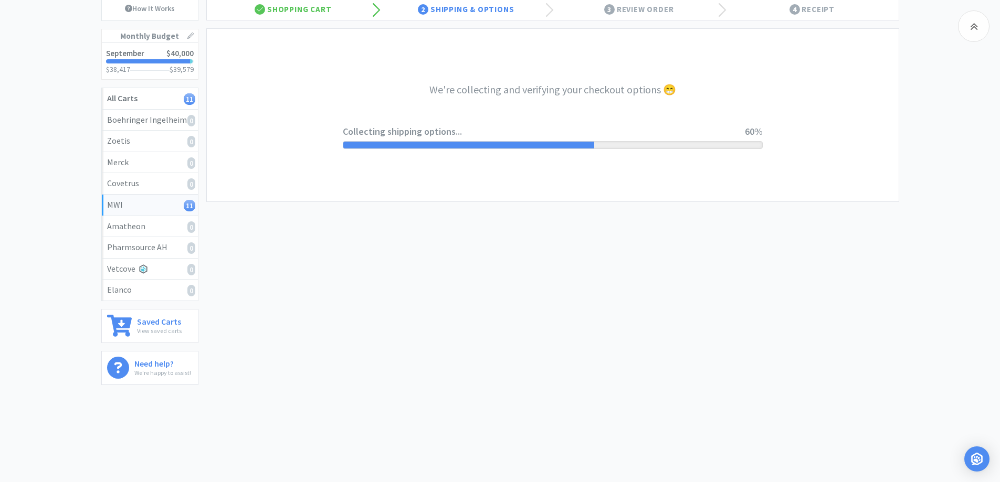
click at [934, 132] on div "MWI 11 Items $ 1,162 . 06 Subtotal 1 Carts How It Works Monthly Budget Septembe…" at bounding box center [500, 174] width 1000 height 438
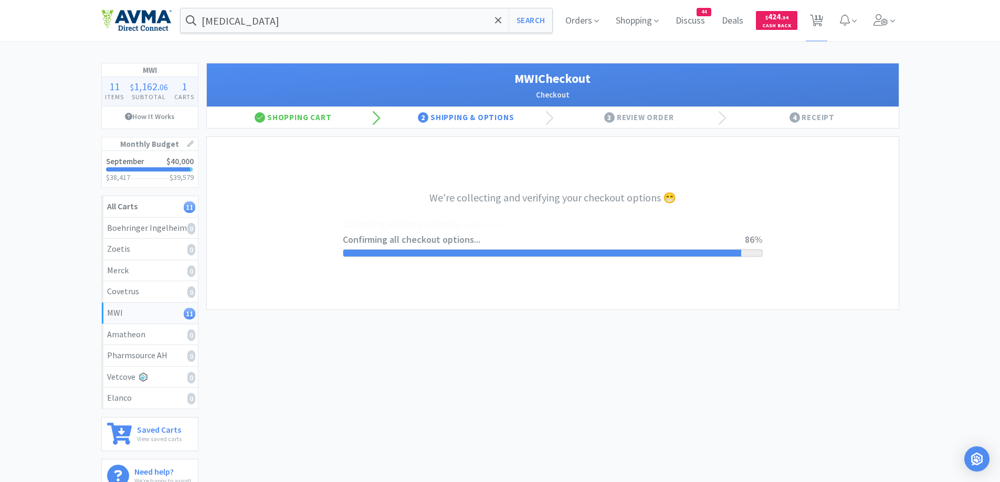
scroll to position [0, 0]
select select "CC_9421154621689816"
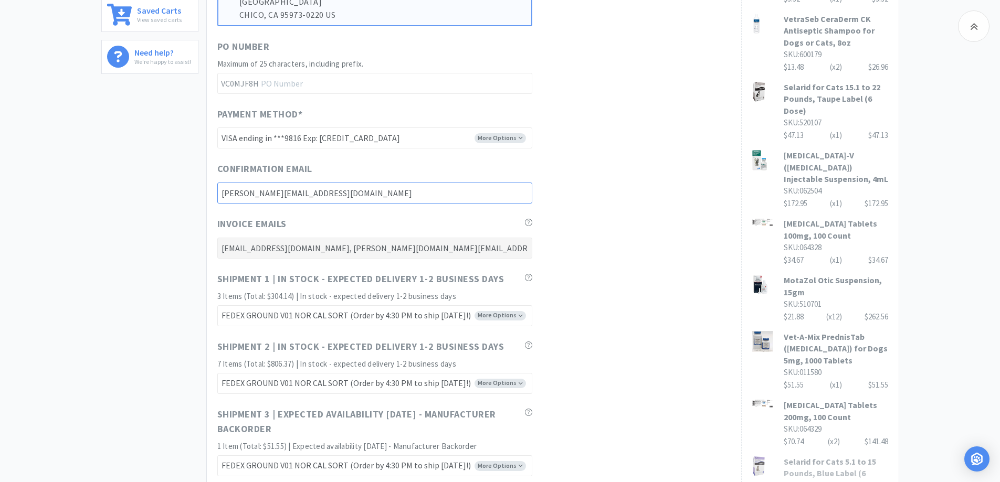
scroll to position [630, 0]
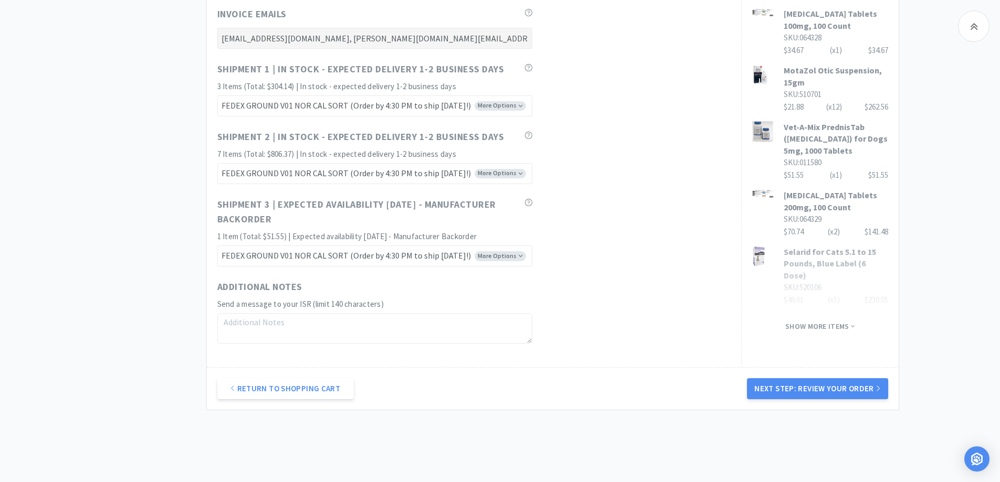
click at [832, 314] on div "Show more items" at bounding box center [820, 323] width 136 height 18
click at [825, 322] on span "Show more items" at bounding box center [819, 327] width 69 height 10
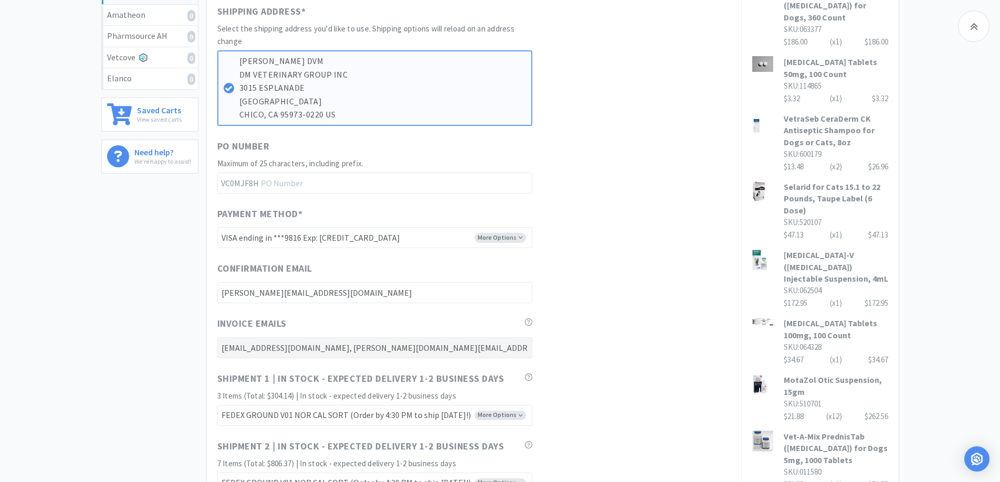
scroll to position [315, 0]
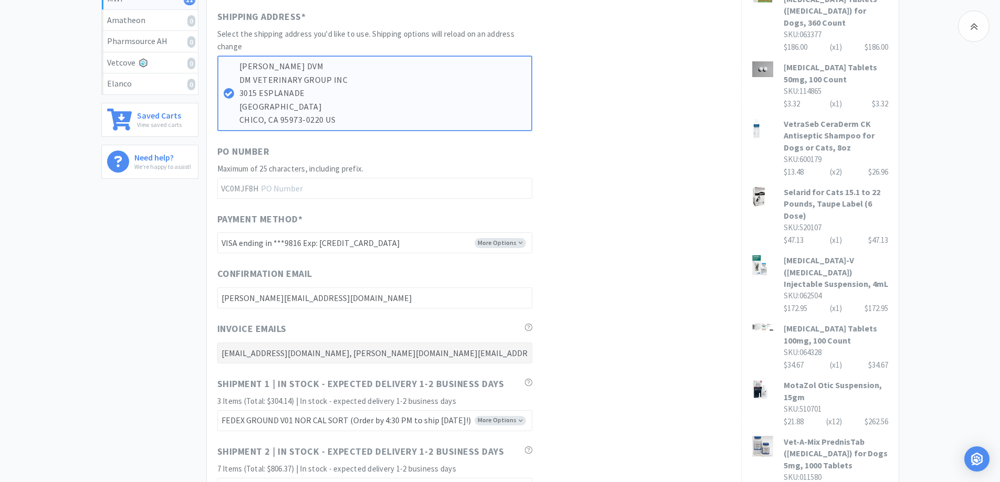
click at [961, 228] on div "MWI 11 Items $ 1,162 . 06 Subtotal 1 Carts How It Works Monthly Budget Septembe…" at bounding box center [500, 276] width 1000 height 1054
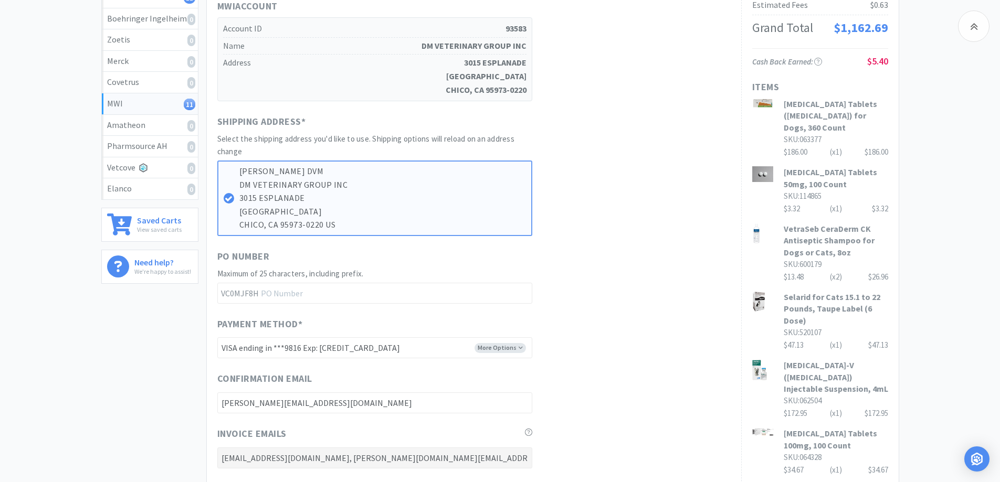
scroll to position [420, 0]
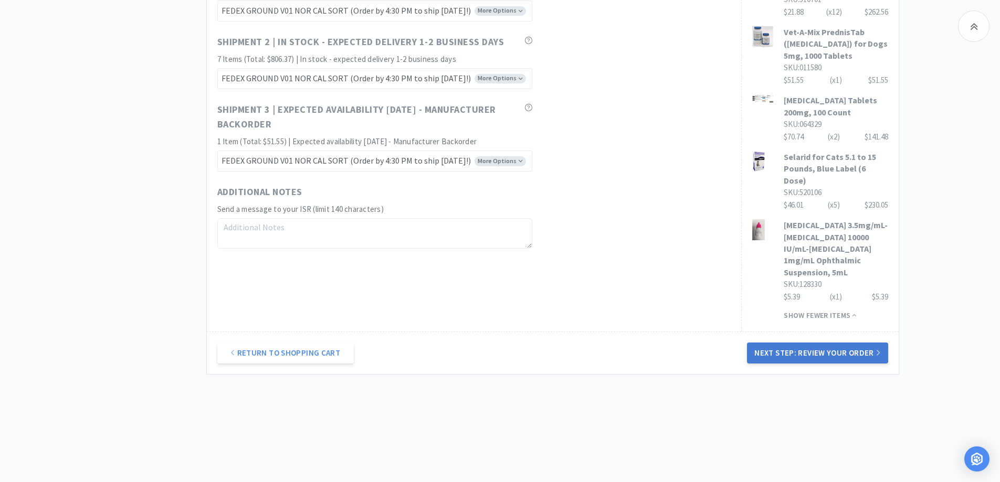
click at [821, 348] on button "Next Step: Review Your Order" at bounding box center [817, 353] width 141 height 21
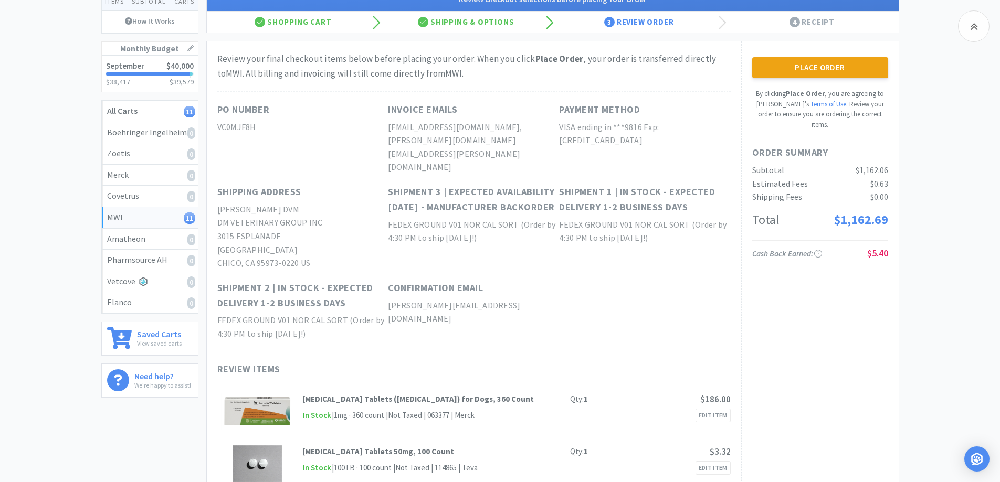
scroll to position [0, 0]
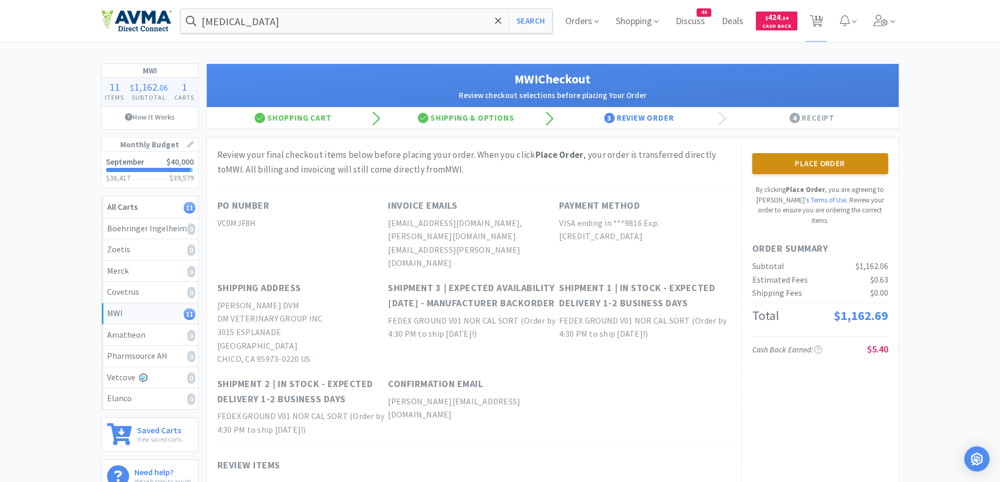
click at [834, 171] on button "Place Order" at bounding box center [820, 163] width 136 height 21
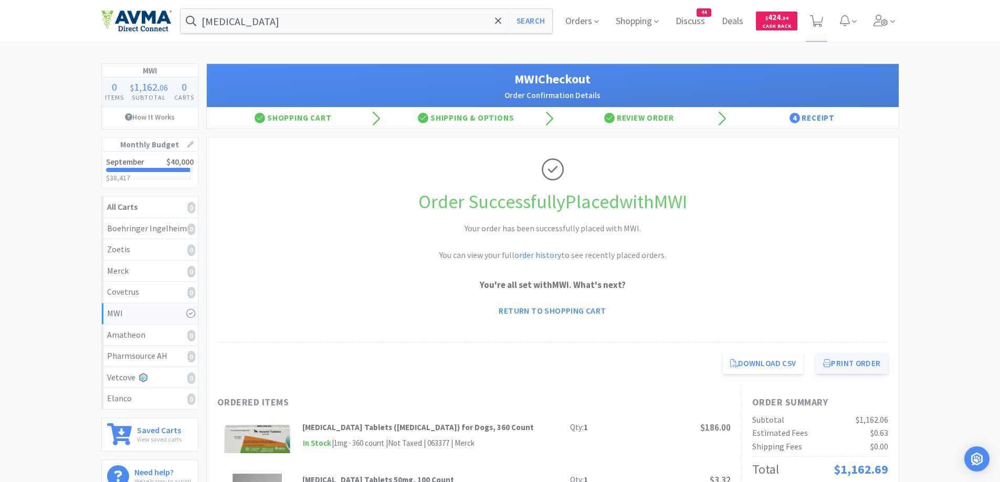
click at [864, 356] on button "Print Order" at bounding box center [851, 363] width 72 height 21
click at [581, 27] on span "Orders" at bounding box center [582, 21] width 42 height 42
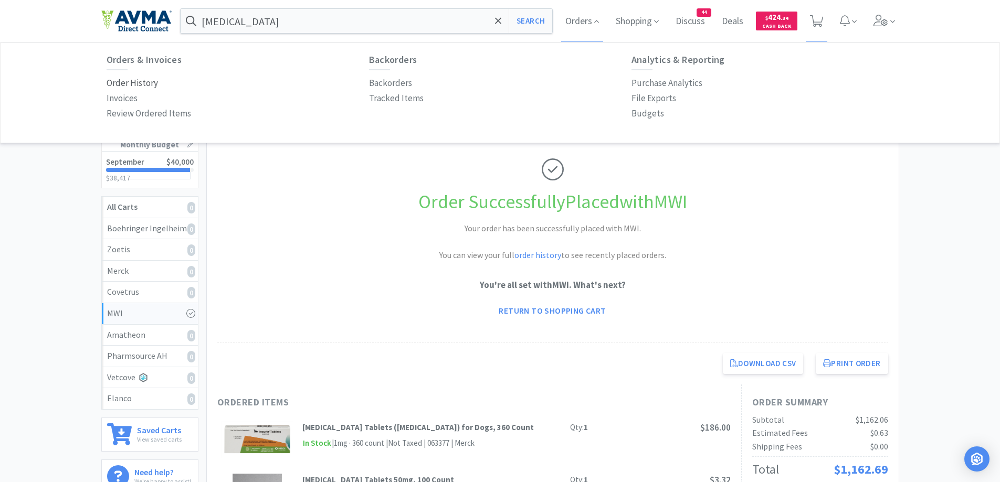
click at [128, 82] on p "Order History" at bounding box center [132, 83] width 51 height 14
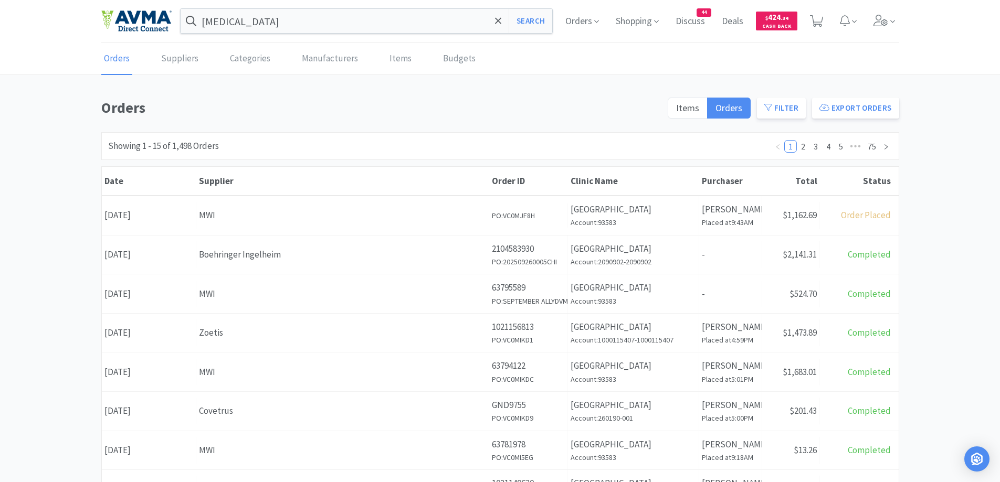
scroll to position [105, 0]
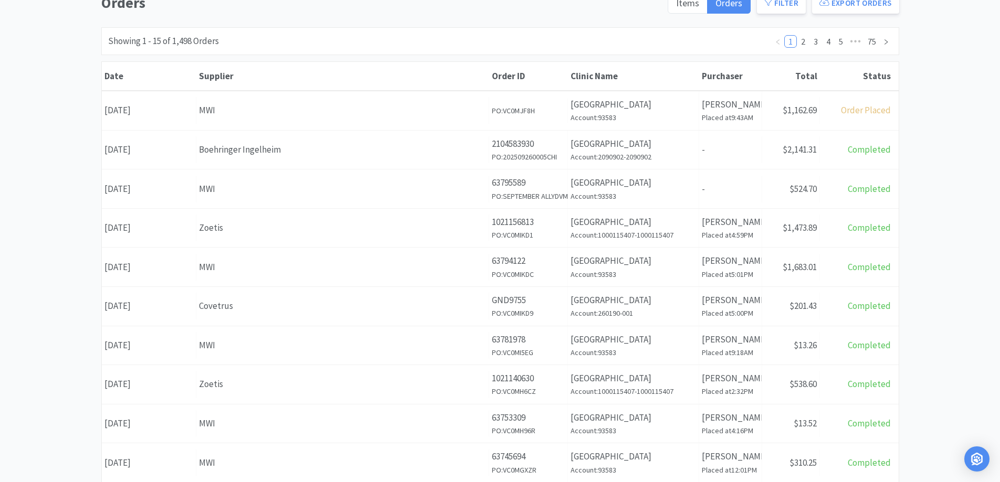
click at [294, 46] on div "Showing 1 - 15 of 1,498 Orders 1 2 3 4 5 ••• 75" at bounding box center [500, 41] width 798 height 28
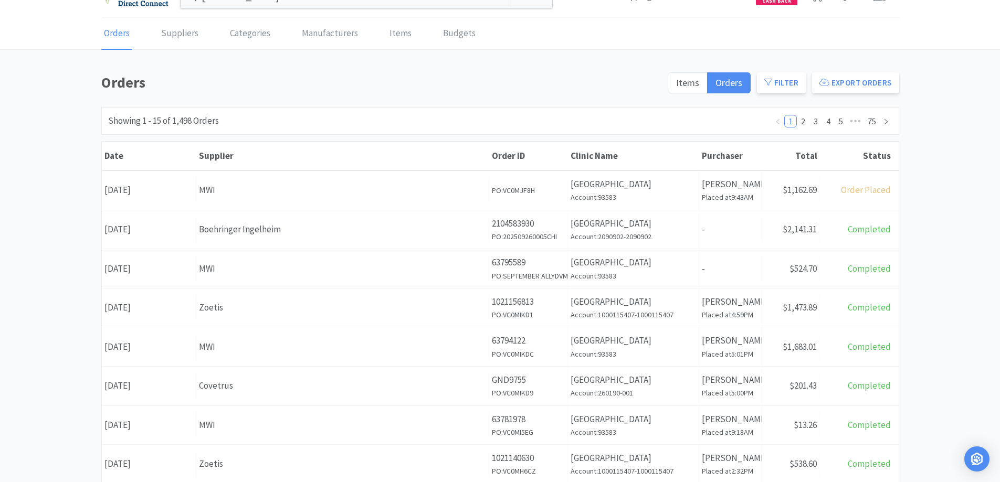
scroll to position [0, 0]
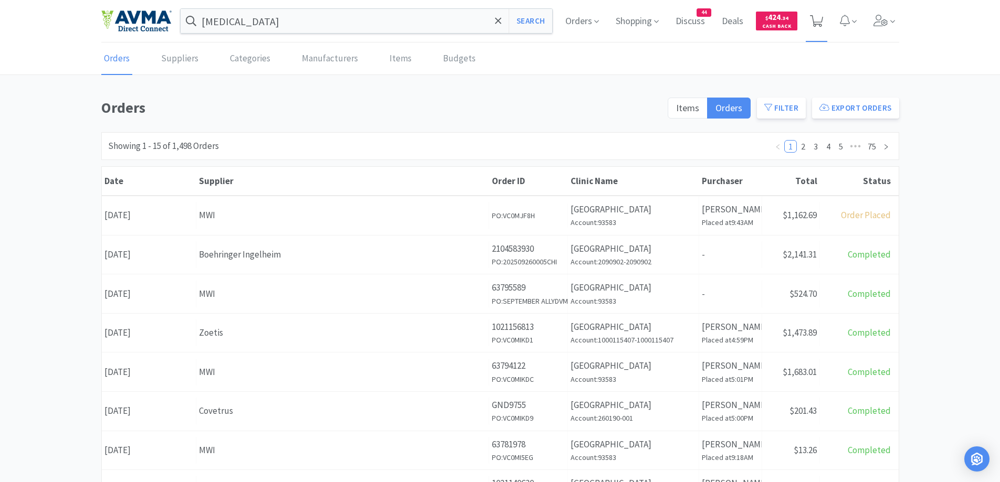
click at [823, 22] on span at bounding box center [816, 21] width 22 height 42
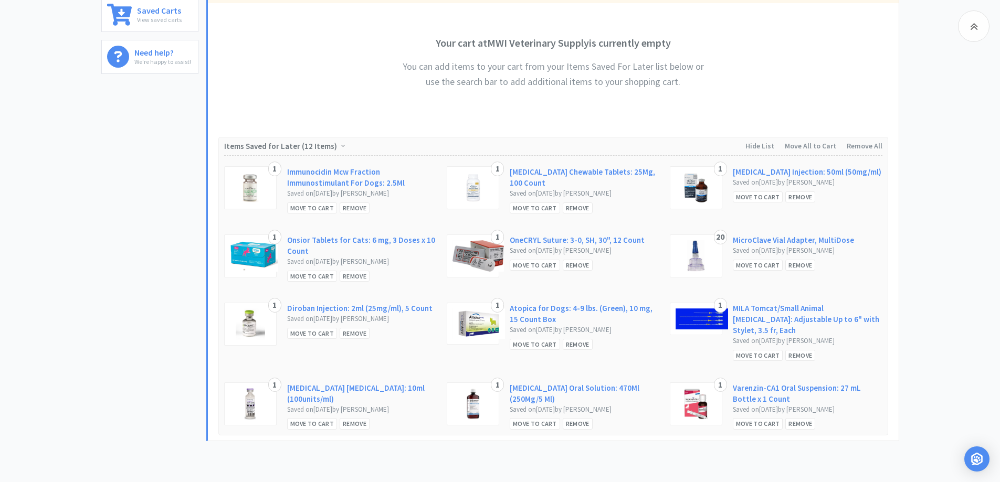
scroll to position [210, 0]
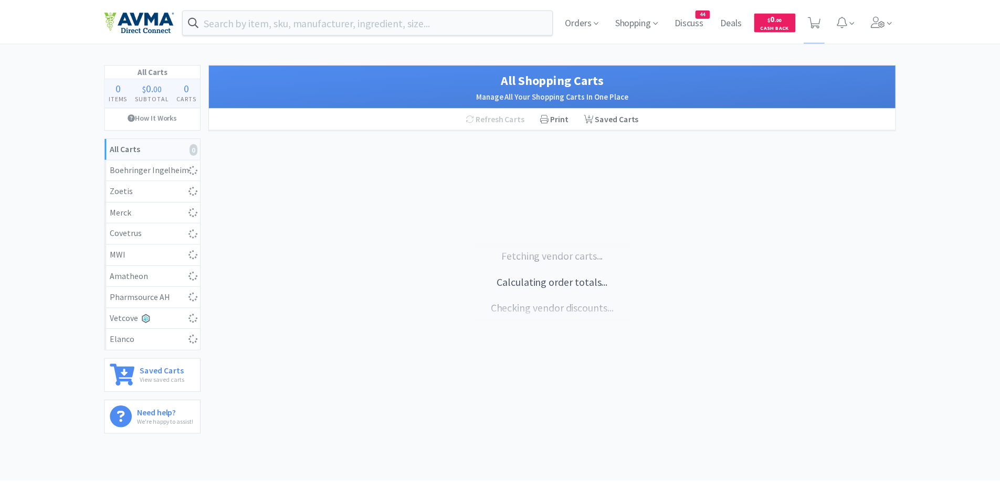
scroll to position [50, 0]
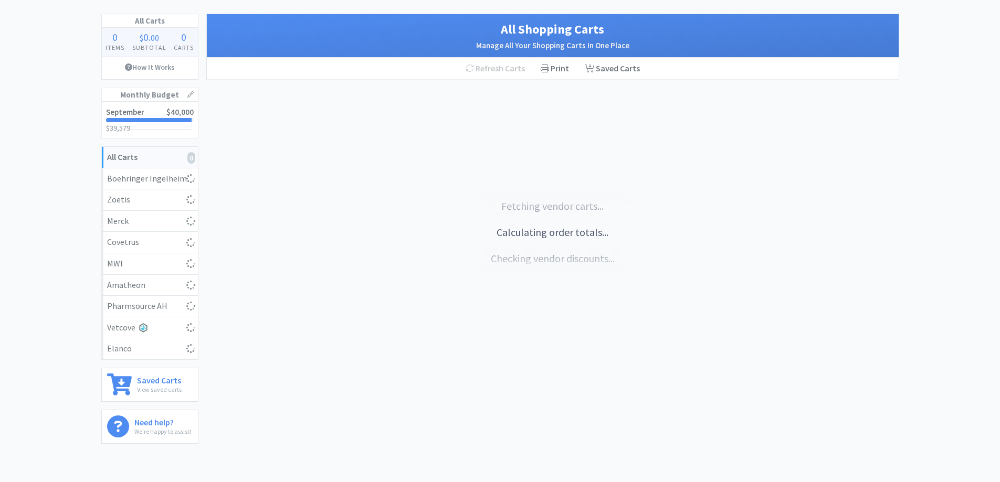
select select "1"
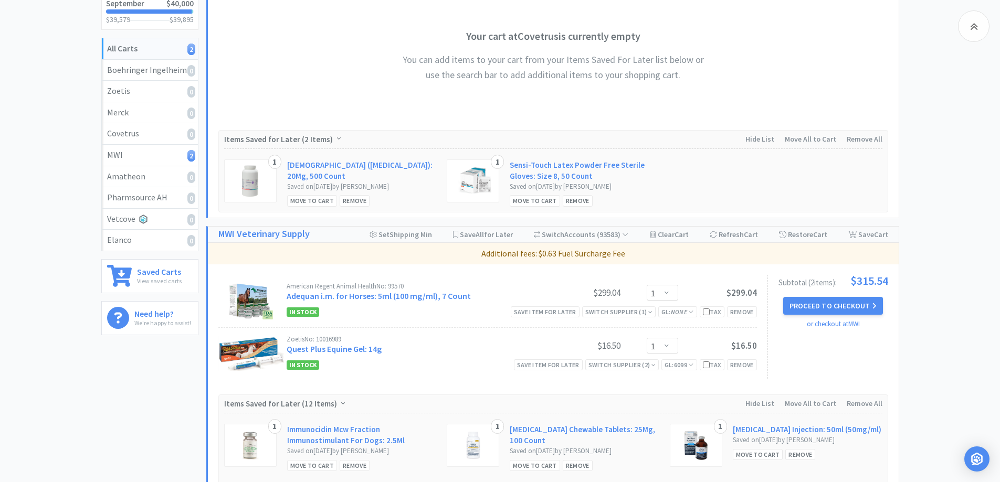
scroll to position [260, 0]
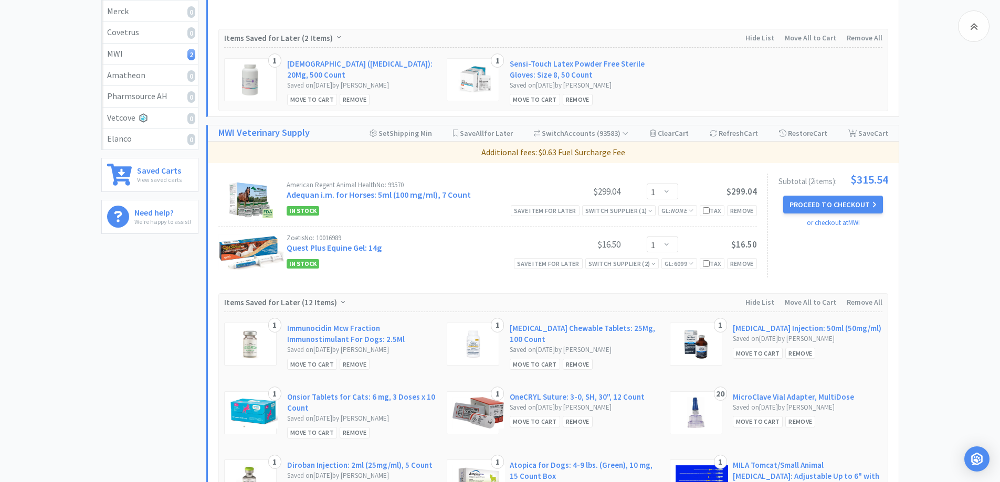
click at [115, 314] on div "All Carts 2 Items $ 315 . 54 Subtotal 1 Carts How It Works Monthly Budget Septe…" at bounding box center [153, 210] width 105 height 812
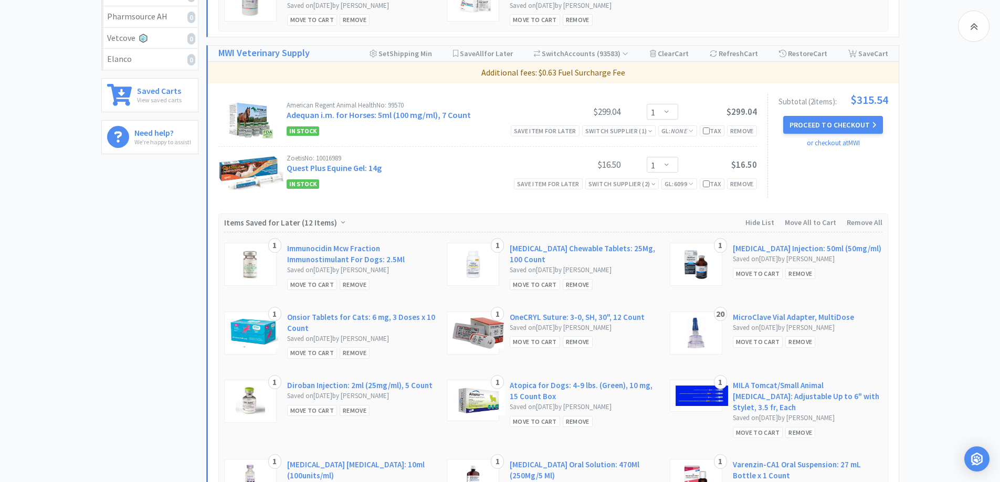
scroll to position [365, 0]
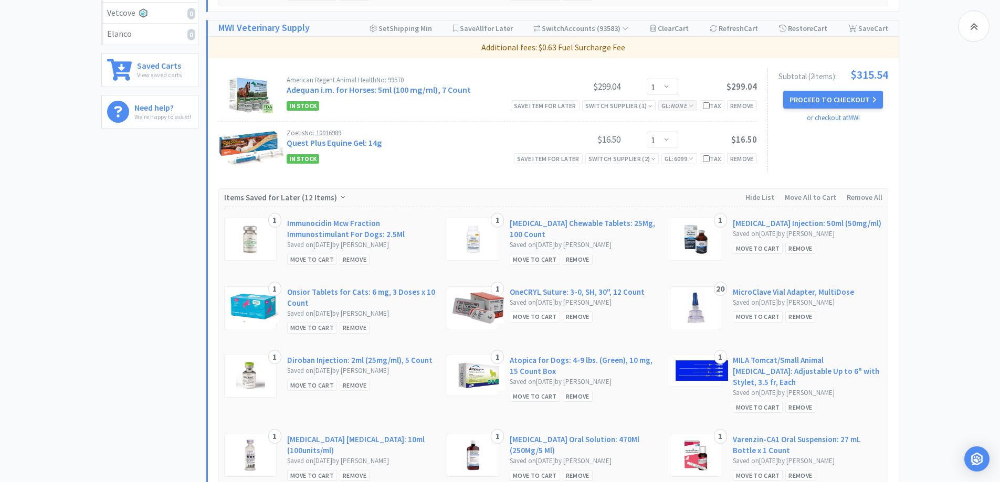
click at [683, 107] on icon "None" at bounding box center [679, 106] width 16 height 8
drag, startPoint x: 678, startPoint y: 155, endPoint x: 683, endPoint y: 153, distance: 5.7
click at [678, 155] on select "Select a GL Code... 6120 [CREDIT_CARD_NUMBER] New GL Code" at bounding box center [698, 151] width 96 height 21
select select "6110"
click at [650, 141] on select "Select a GL Code... 6120 [CREDIT_CARD_NUMBER] New GL Code" at bounding box center [698, 151] width 96 height 21
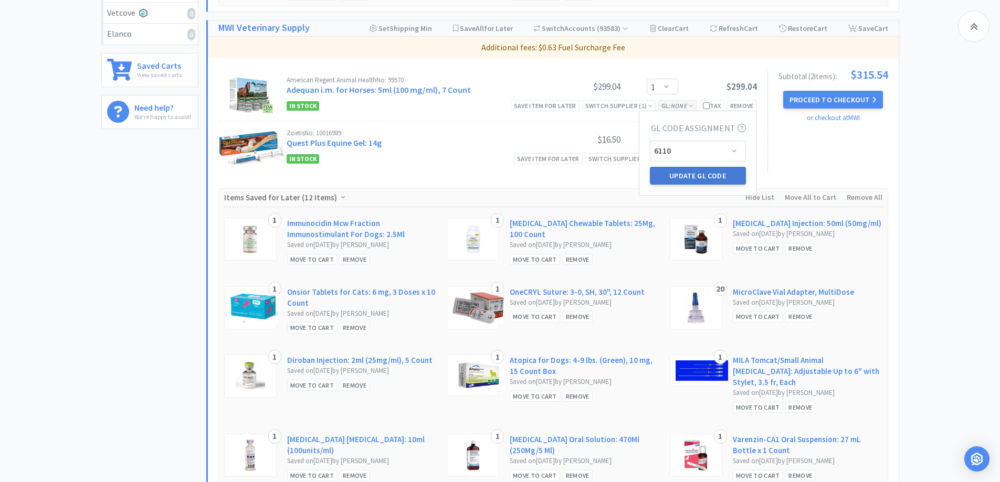
click at [716, 181] on button "Update GL Code" at bounding box center [698, 176] width 96 height 18
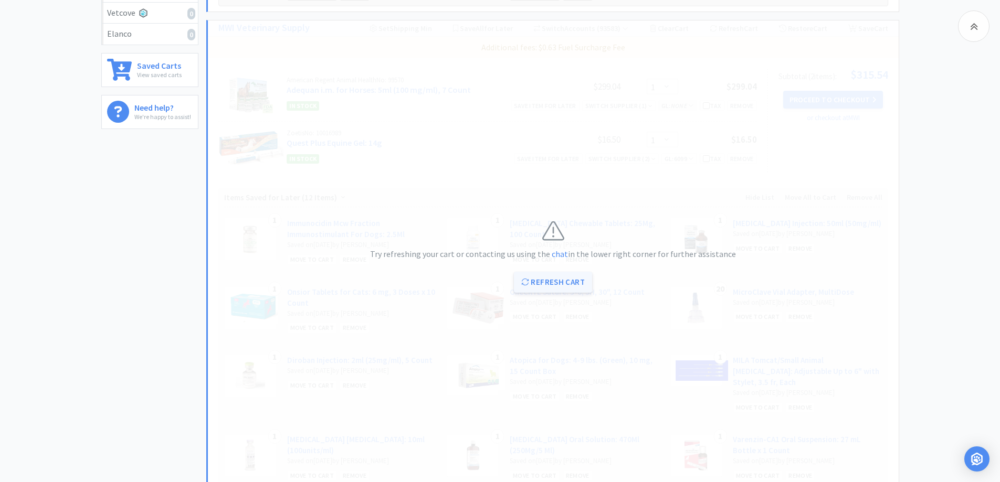
click at [564, 272] on button "Refresh Cart" at bounding box center [553, 282] width 78 height 21
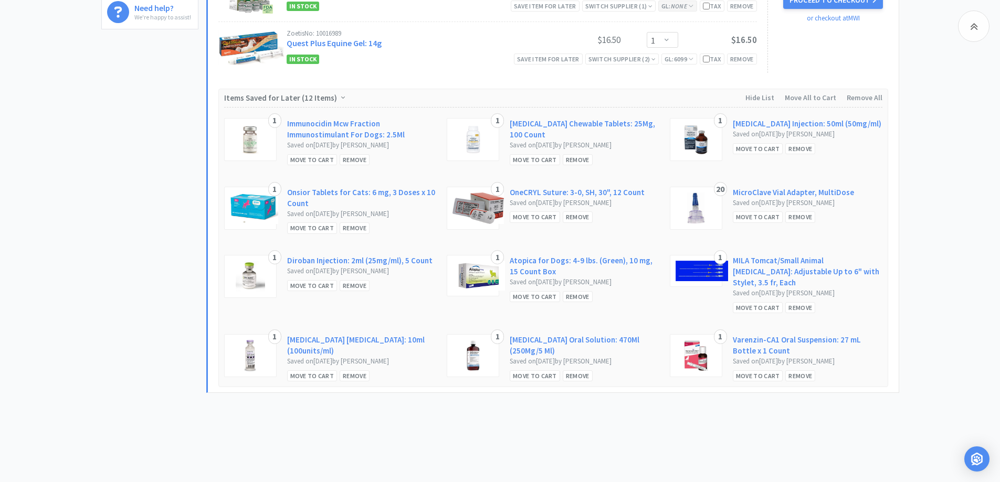
scroll to position [470, 0]
